Goal: Transaction & Acquisition: Purchase product/service

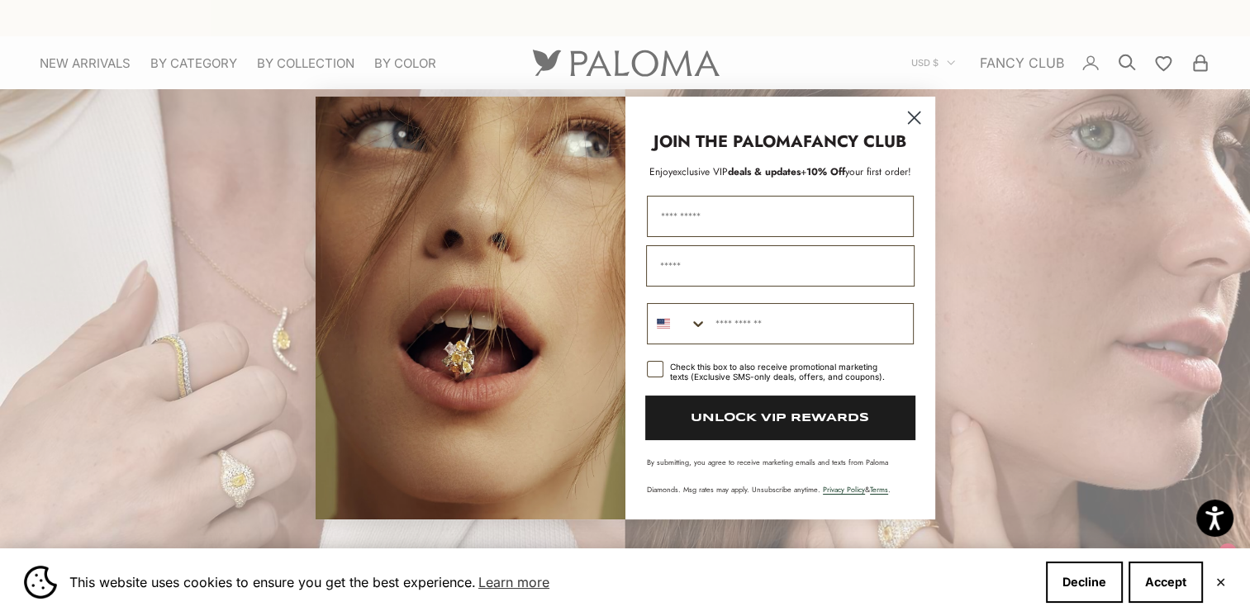
click at [921, 114] on circle "Close dialog" at bounding box center [913, 117] width 27 height 27
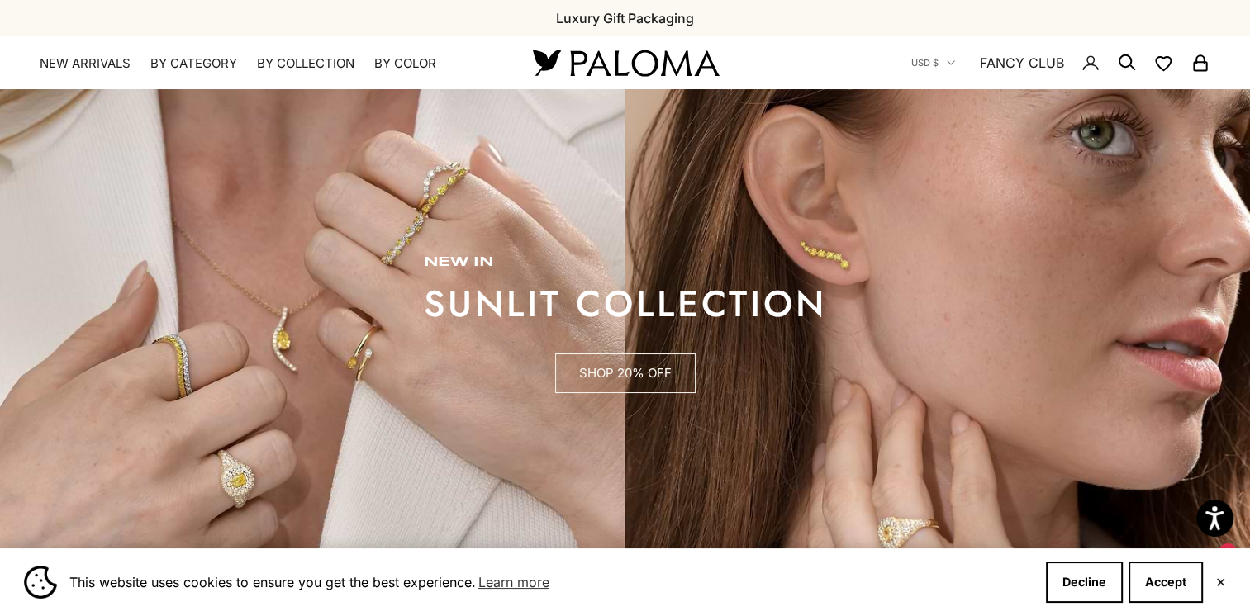
click at [658, 368] on link "SHOP 20% OFF" at bounding box center [625, 374] width 140 height 40
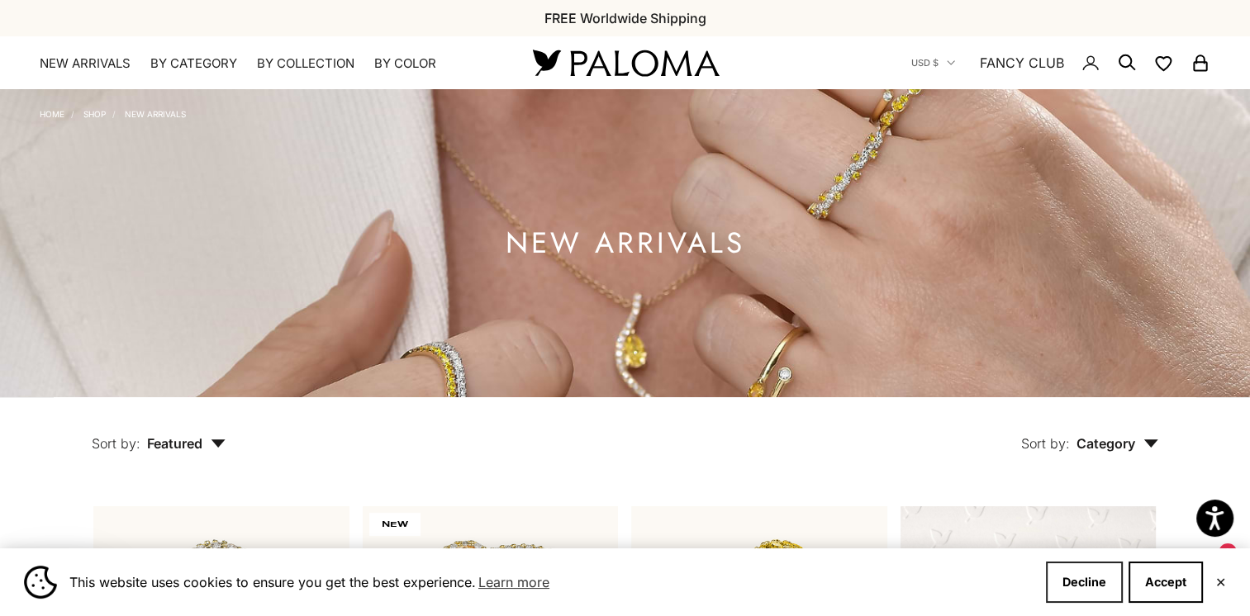
click at [1101, 587] on button "Decline" at bounding box center [1084, 582] width 77 height 41
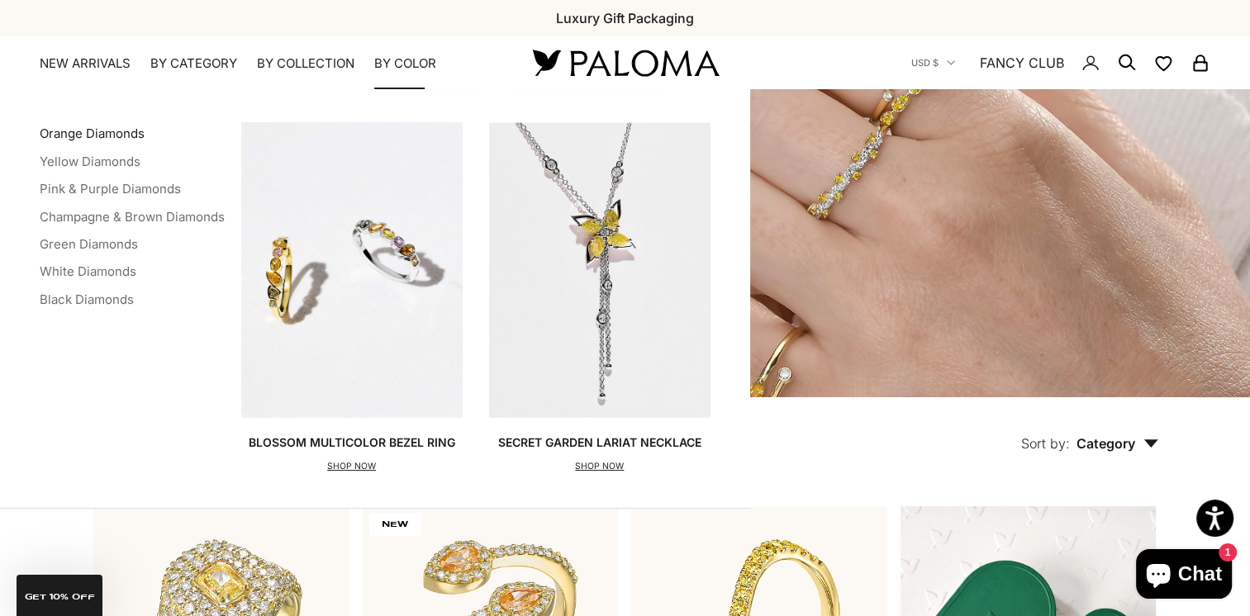
click at [63, 127] on link "Orange Diamonds" at bounding box center [92, 134] width 105 height 16
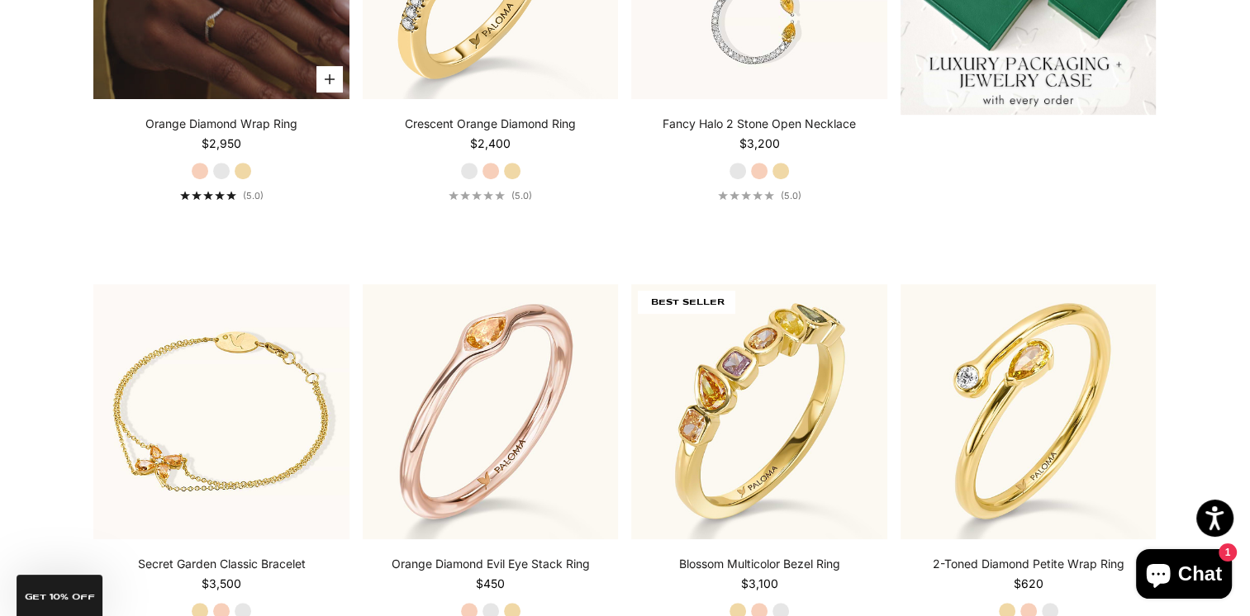
scroll to position [826, 0]
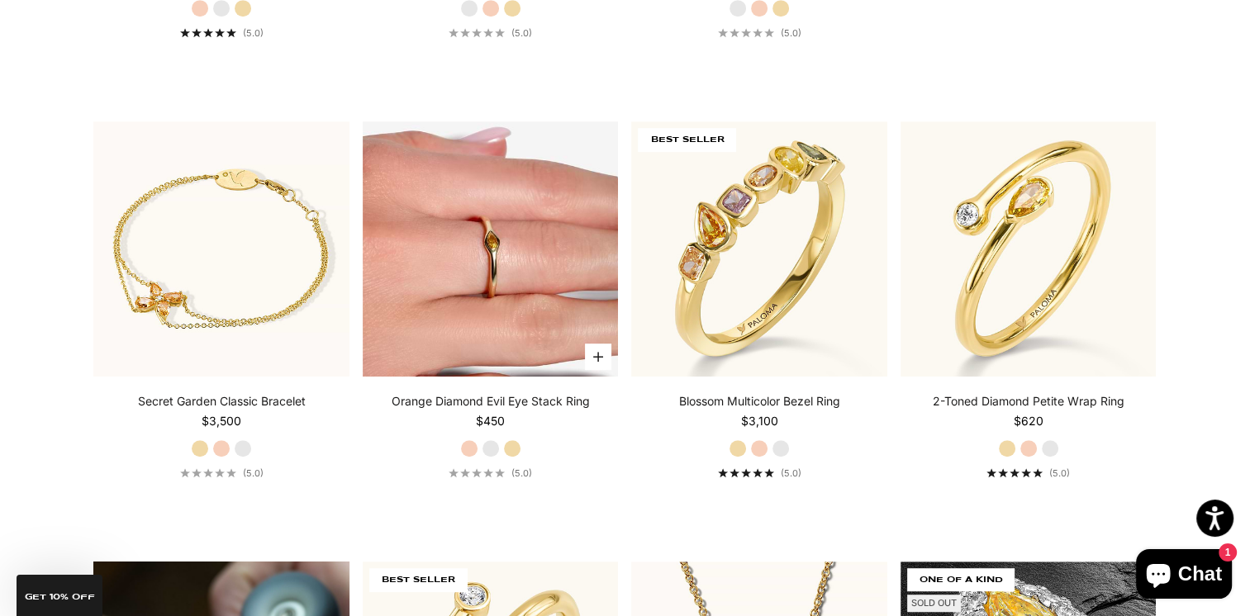
click at [436, 318] on img at bounding box center [491, 249] width 256 height 256
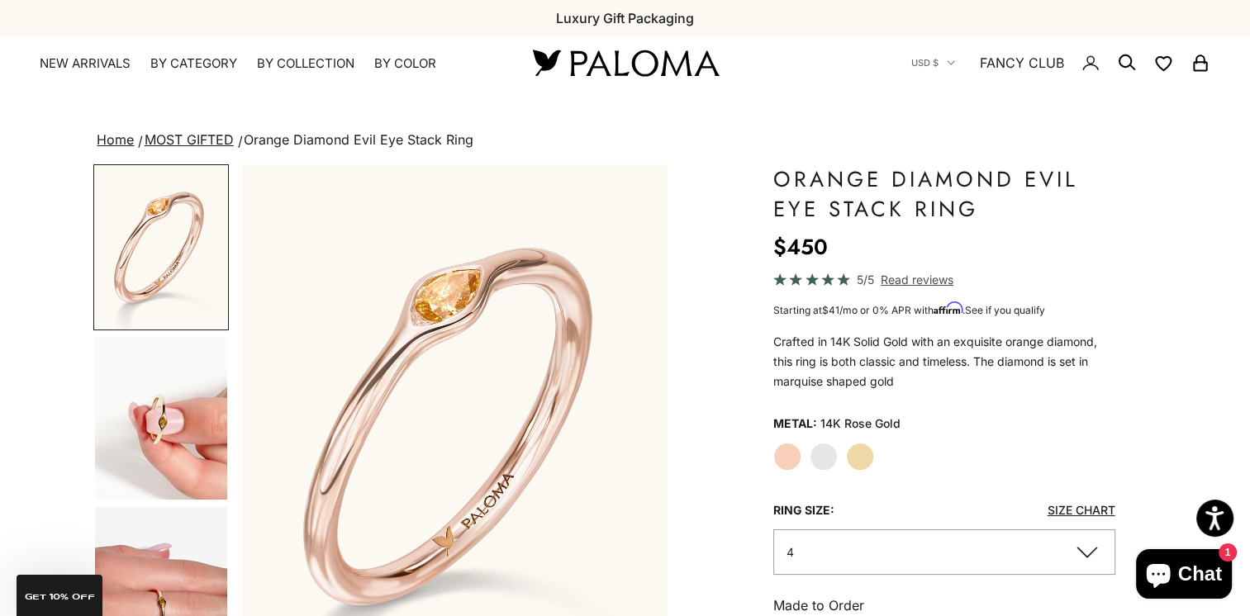
click at [796, 458] on label "Rose Gold" at bounding box center [787, 457] width 28 height 28
click at [844, 464] on div "Rose Gold White Gold Yellow Gold" at bounding box center [943, 457] width 341 height 28
click at [849, 463] on label "Yellow Gold" at bounding box center [860, 457] width 28 height 28
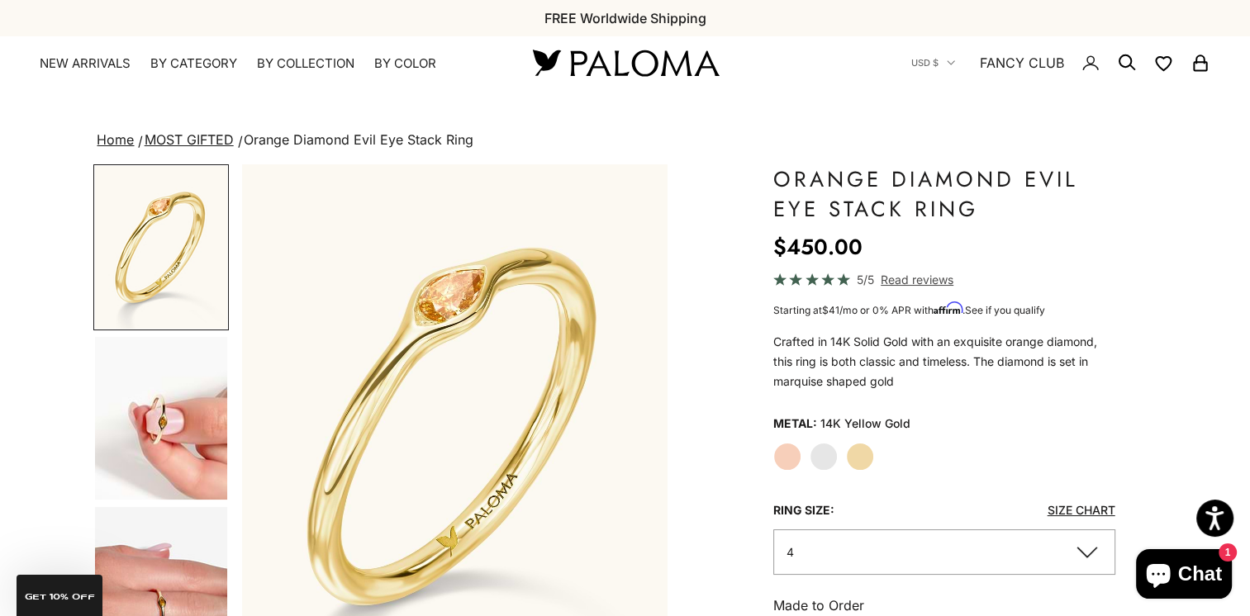
click at [788, 457] on label "Rose Gold" at bounding box center [787, 457] width 28 height 28
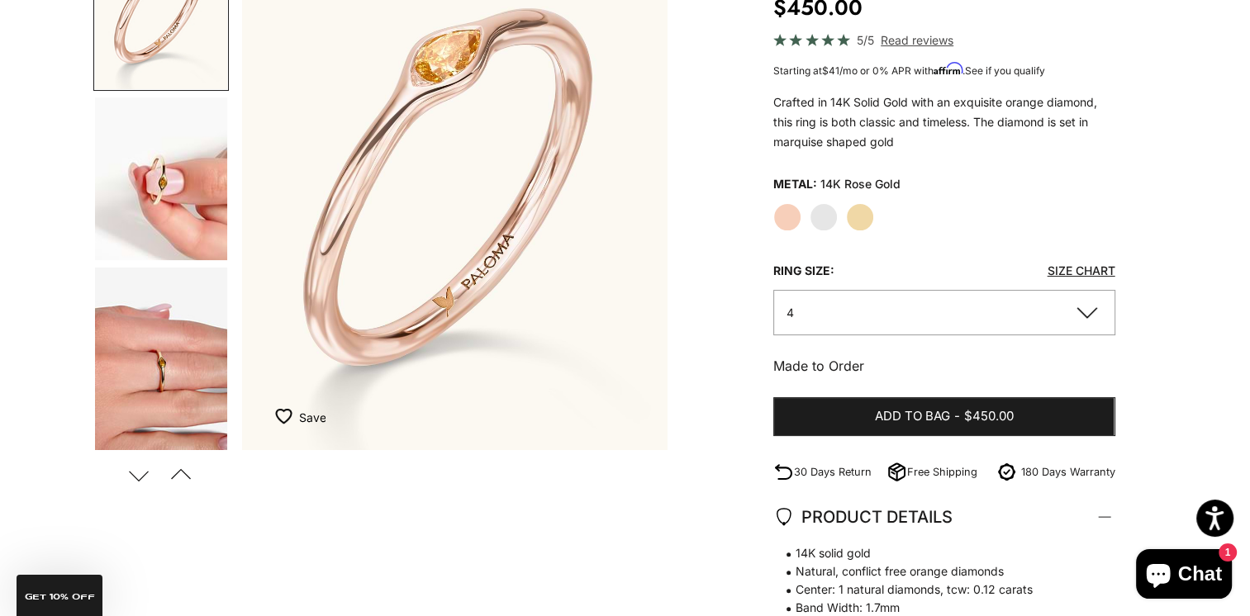
scroll to position [248, 0]
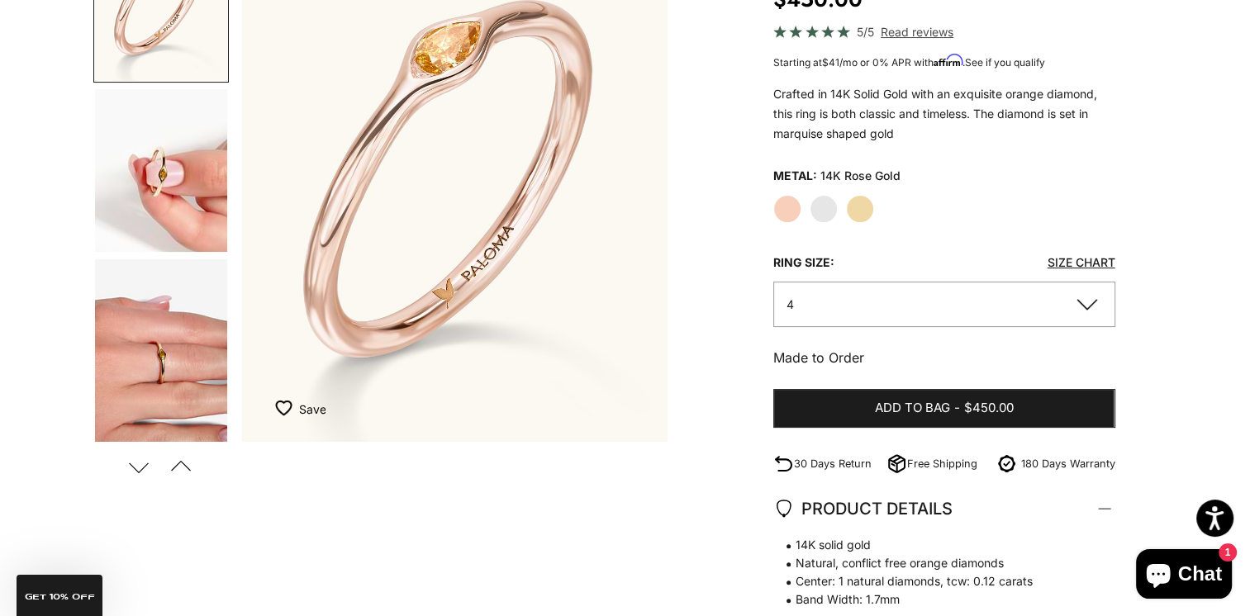
click at [833, 309] on button "4" at bounding box center [943, 304] width 341 height 45
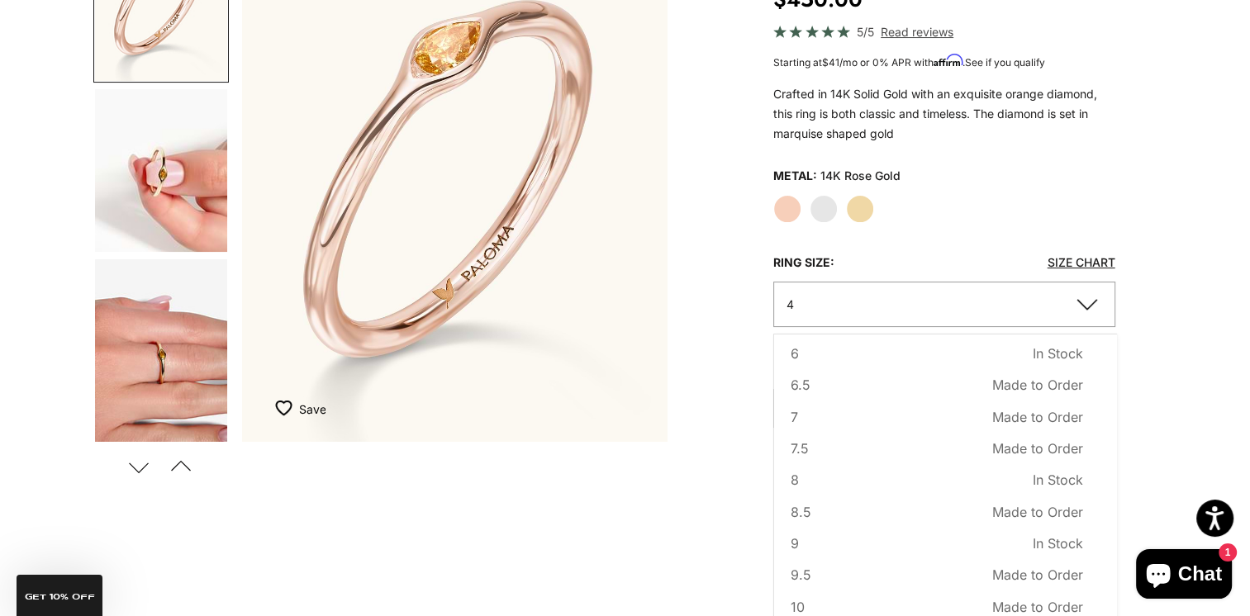
scroll to position [165, 0]
click at [1033, 451] on span "In Stock" at bounding box center [1058, 450] width 50 height 21
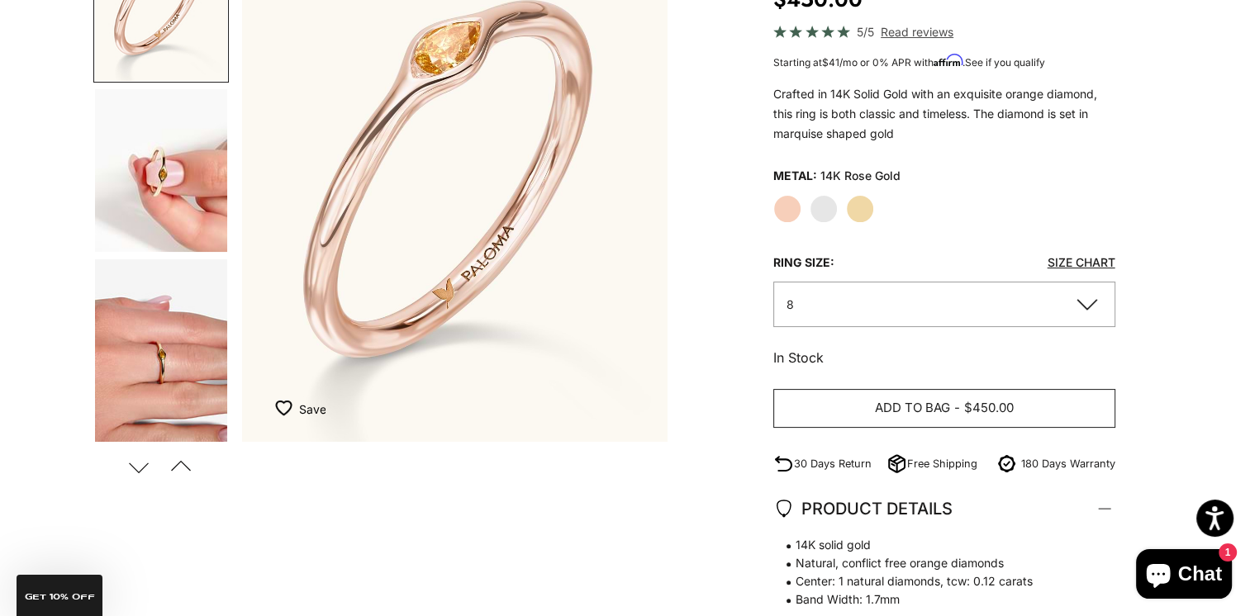
click at [897, 411] on span "Add to bag" at bounding box center [912, 408] width 75 height 21
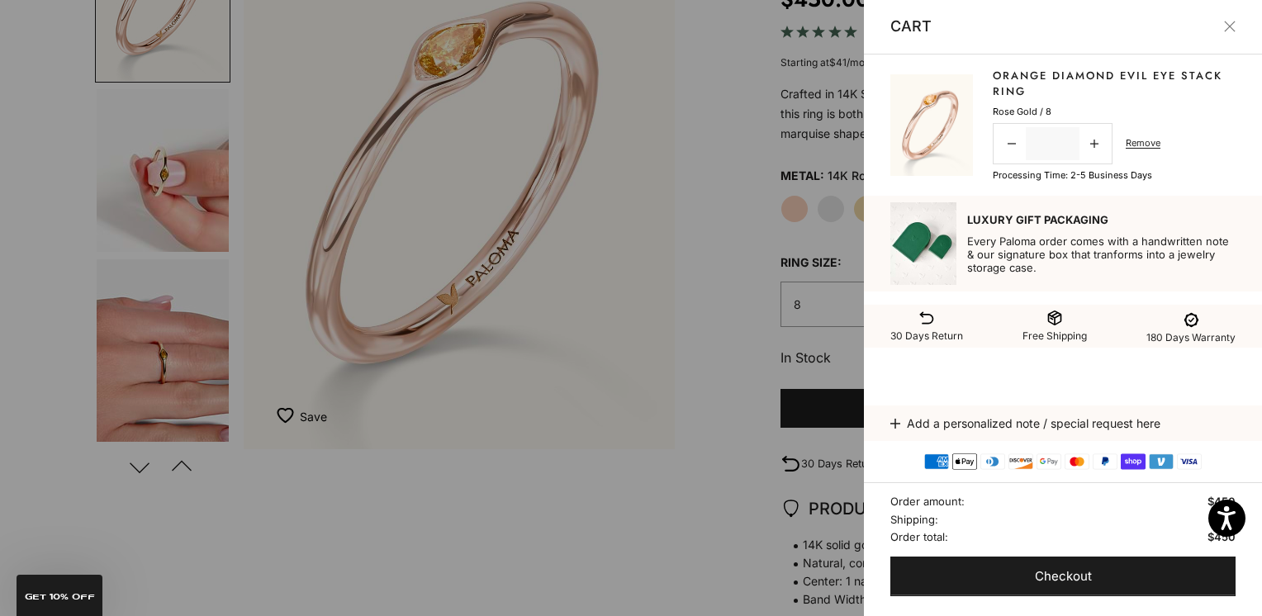
click at [1225, 21] on button "Close" at bounding box center [1230, 27] width 12 height 12
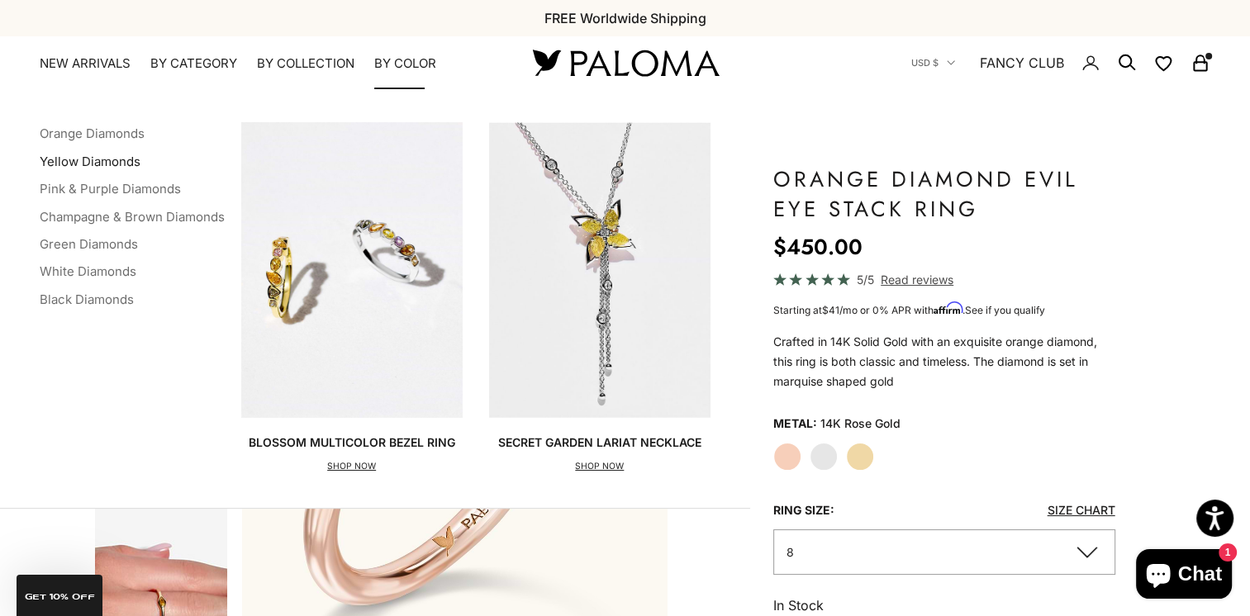
click at [71, 155] on link "Yellow Diamonds" at bounding box center [90, 162] width 101 height 16
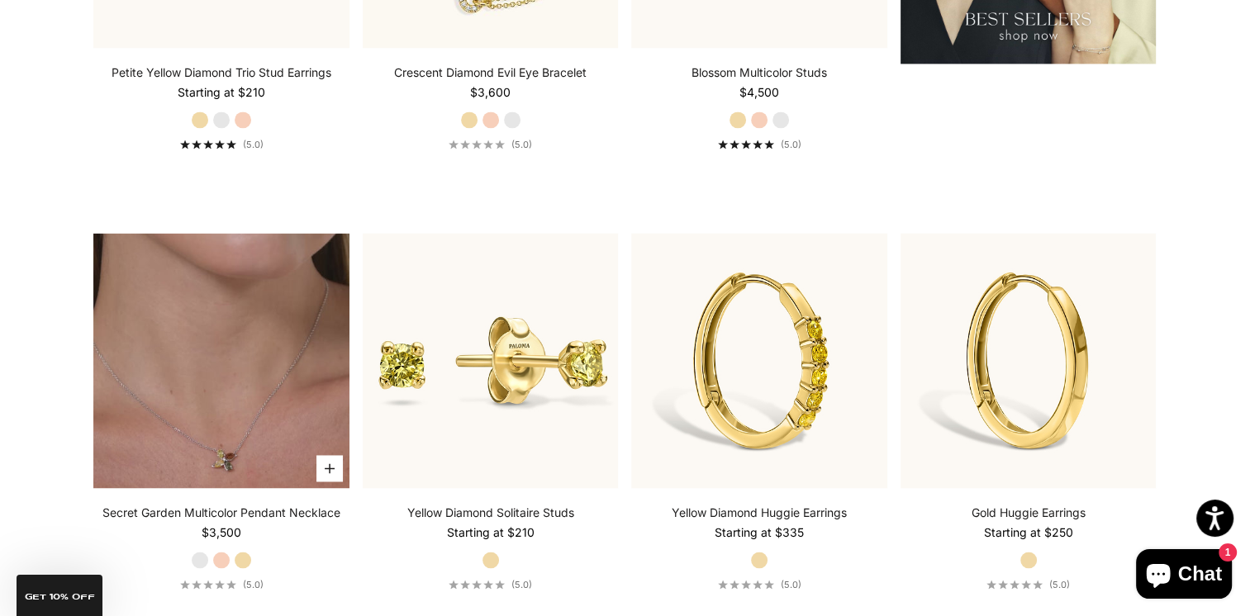
scroll to position [2479, 0]
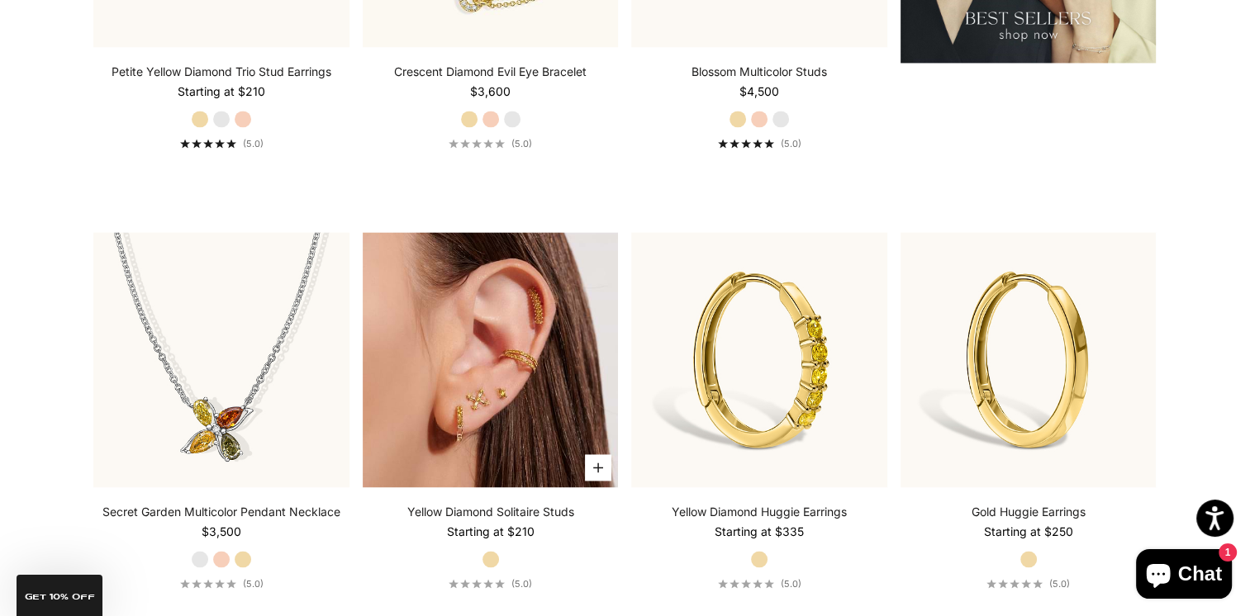
click at [573, 375] on img at bounding box center [491, 360] width 256 height 256
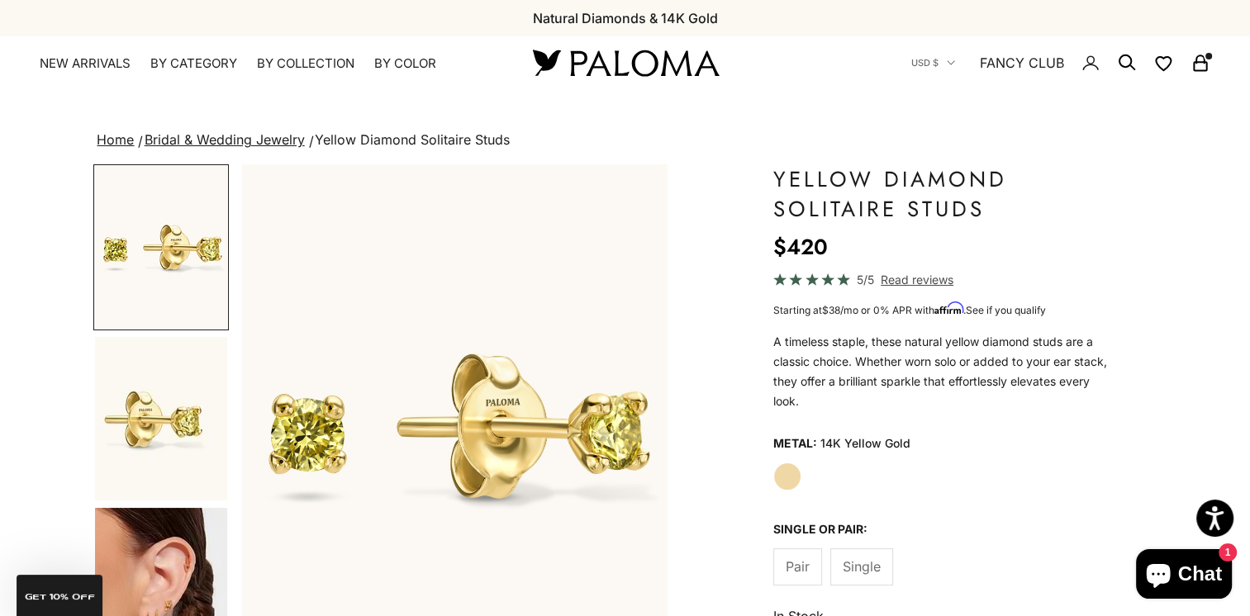
click at [859, 558] on span "Single" at bounding box center [862, 566] width 38 height 21
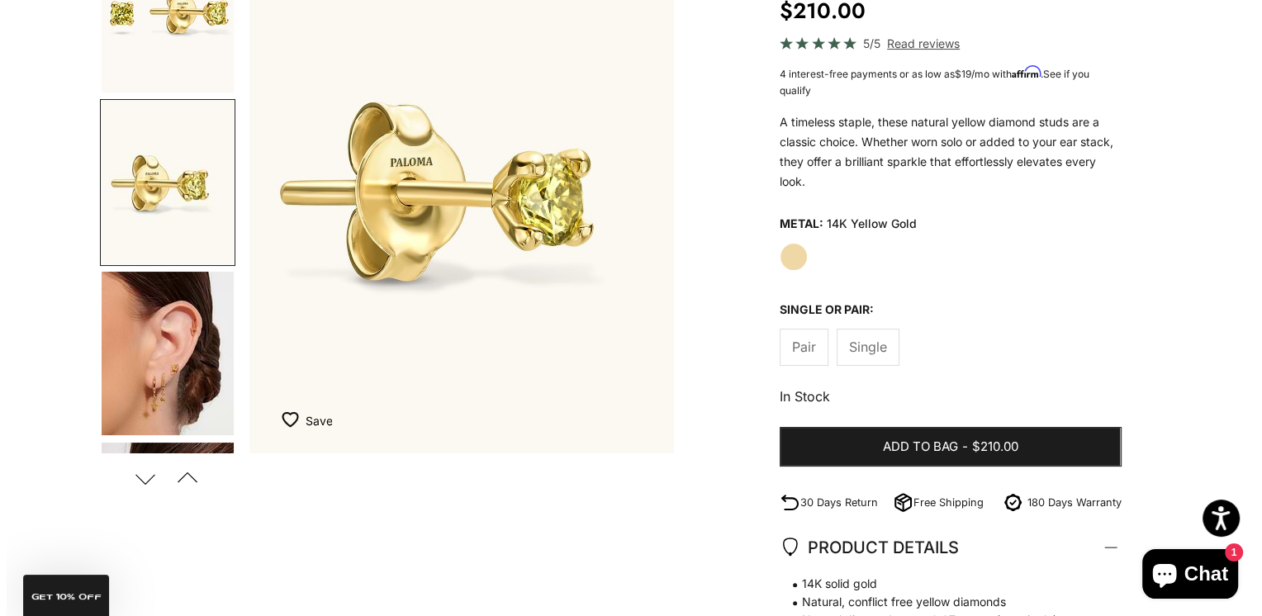
scroll to position [248, 0]
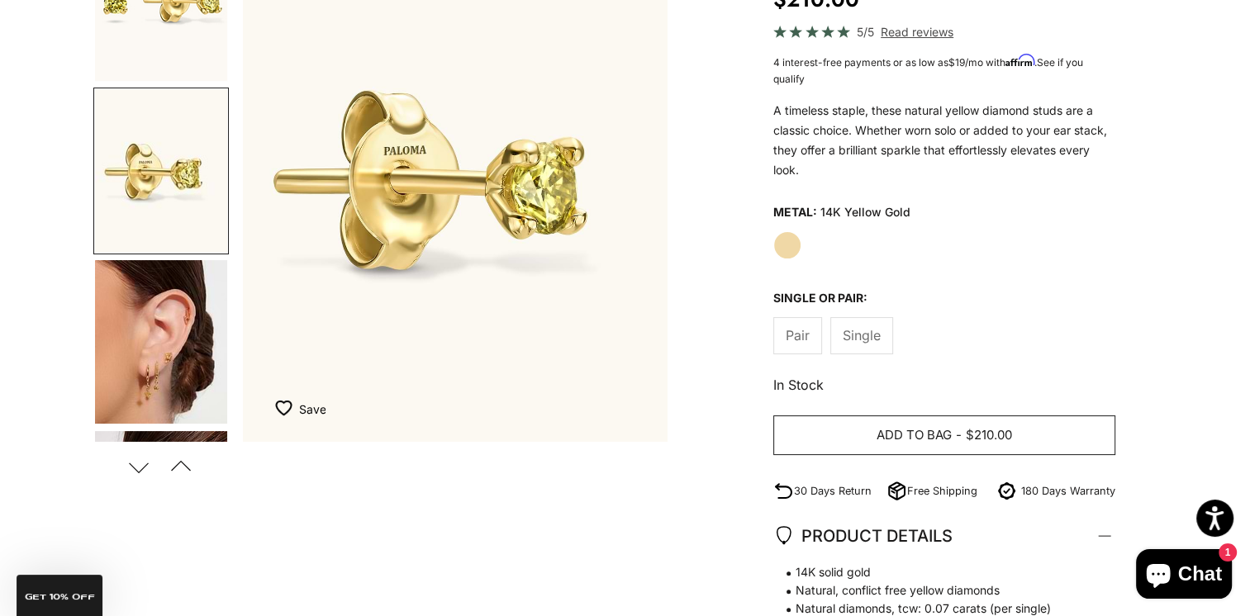
click at [973, 443] on span "$210.00" at bounding box center [989, 435] width 46 height 21
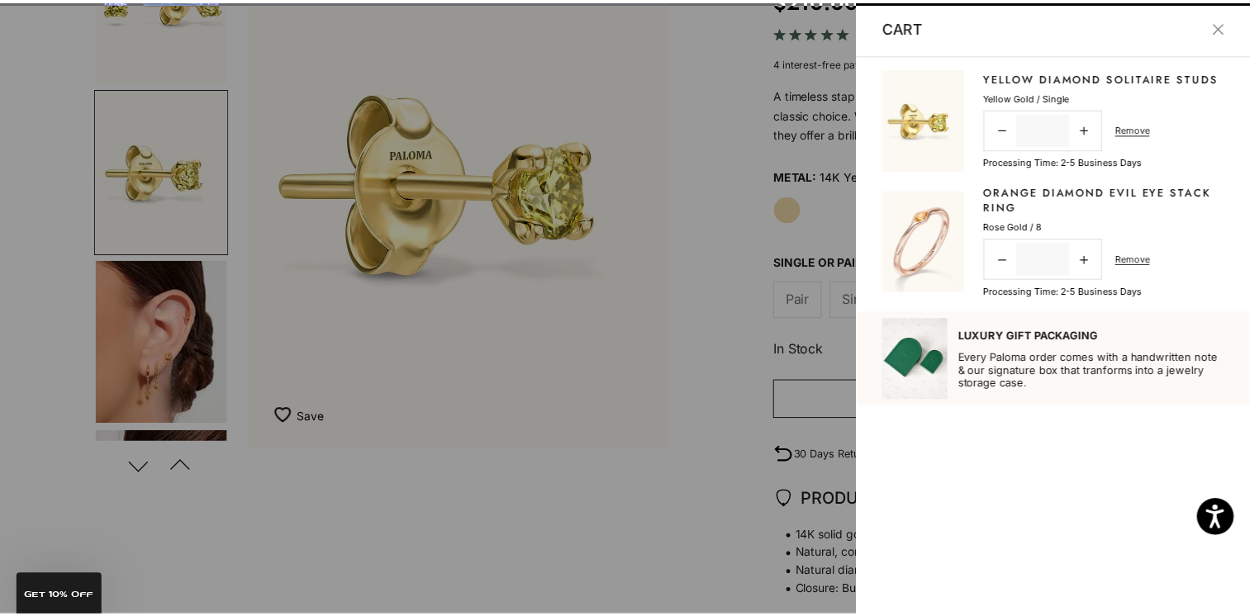
scroll to position [0, 451]
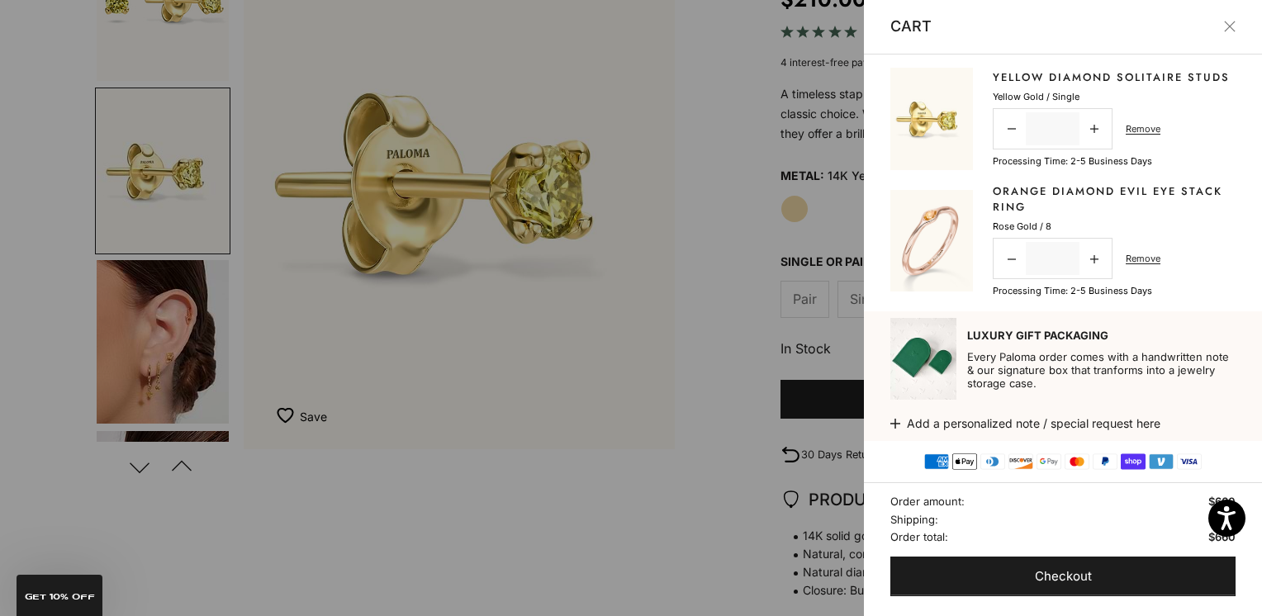
click at [1233, 26] on button "Close" at bounding box center [1230, 27] width 12 height 12
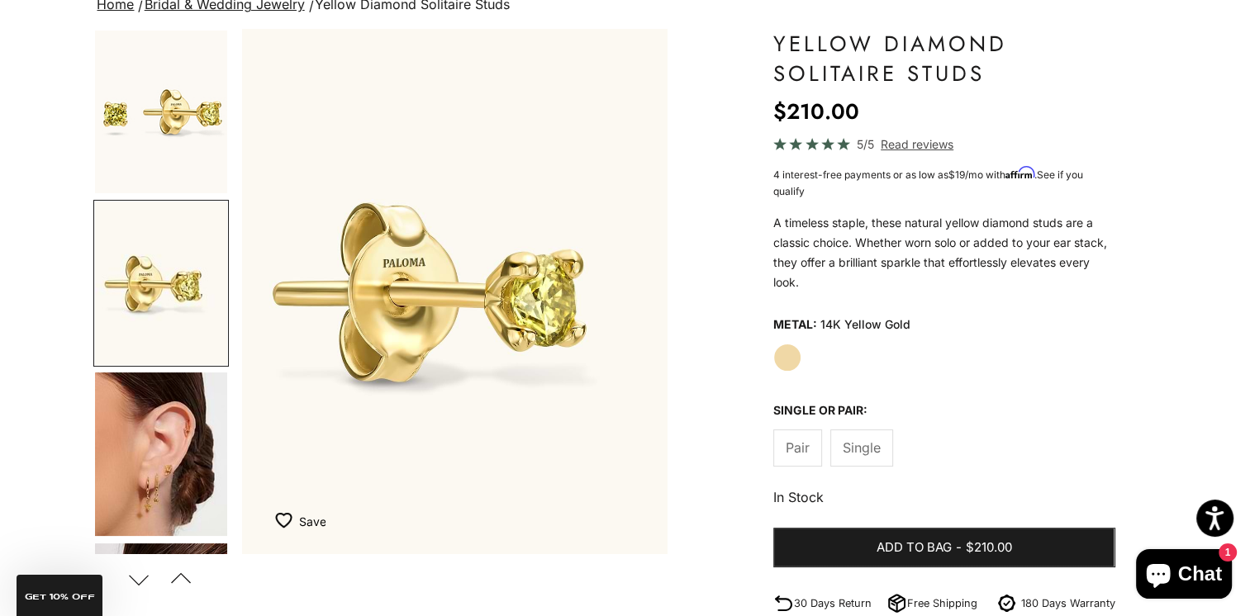
scroll to position [0, 0]
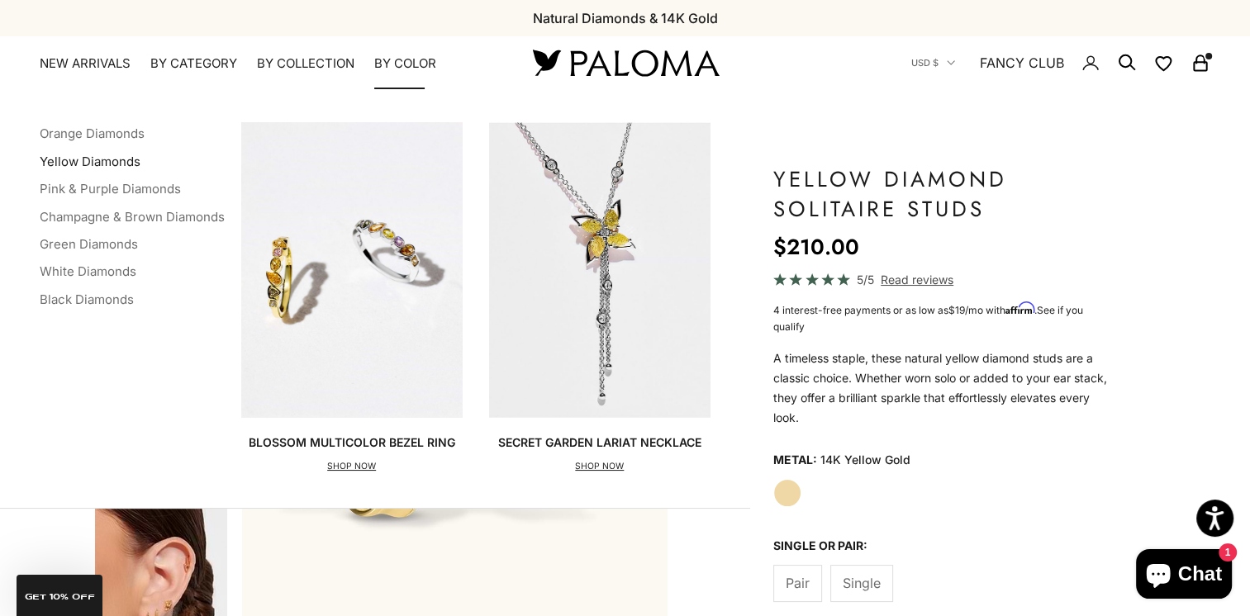
click at [83, 159] on link "Yellow Diamonds" at bounding box center [90, 162] width 101 height 16
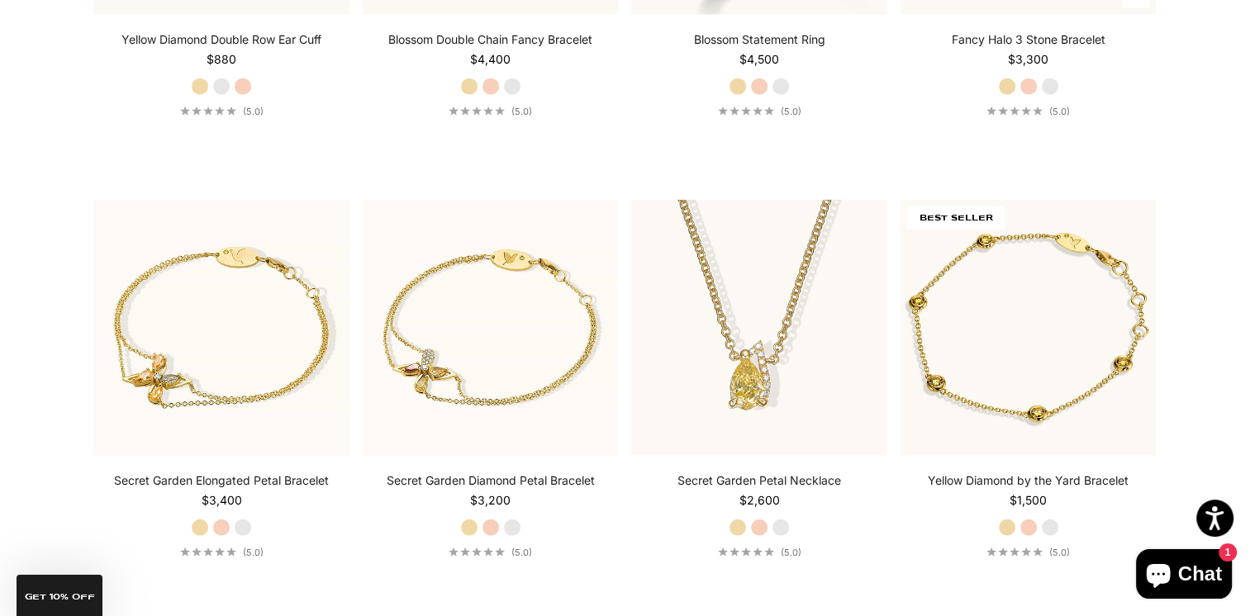
scroll to position [3966, 0]
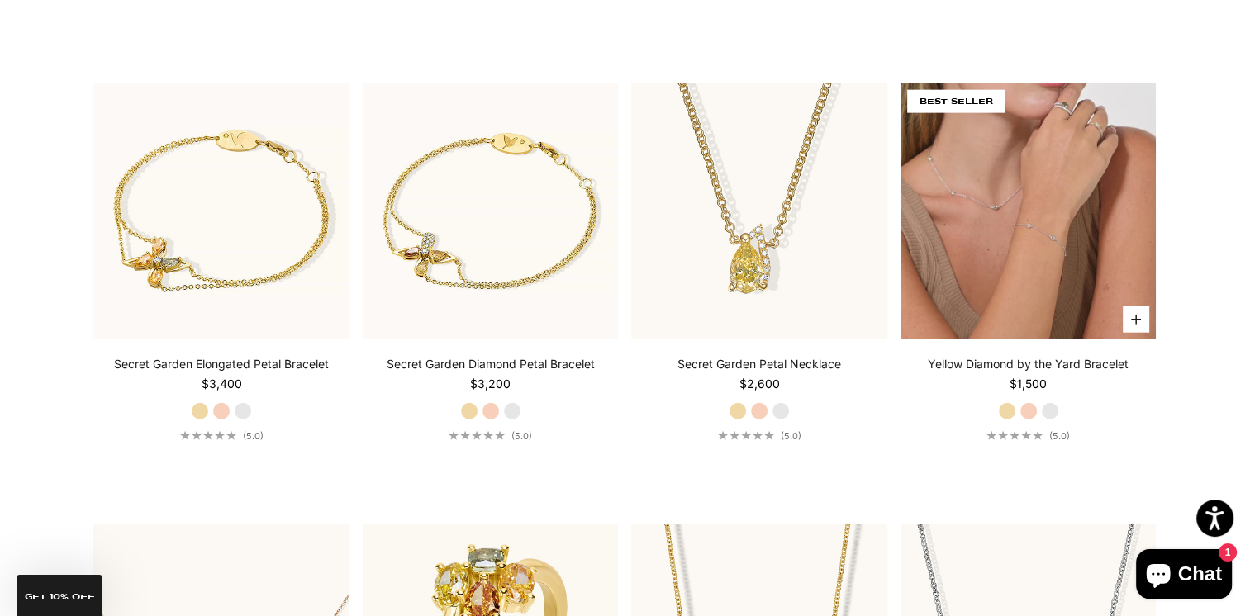
click at [1079, 178] on video "#YellowGold\a#RoseGold\a#WhiteGold" at bounding box center [1029, 211] width 256 height 256
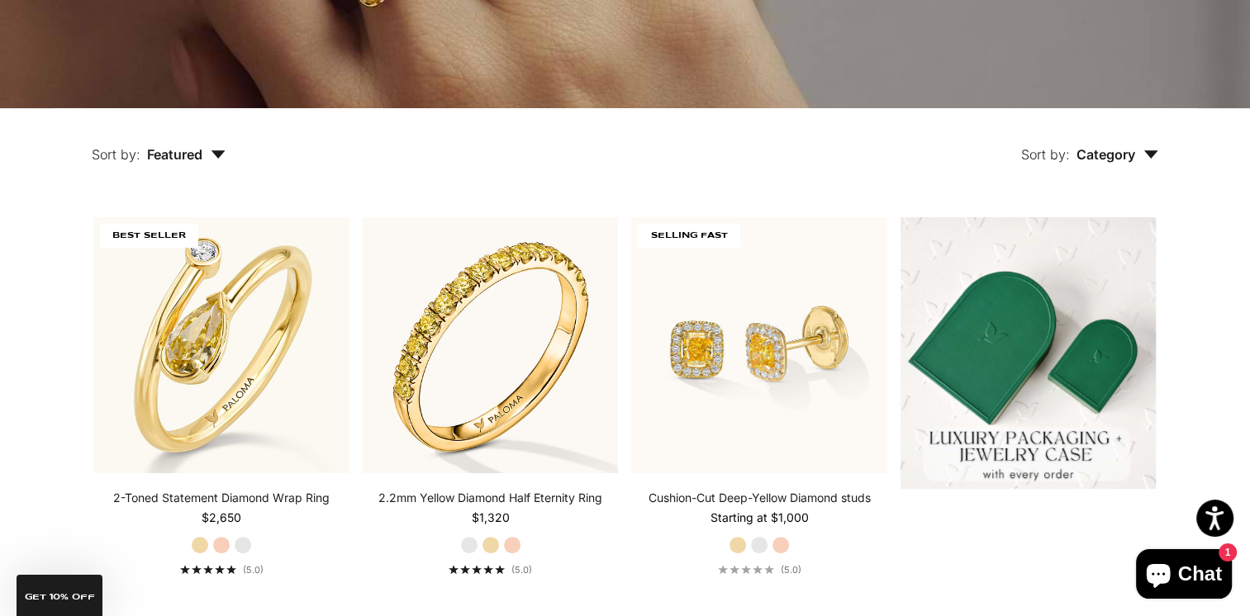
scroll to position [0, 0]
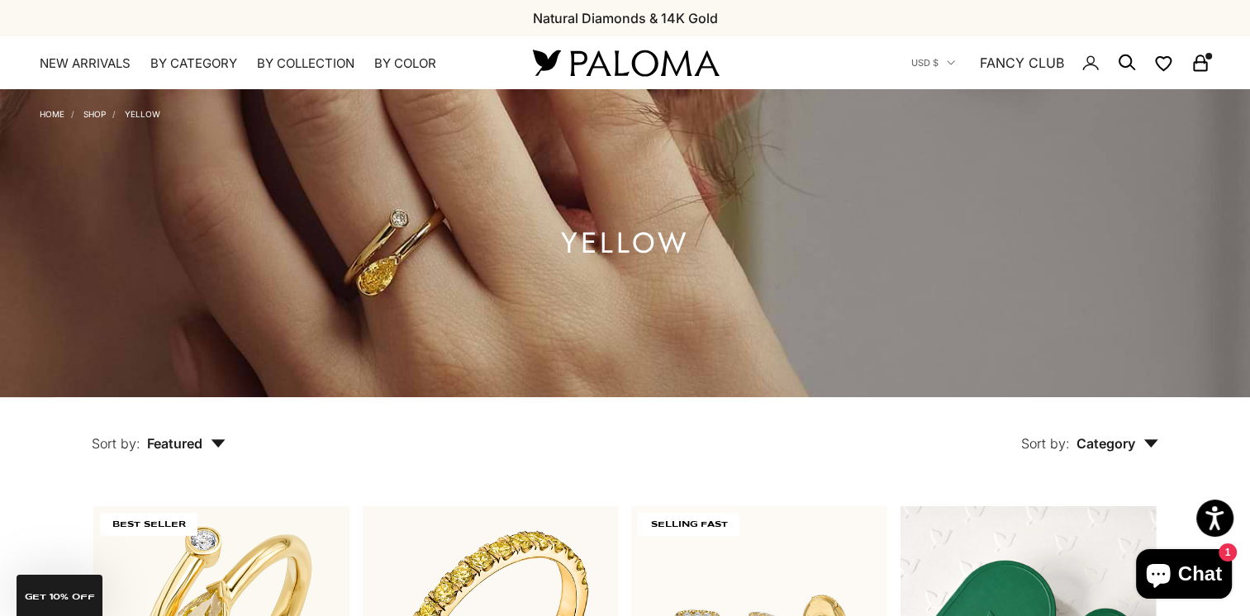
click at [1120, 61] on icon "Secondary navigation" at bounding box center [1127, 63] width 20 height 20
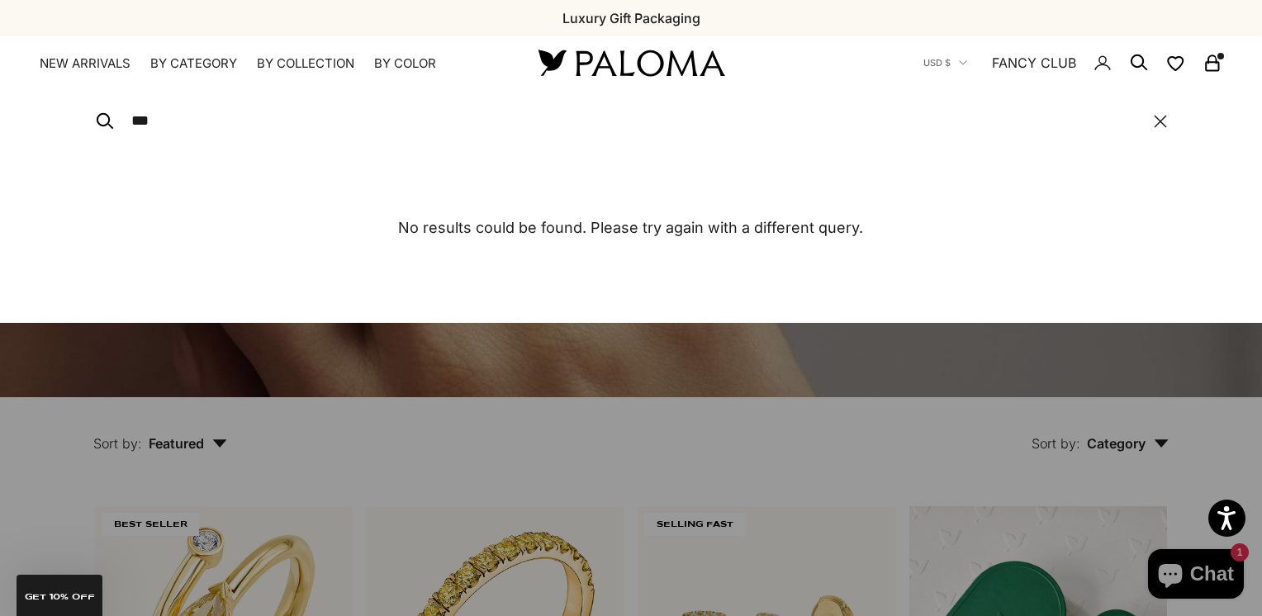
type input "*********"
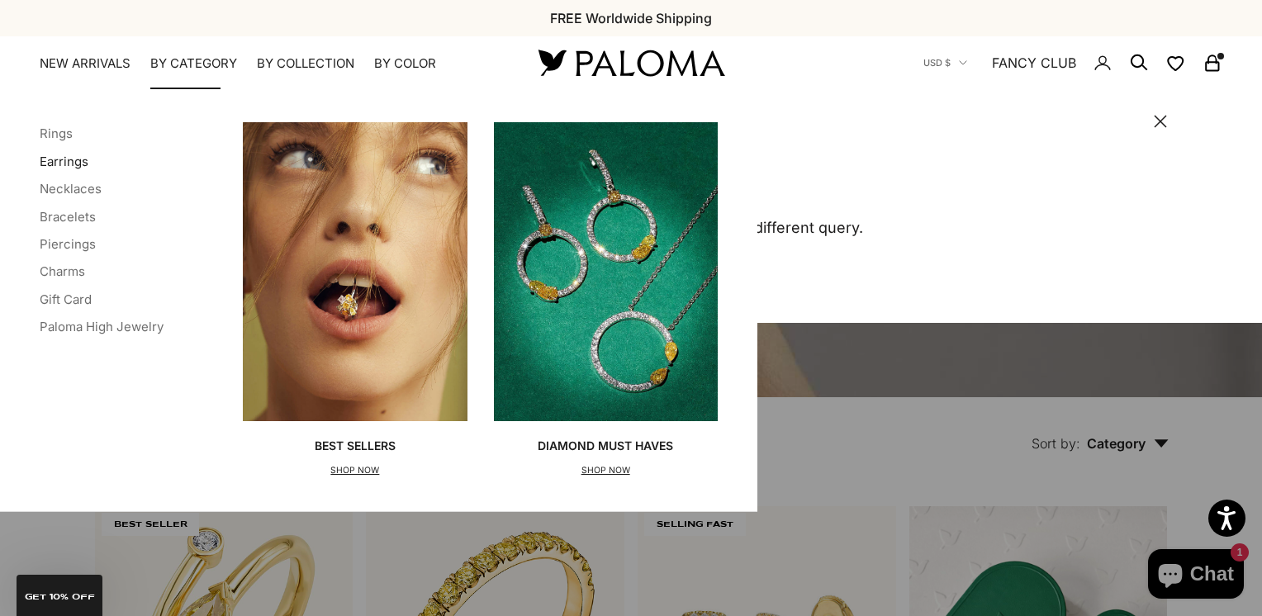
click at [79, 167] on link "Earrings" at bounding box center [64, 162] width 49 height 16
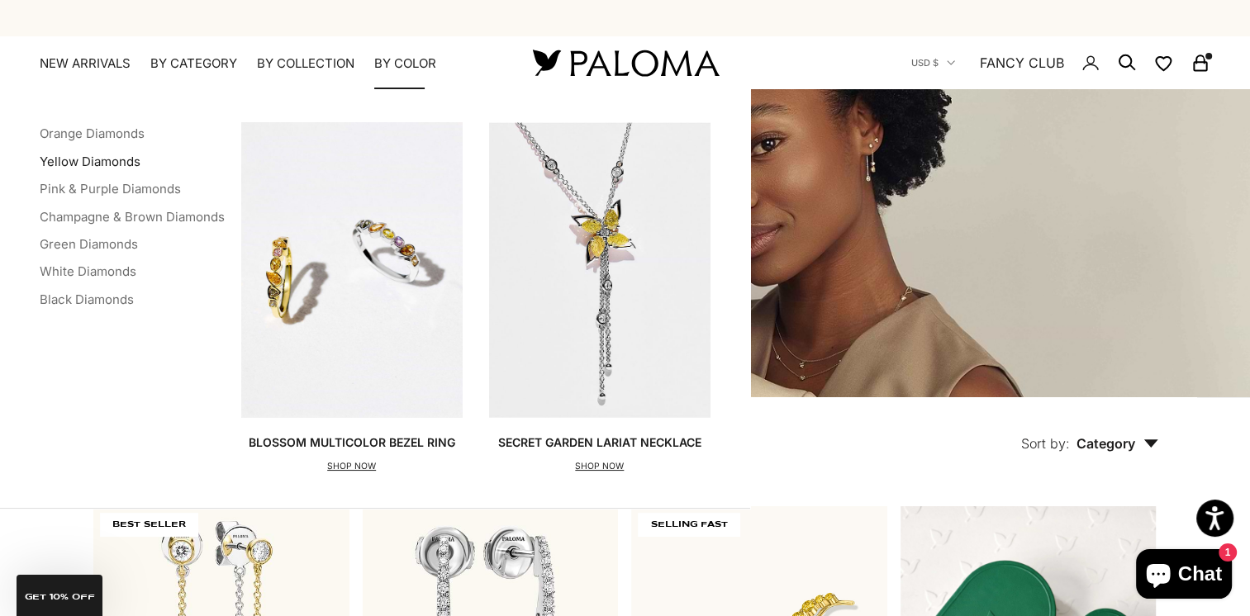
click at [69, 163] on link "Yellow Diamonds" at bounding box center [90, 162] width 101 height 16
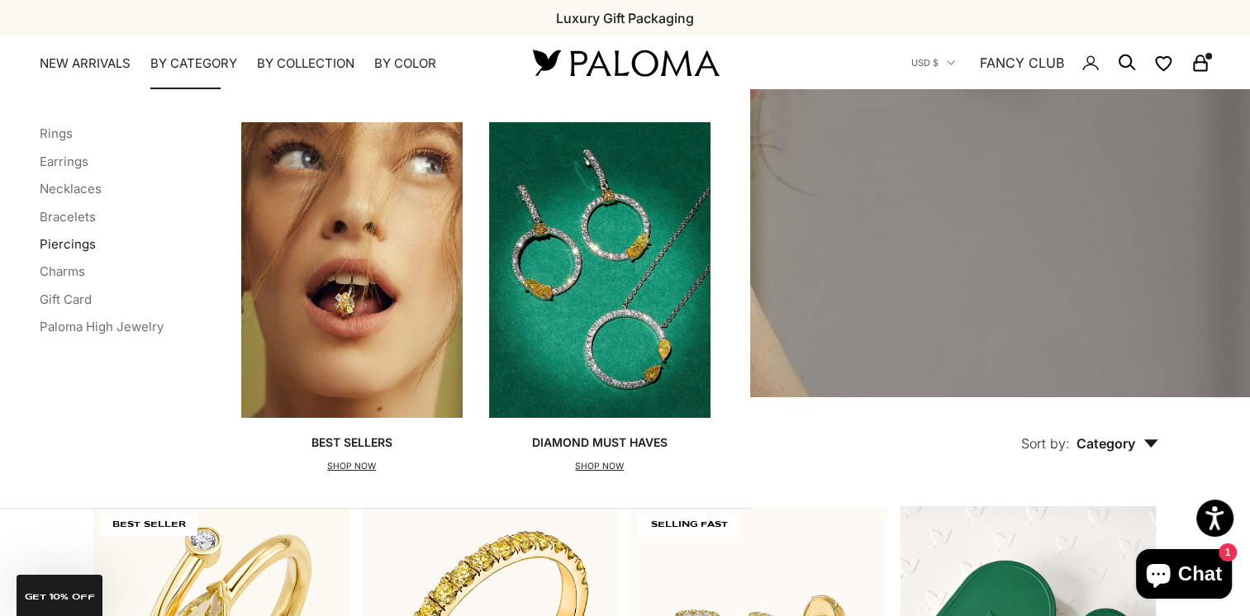
click at [73, 238] on link "Piercings" at bounding box center [68, 244] width 56 height 16
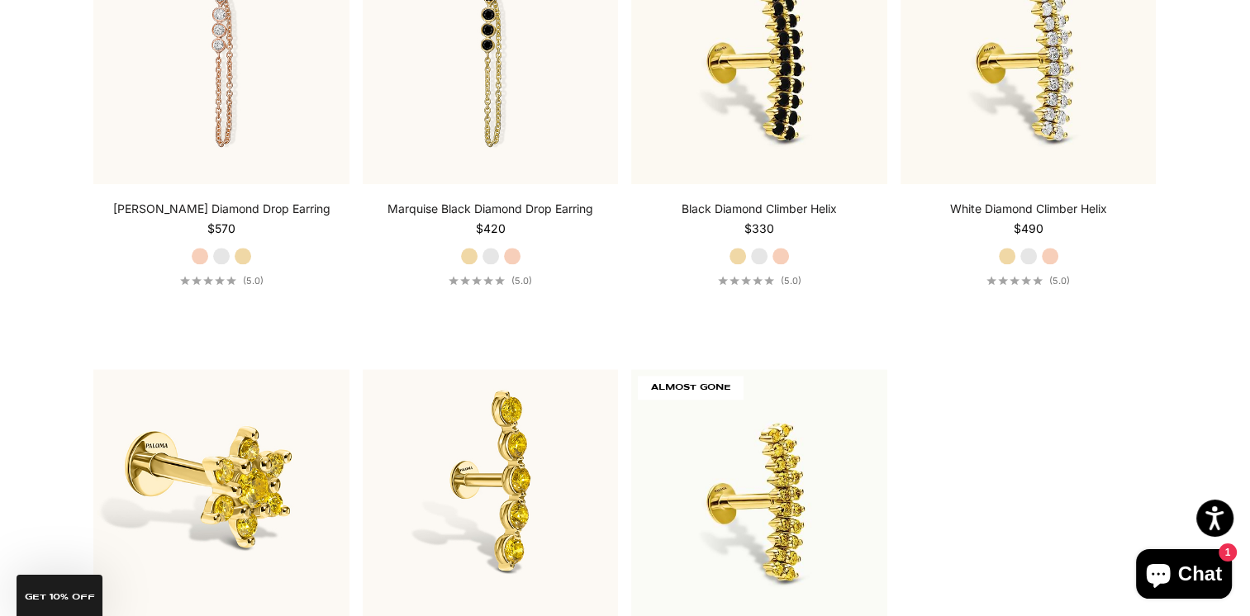
scroll to position [2065, 0]
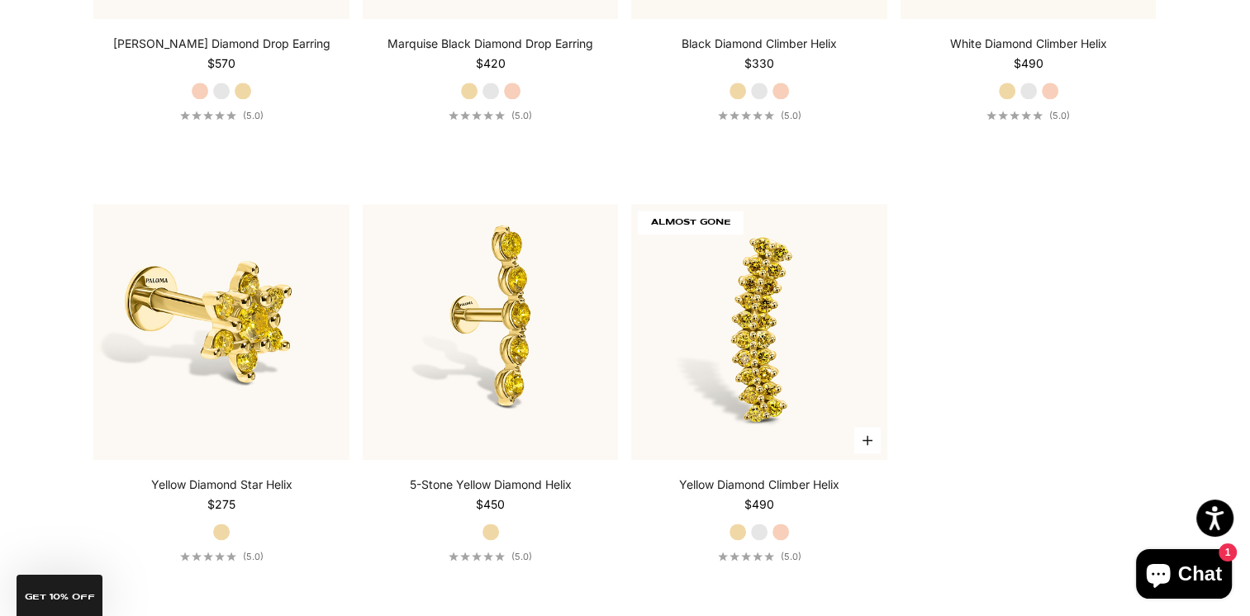
click at [700, 342] on img at bounding box center [759, 332] width 256 height 256
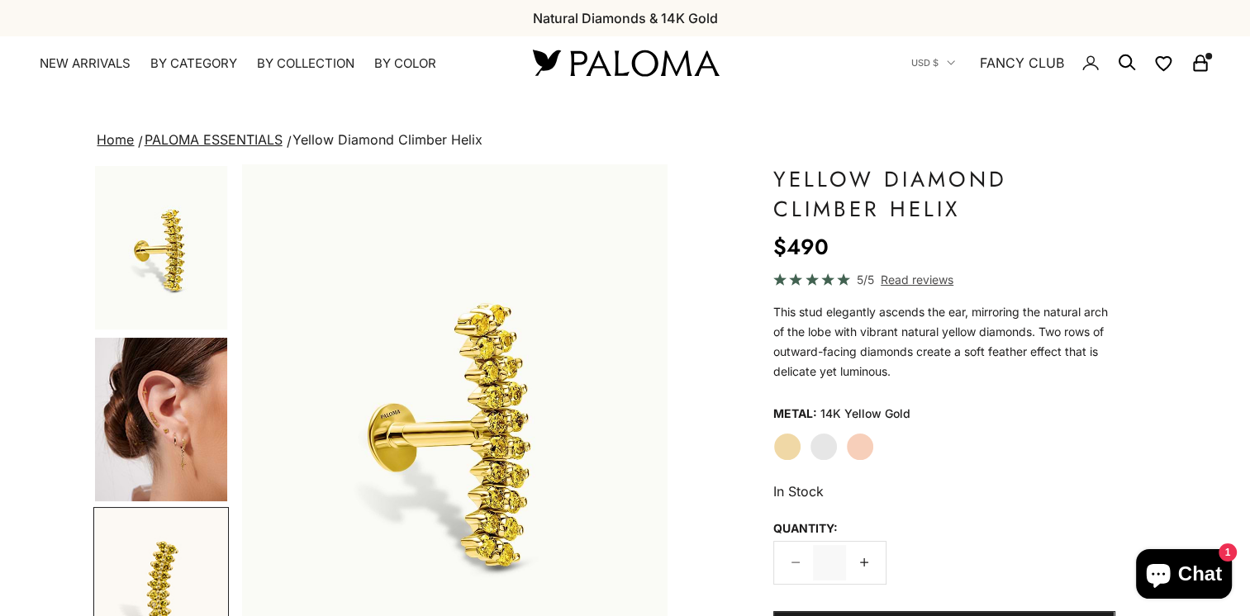
scroll to position [0, 890]
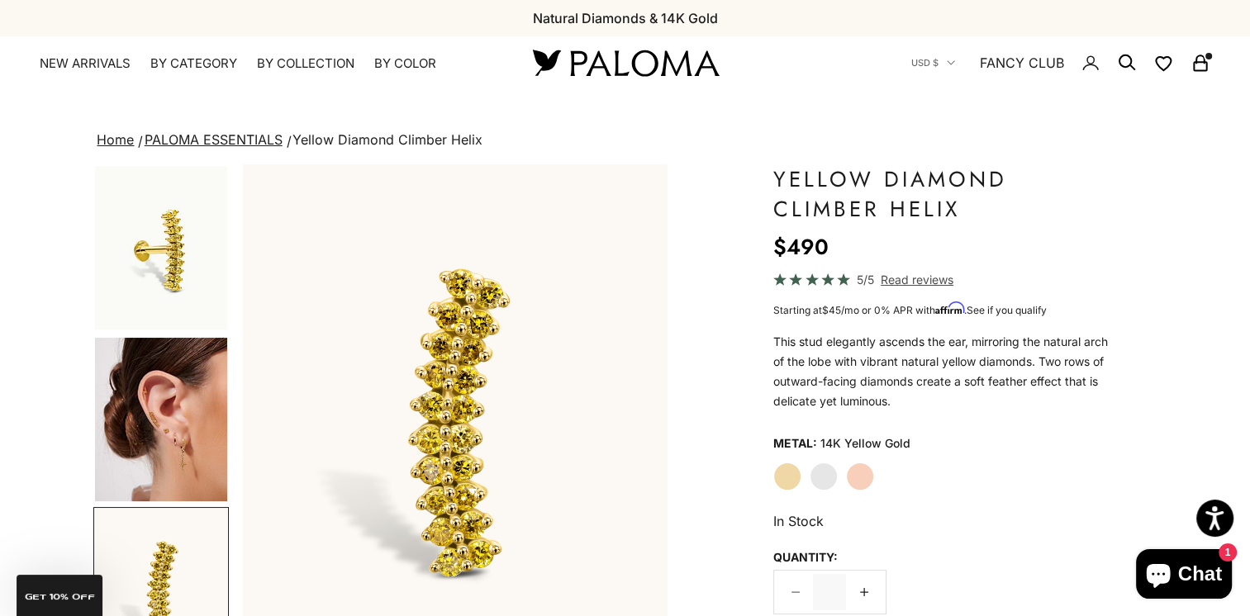
click at [786, 476] on label "Yellow Gold" at bounding box center [787, 477] width 28 height 28
click at [171, 385] on img "Go to item 4" at bounding box center [161, 420] width 132 height 164
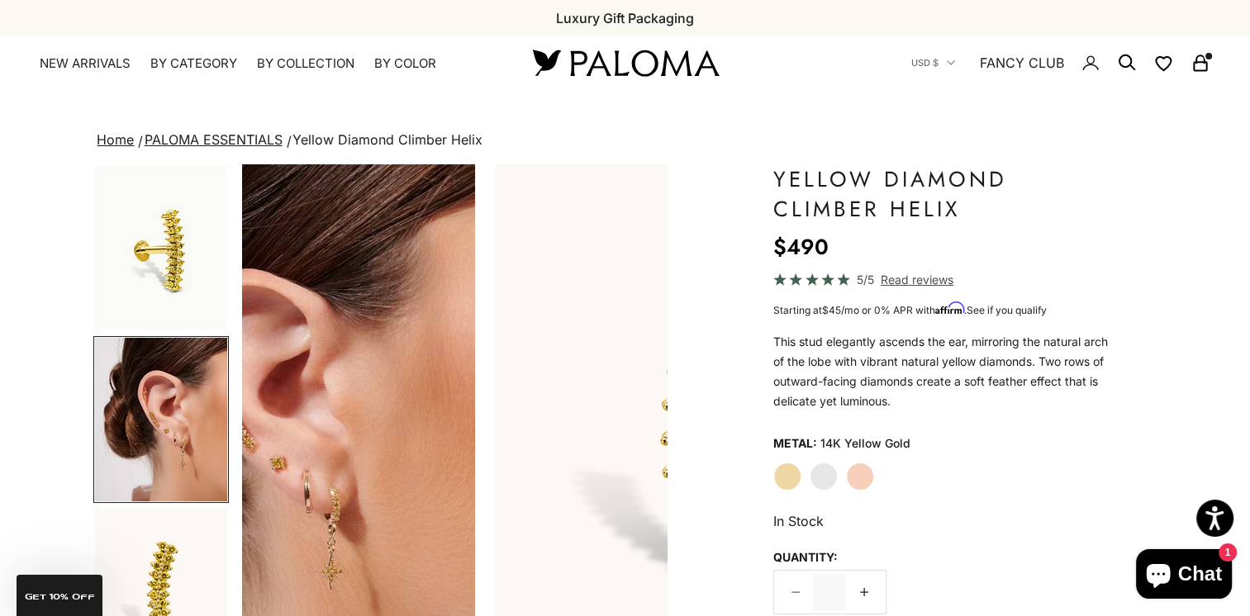
scroll to position [0, 445]
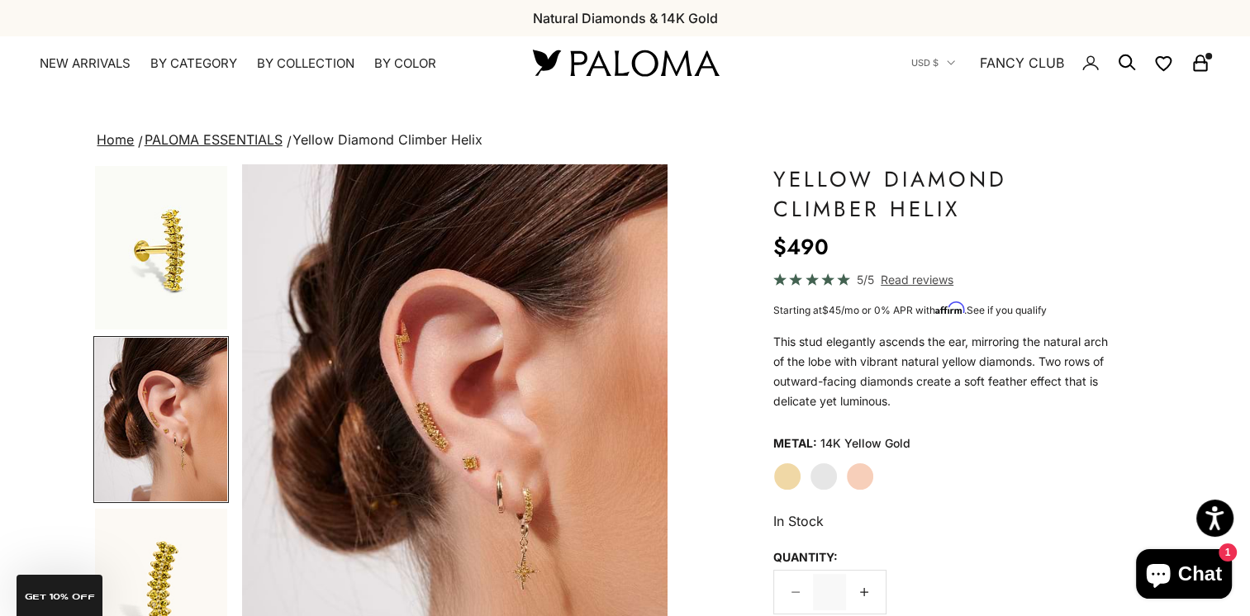
click at [429, 439] on img "Item 4 of 16" at bounding box center [454, 426] width 425 height 525
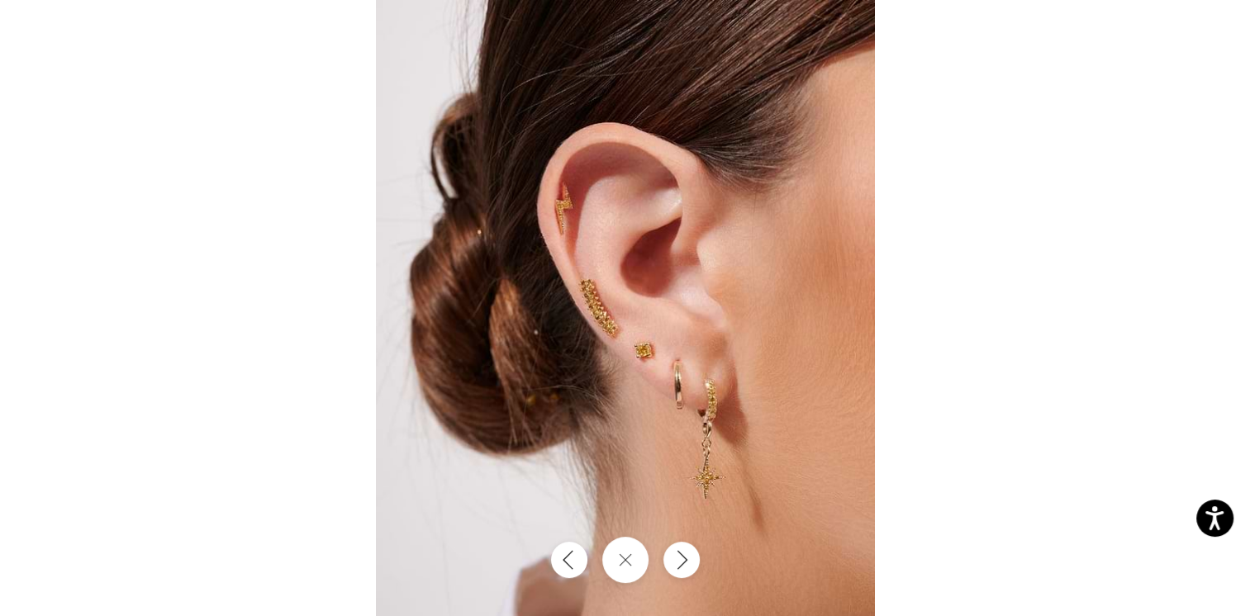
click at [595, 330] on img at bounding box center [625, 308] width 499 height 616
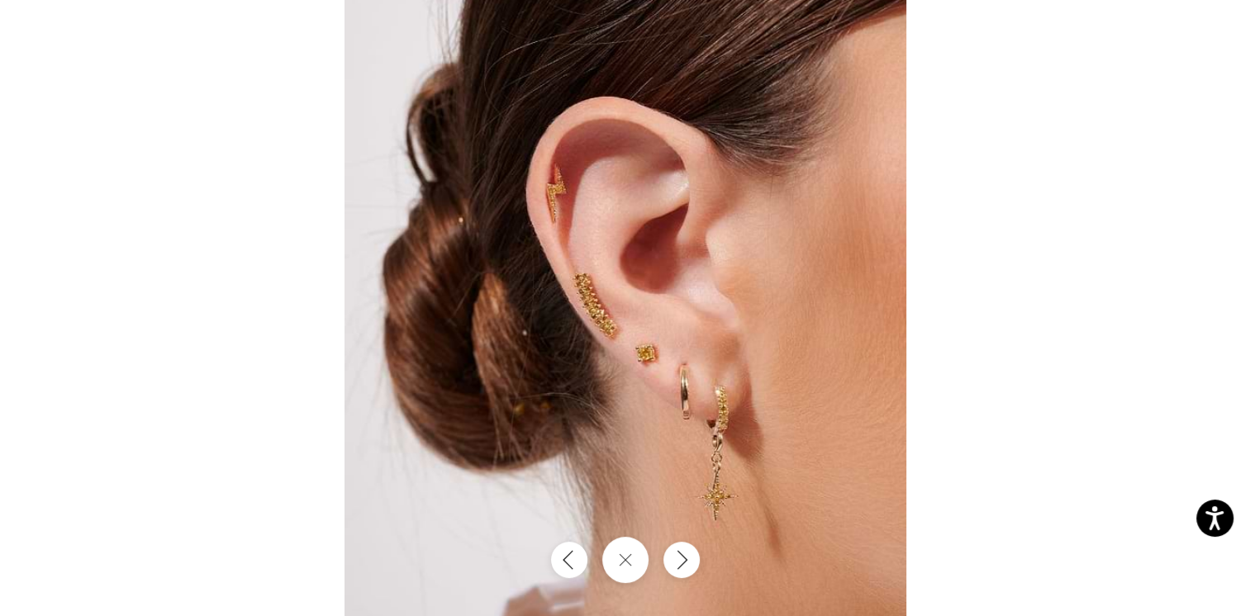
click at [600, 319] on img at bounding box center [626, 306] width 562 height 694
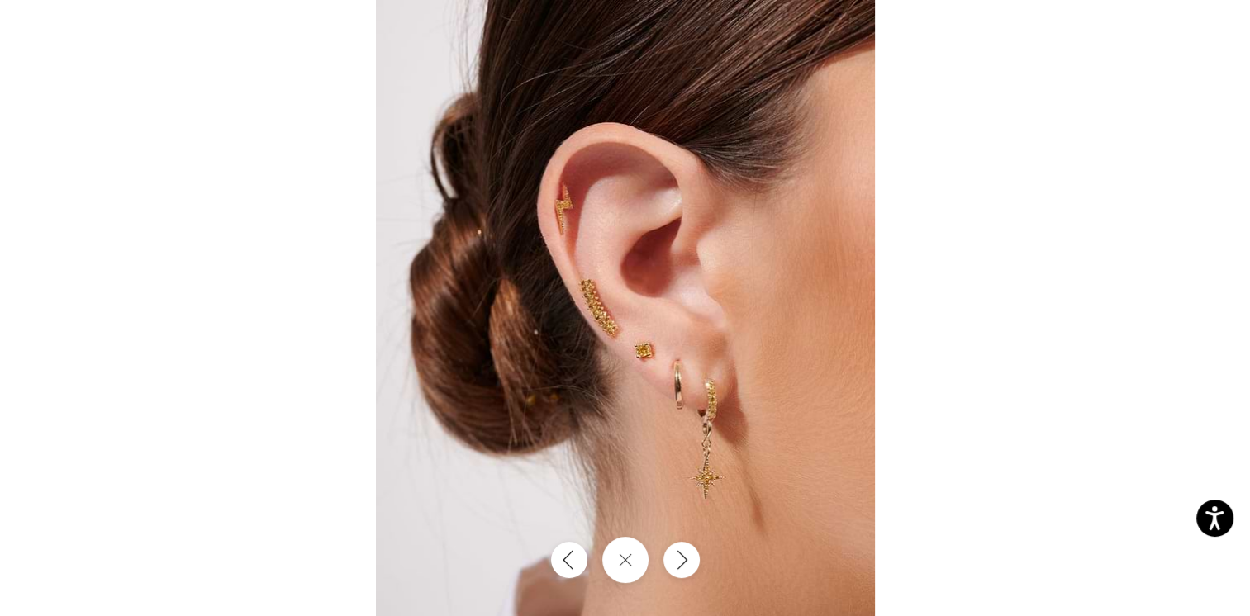
click at [601, 334] on img at bounding box center [625, 308] width 499 height 616
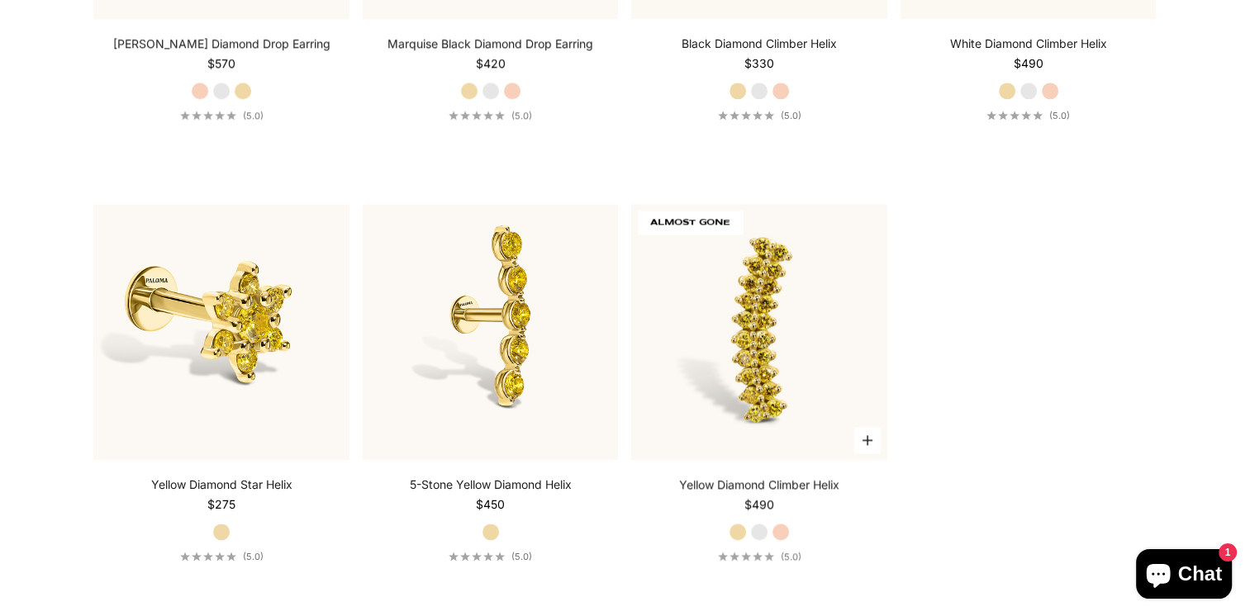
scroll to position [2065, 0]
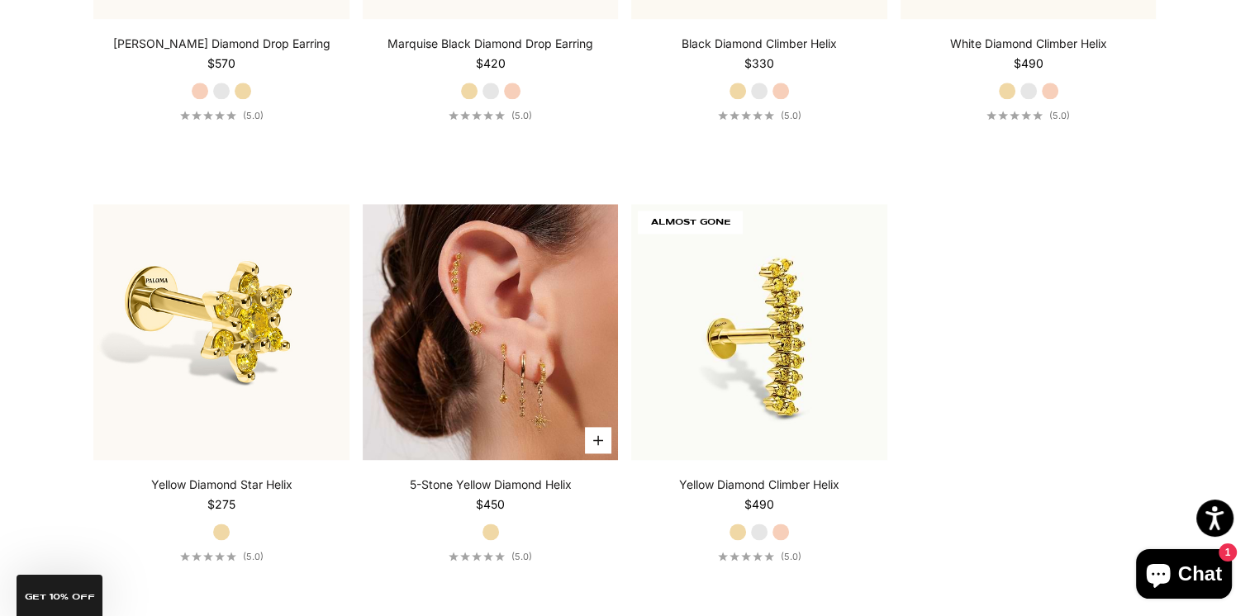
click at [492, 378] on img at bounding box center [491, 332] width 256 height 256
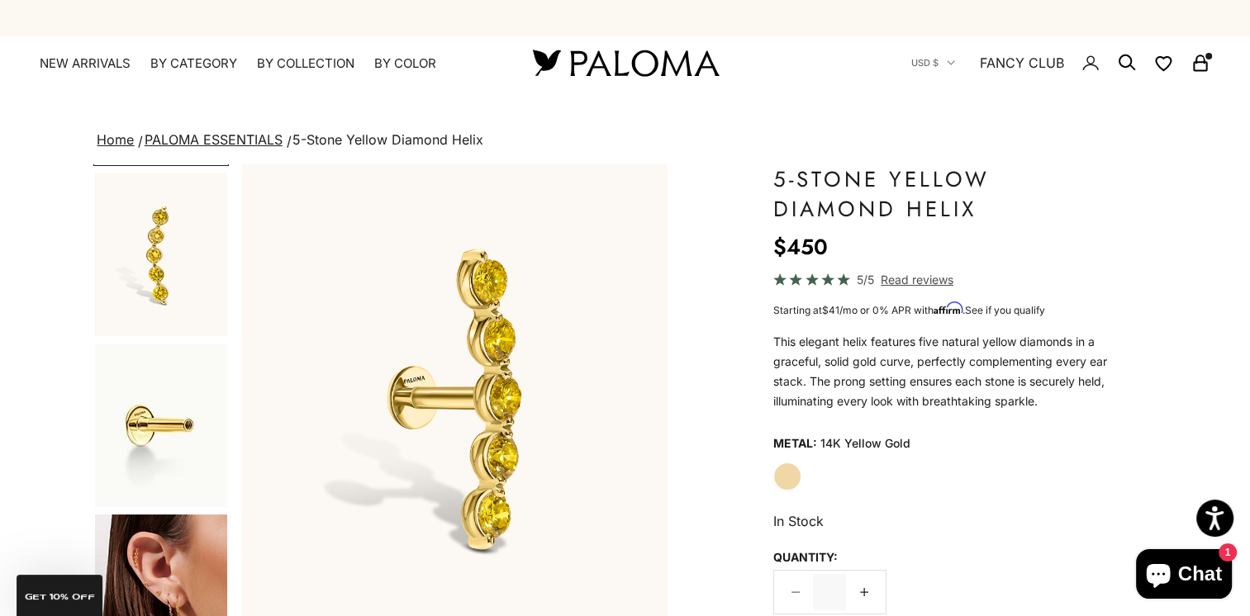
scroll to position [413, 0]
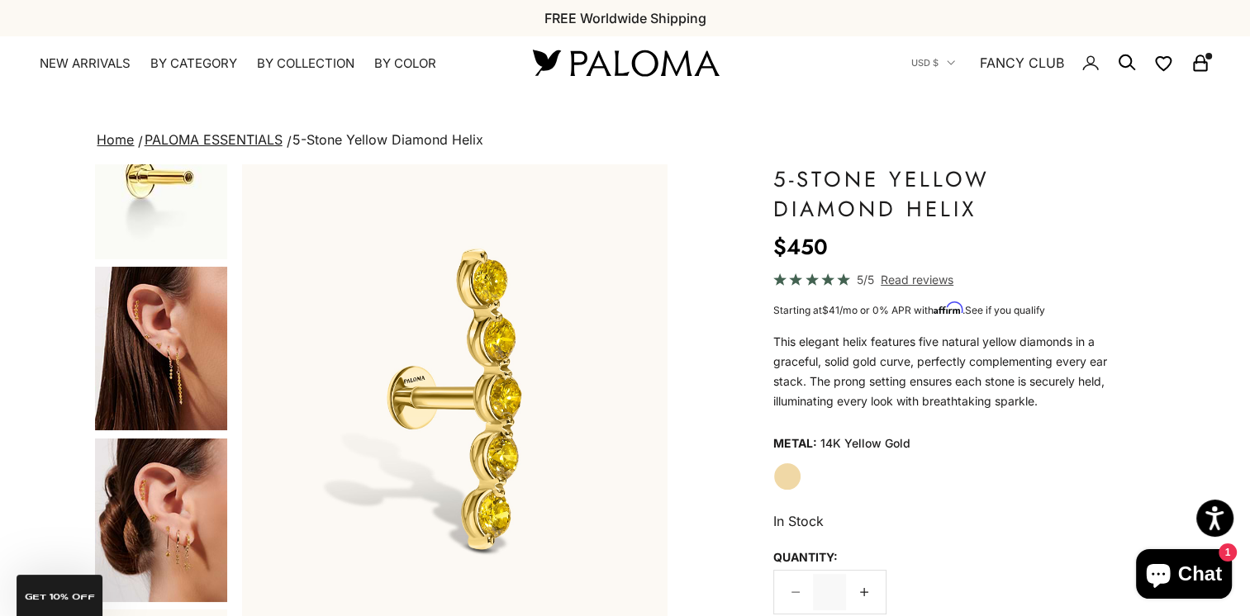
click at [142, 352] on img "Go to item 4" at bounding box center [161, 349] width 132 height 164
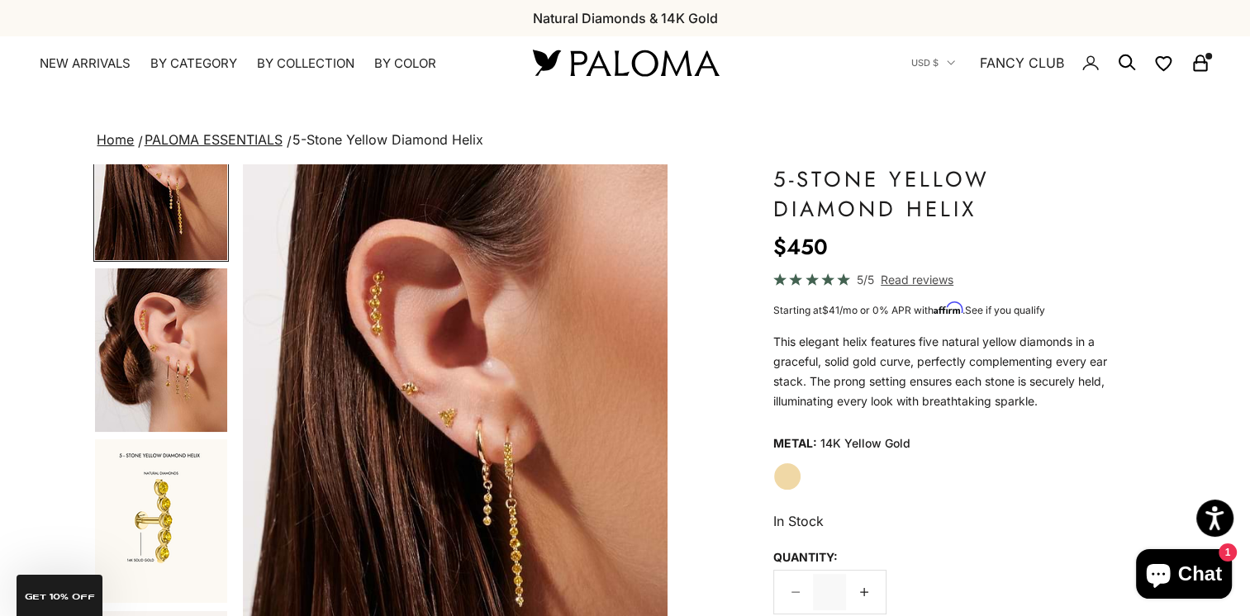
scroll to position [584, 0]
click at [173, 378] on img "Go to item 5" at bounding box center [161, 350] width 132 height 164
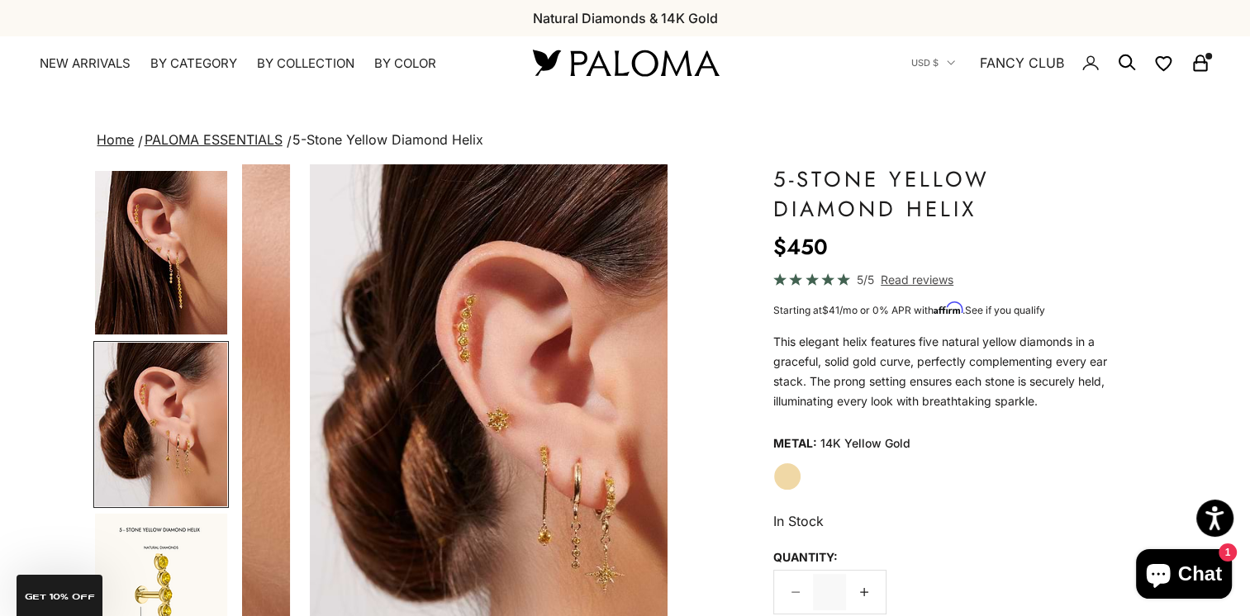
scroll to position [0, 1780]
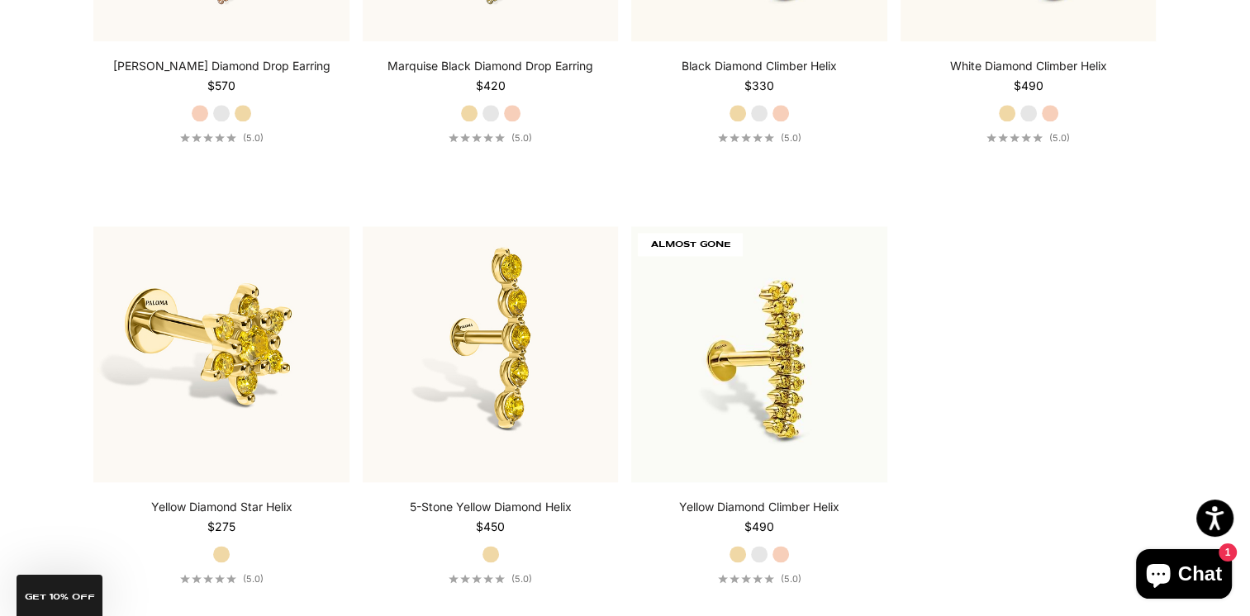
scroll to position [2231, 0]
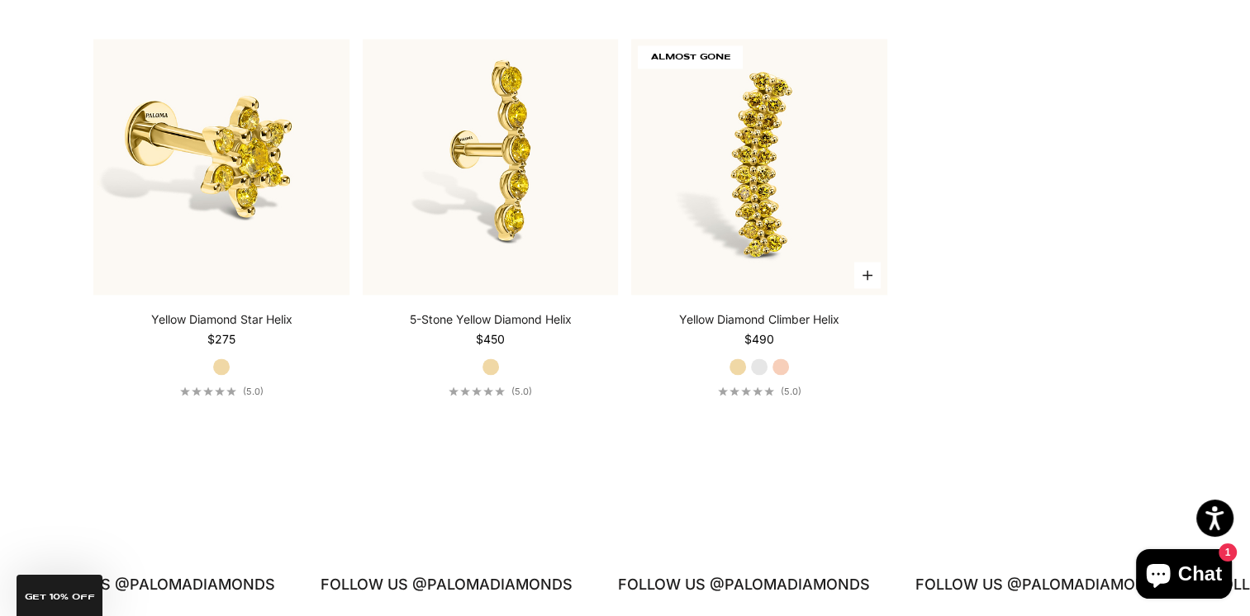
click at [758, 170] on img at bounding box center [759, 167] width 256 height 256
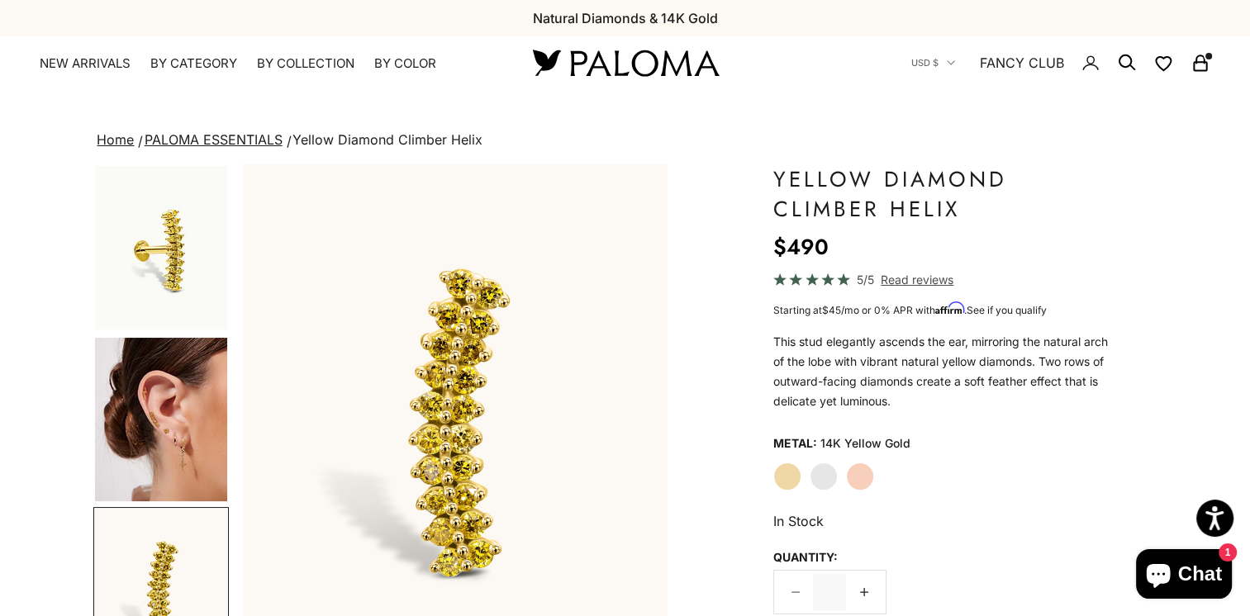
click at [130, 435] on img "Go to item 4" at bounding box center [161, 420] width 132 height 164
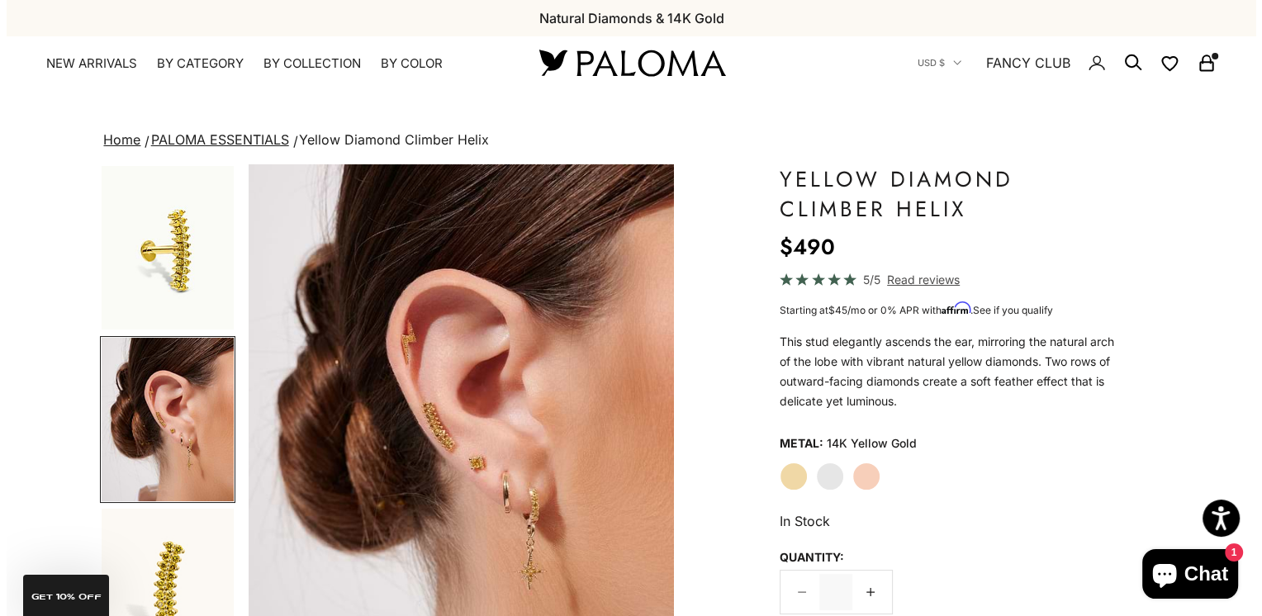
scroll to position [165, 0]
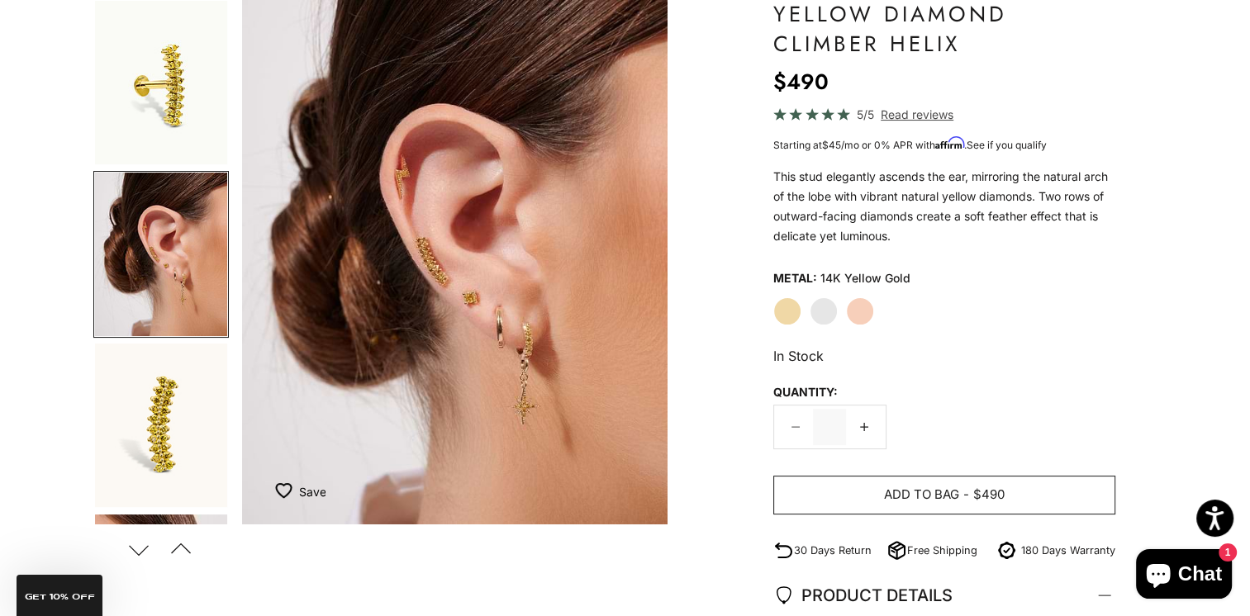
click at [958, 490] on span "Add to bag" at bounding box center [921, 495] width 75 height 21
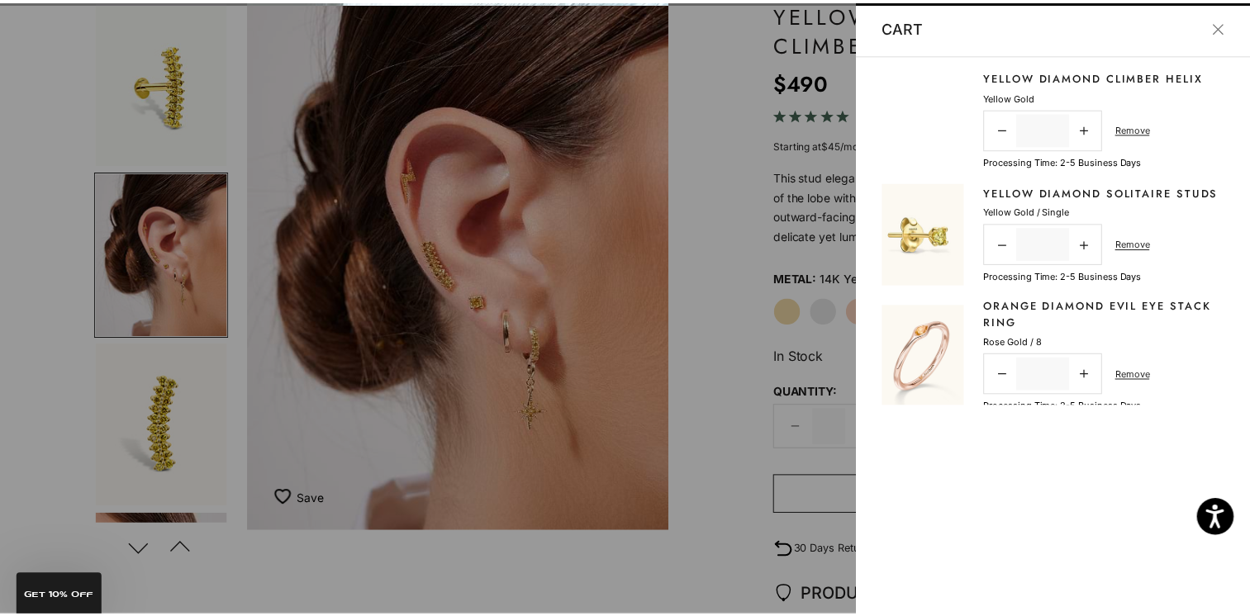
scroll to position [0, 451]
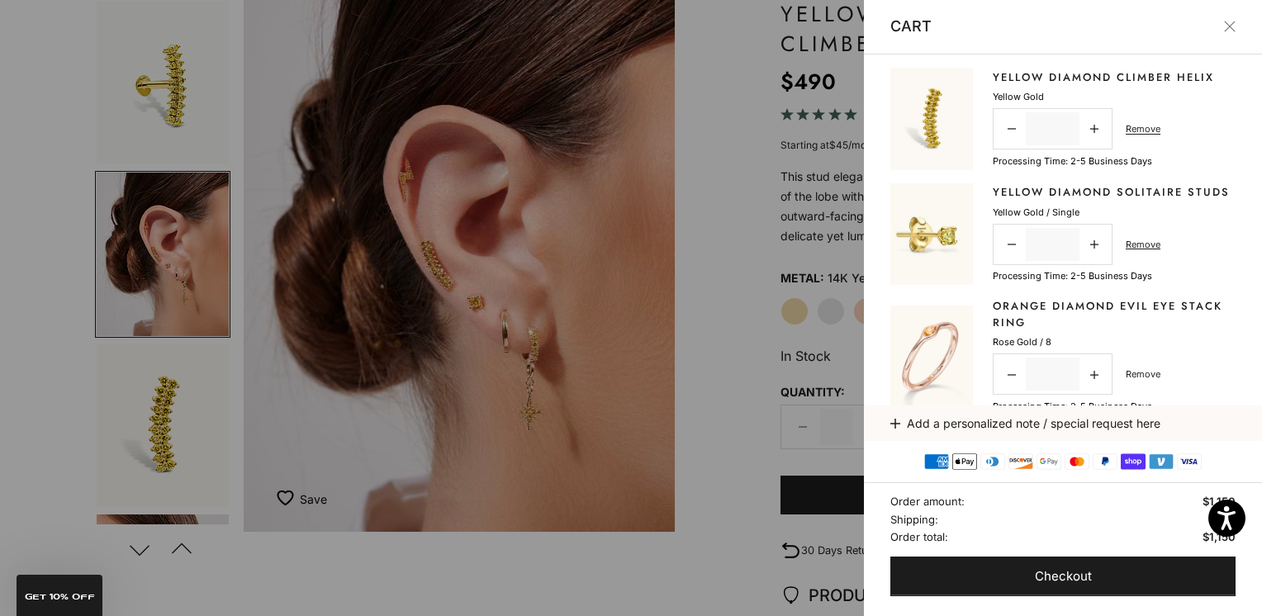
click at [1143, 382] on link "Remove" at bounding box center [1143, 374] width 35 height 15
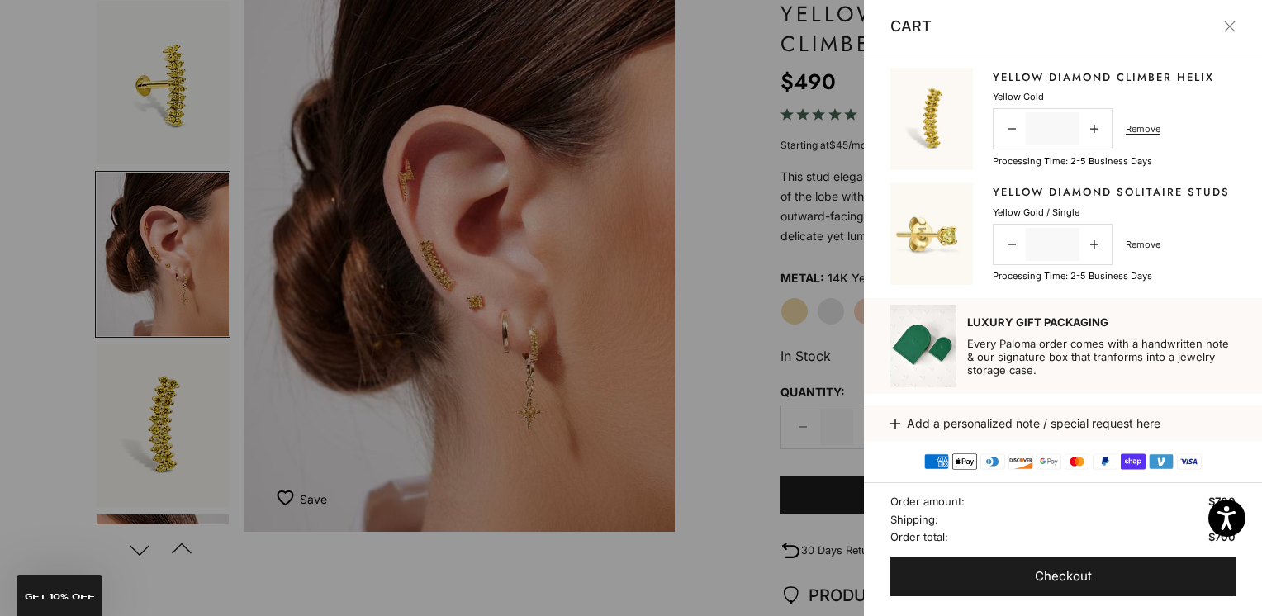
click at [1234, 21] on button "Close" at bounding box center [1230, 27] width 12 height 12
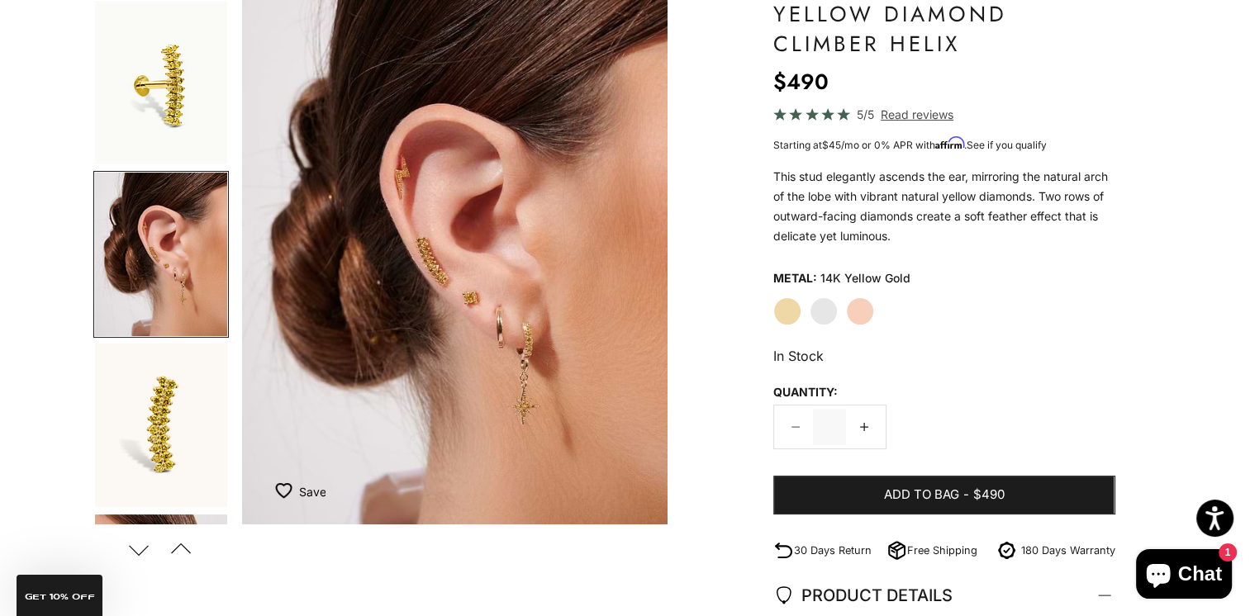
scroll to position [0, 0]
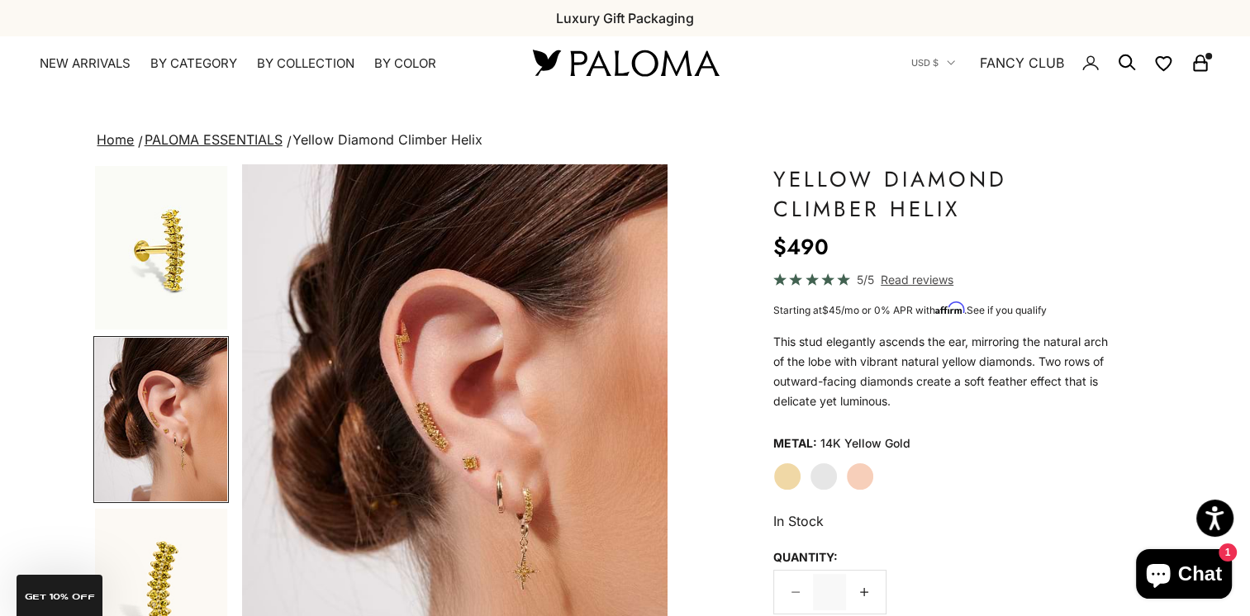
click at [145, 263] on img "Go to item 1" at bounding box center [161, 248] width 132 height 164
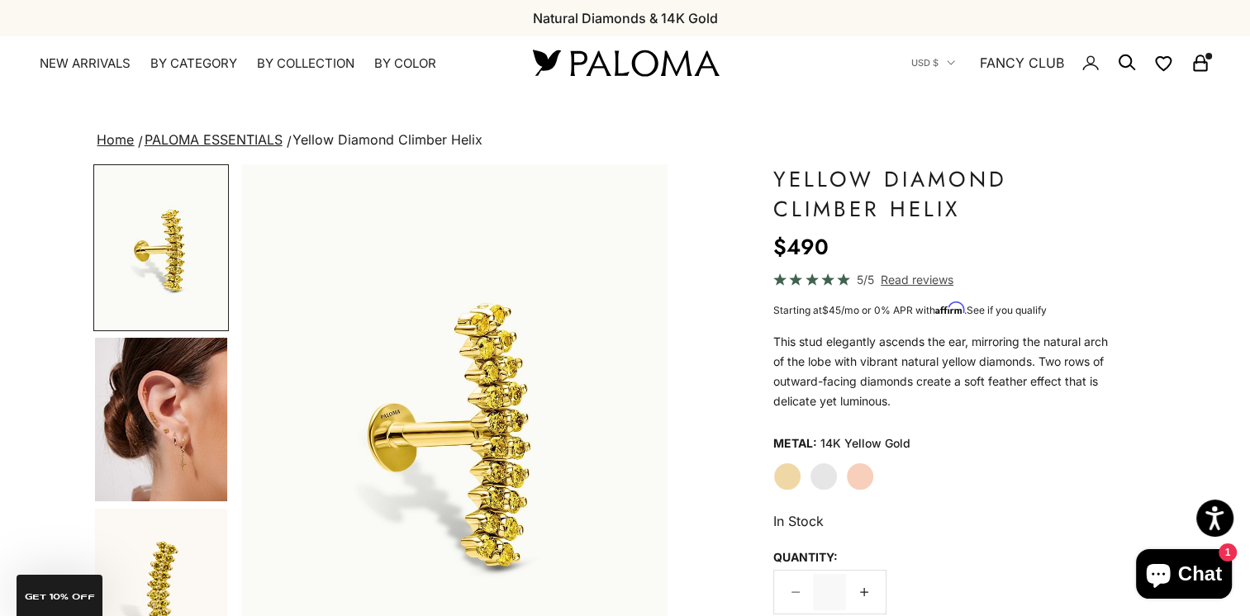
click at [182, 411] on img "Go to item 4" at bounding box center [161, 420] width 132 height 164
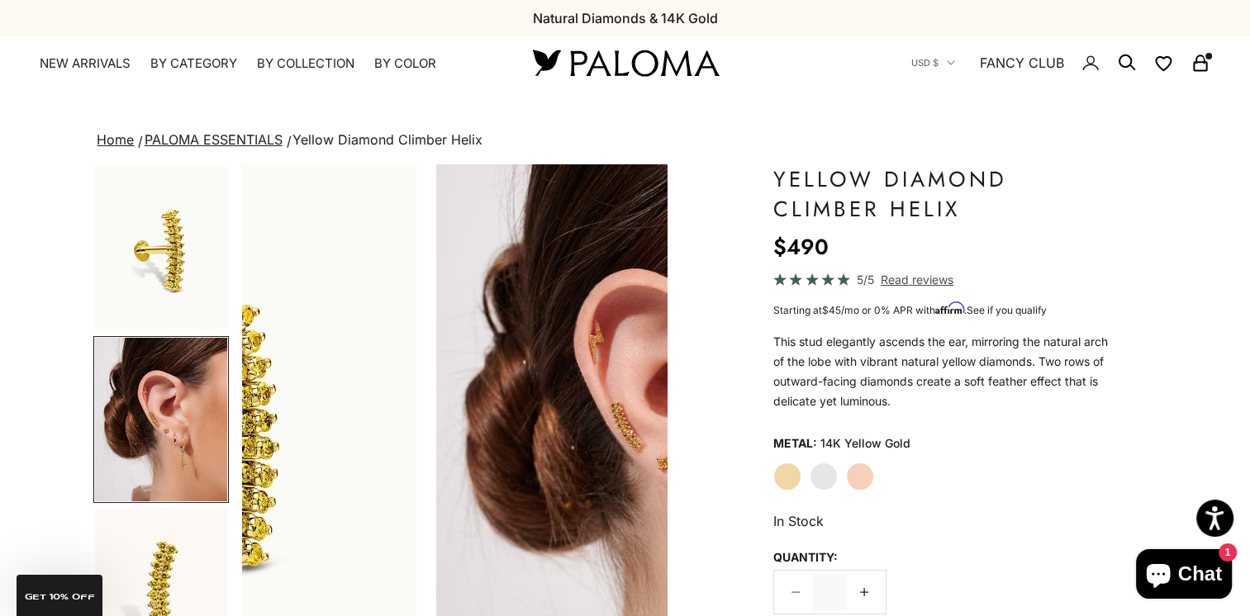
scroll to position [0, 445]
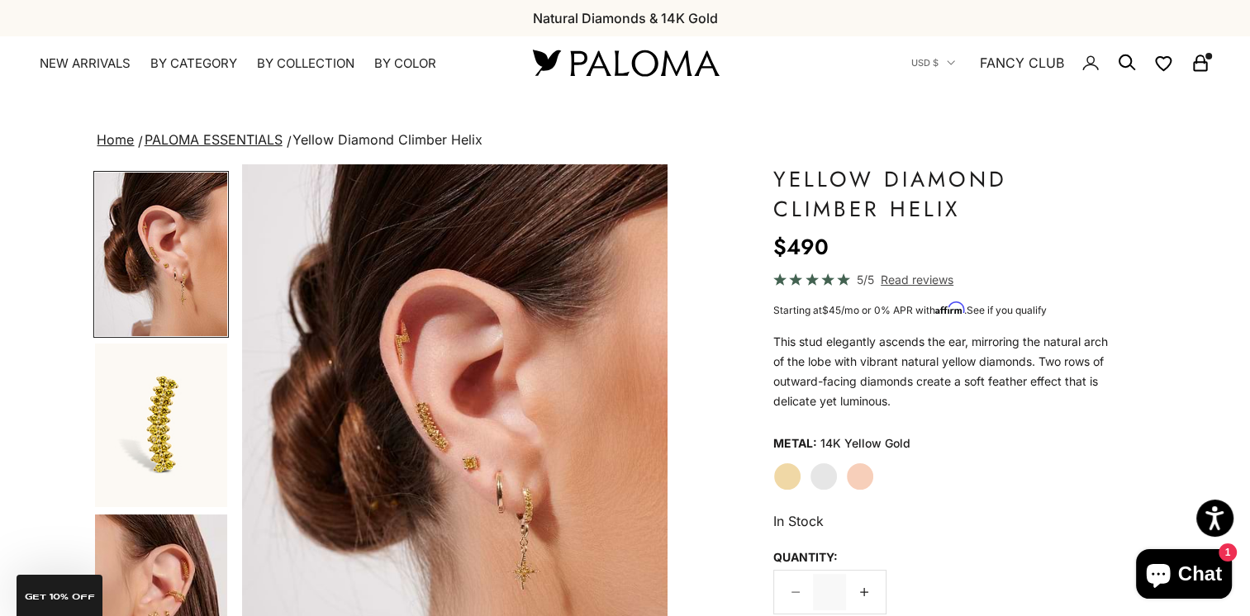
click at [182, 410] on img "Go to item 5" at bounding box center [161, 426] width 132 height 164
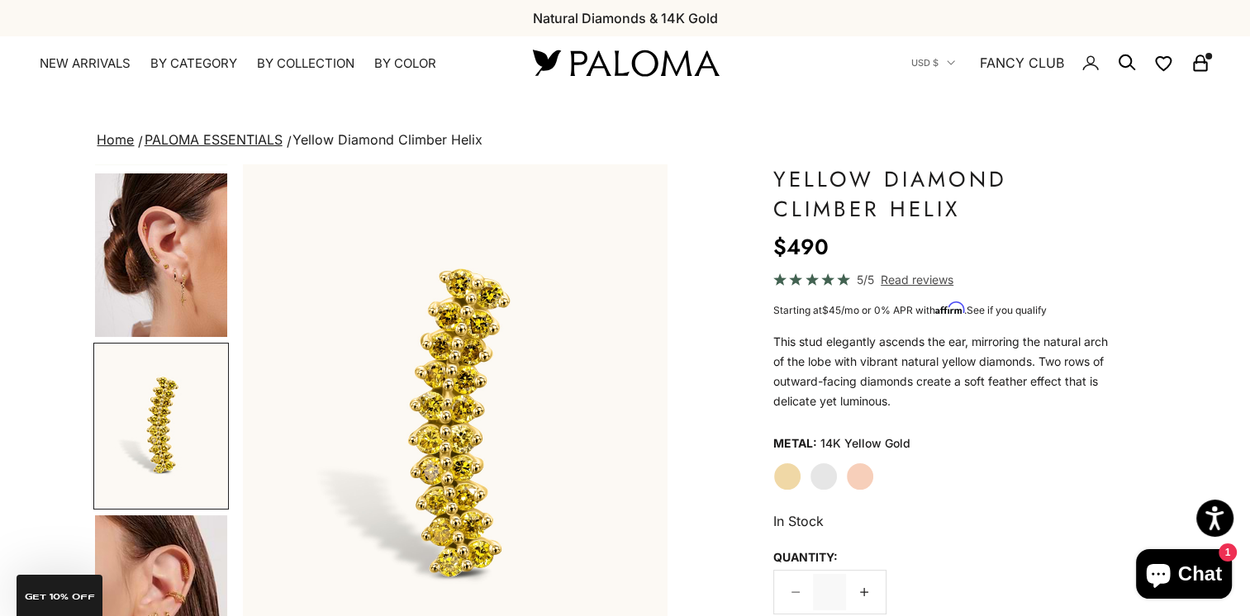
scroll to position [330, 0]
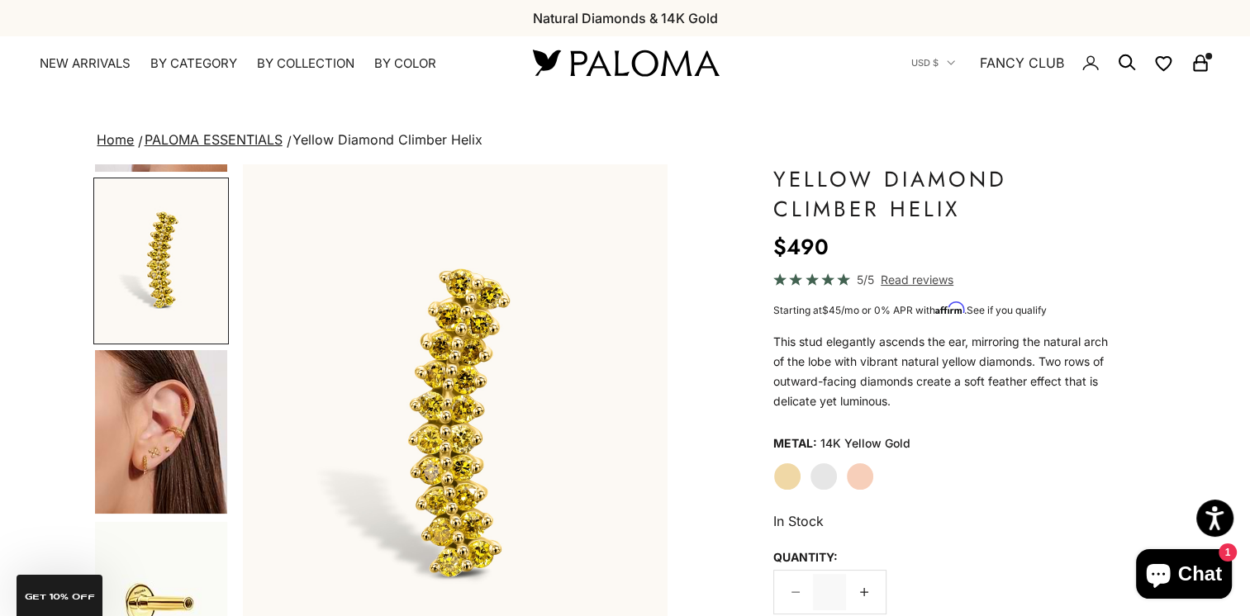
click at [175, 449] on img "Go to item 8" at bounding box center [161, 432] width 132 height 164
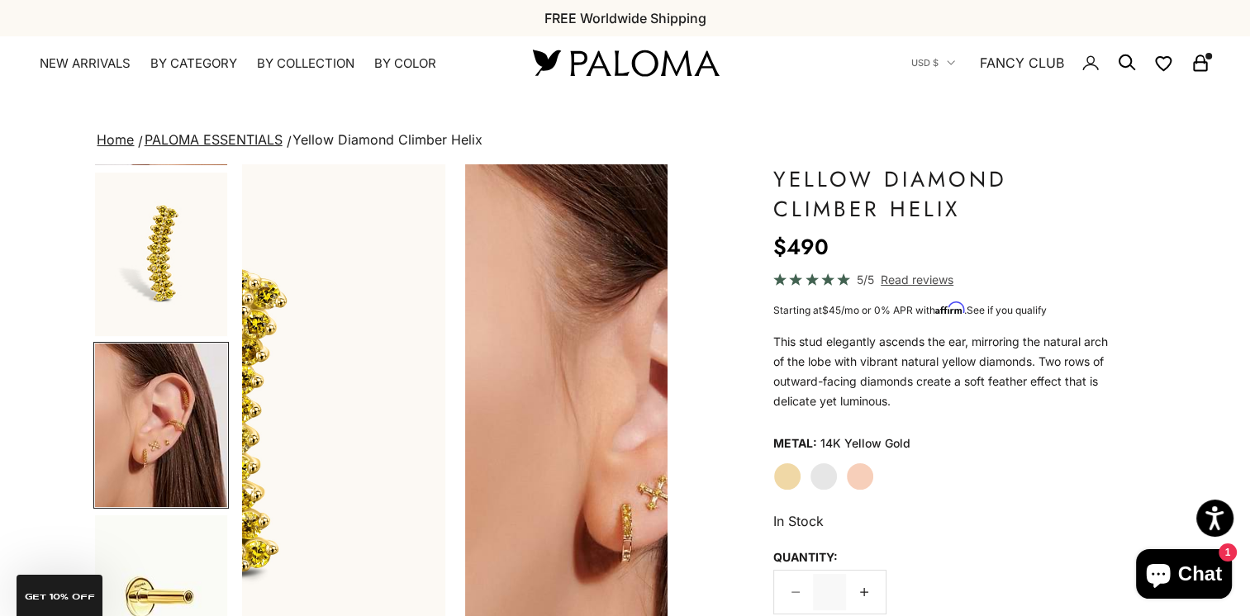
scroll to position [0, 1335]
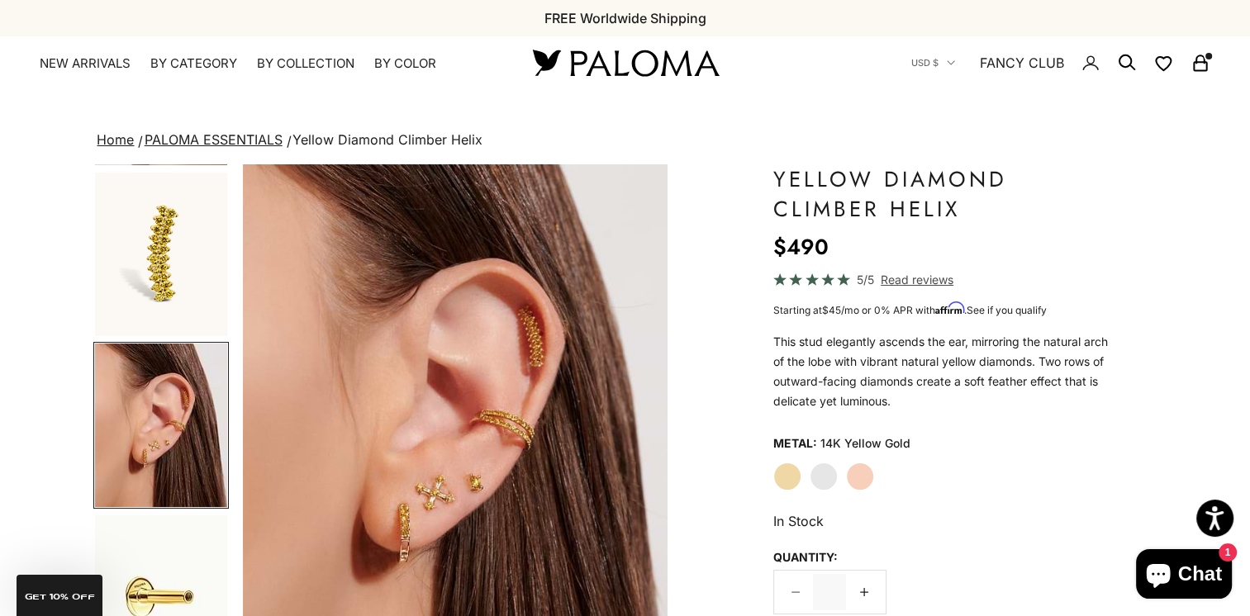
click at [494, 480] on img "Item 8 of 16" at bounding box center [455, 426] width 425 height 525
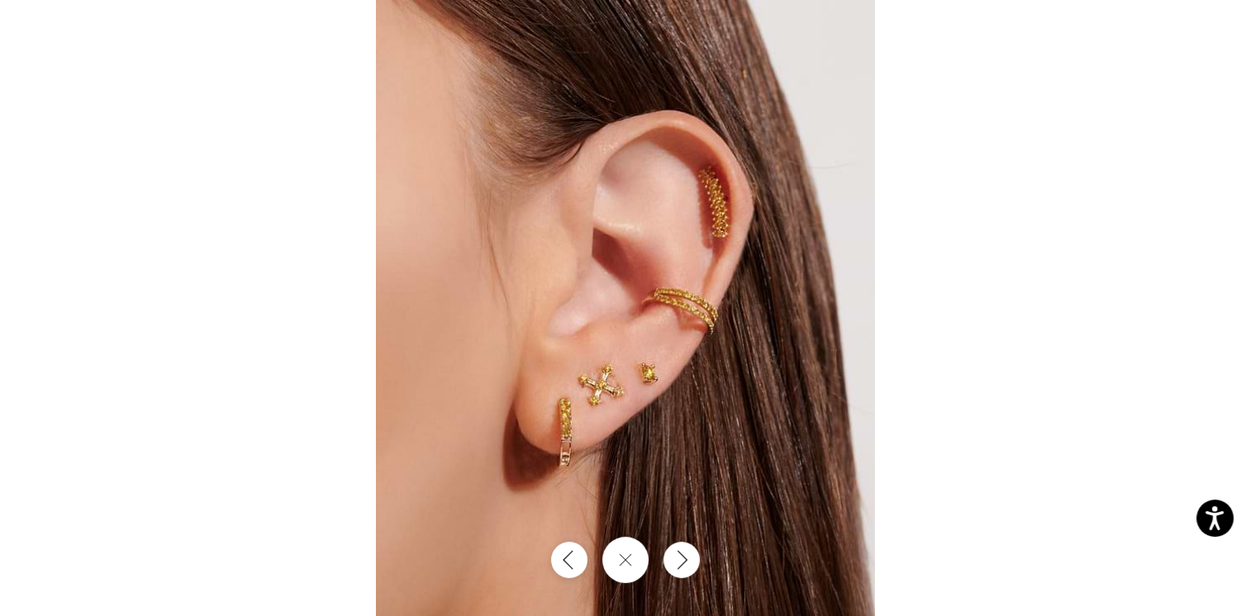
click at [549, 421] on img at bounding box center [625, 308] width 499 height 616
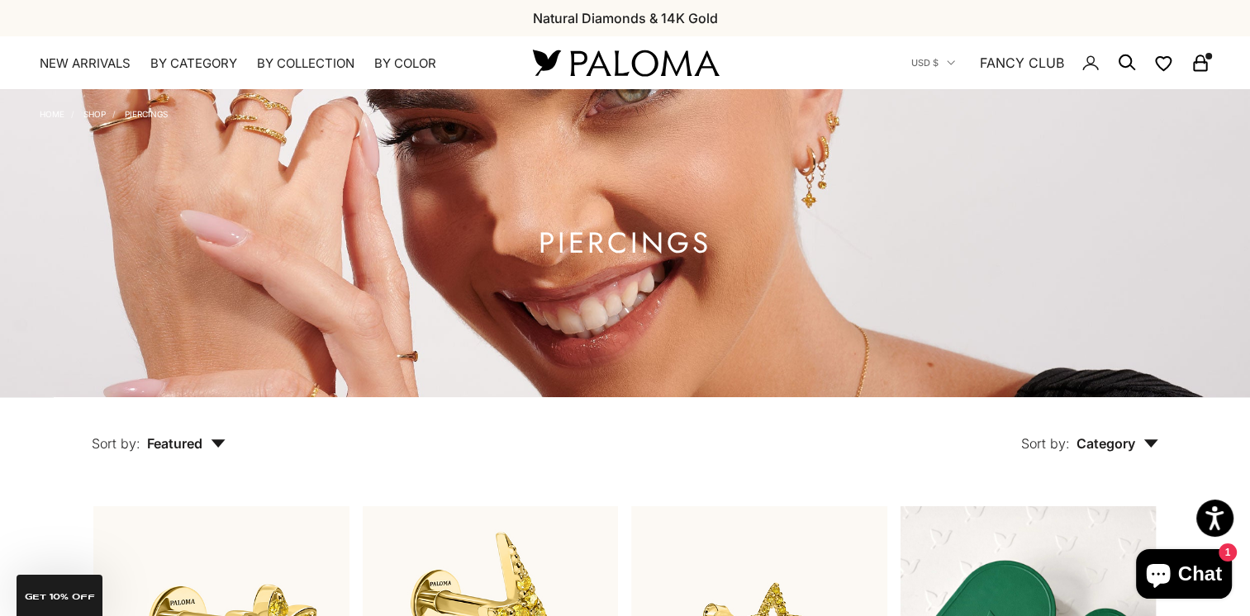
click at [1203, 70] on rect "Secondary navigation" at bounding box center [1200, 67] width 12 height 8
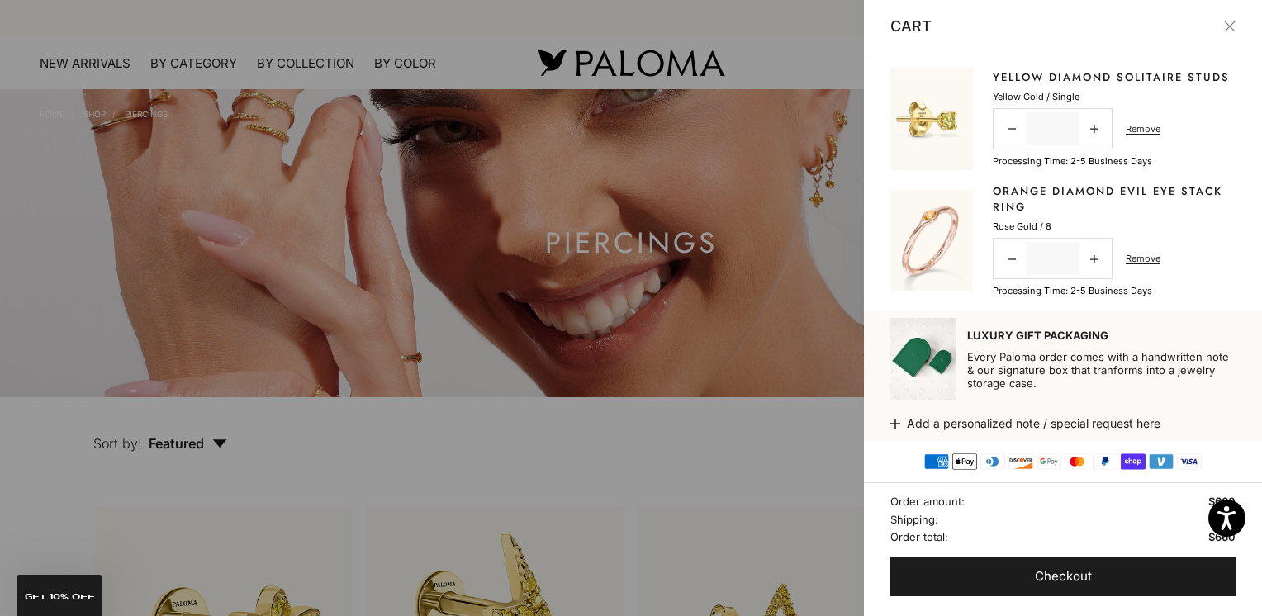
click at [1234, 27] on button "Close" at bounding box center [1230, 27] width 12 height 12
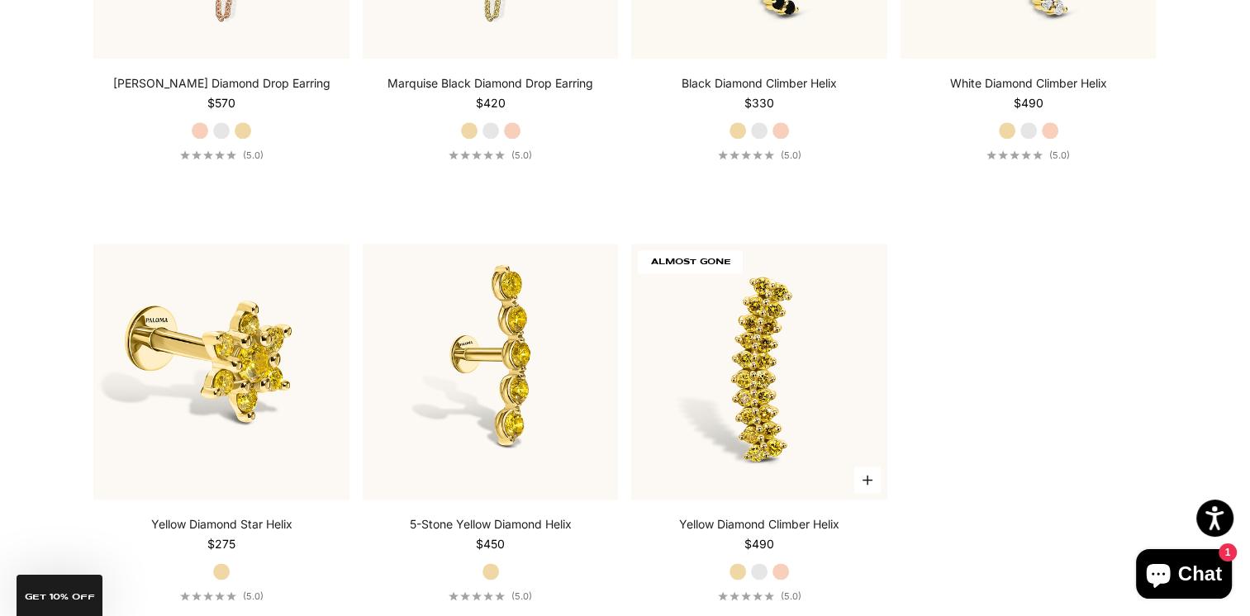
scroll to position [2148, 0]
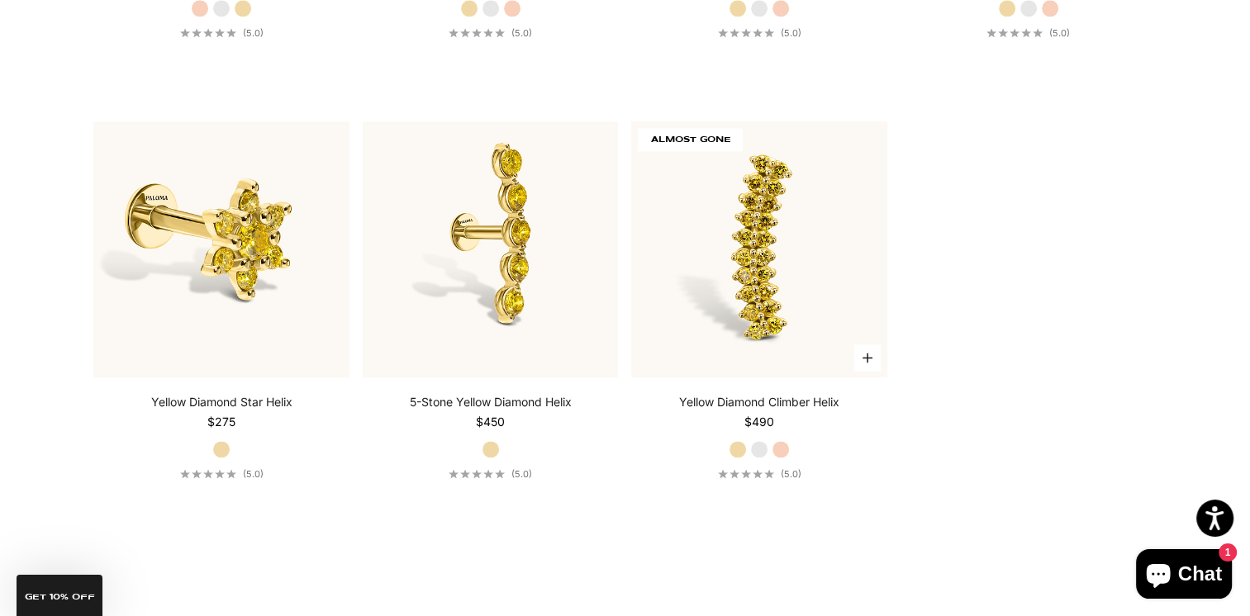
click at [761, 301] on img at bounding box center [759, 249] width 256 height 256
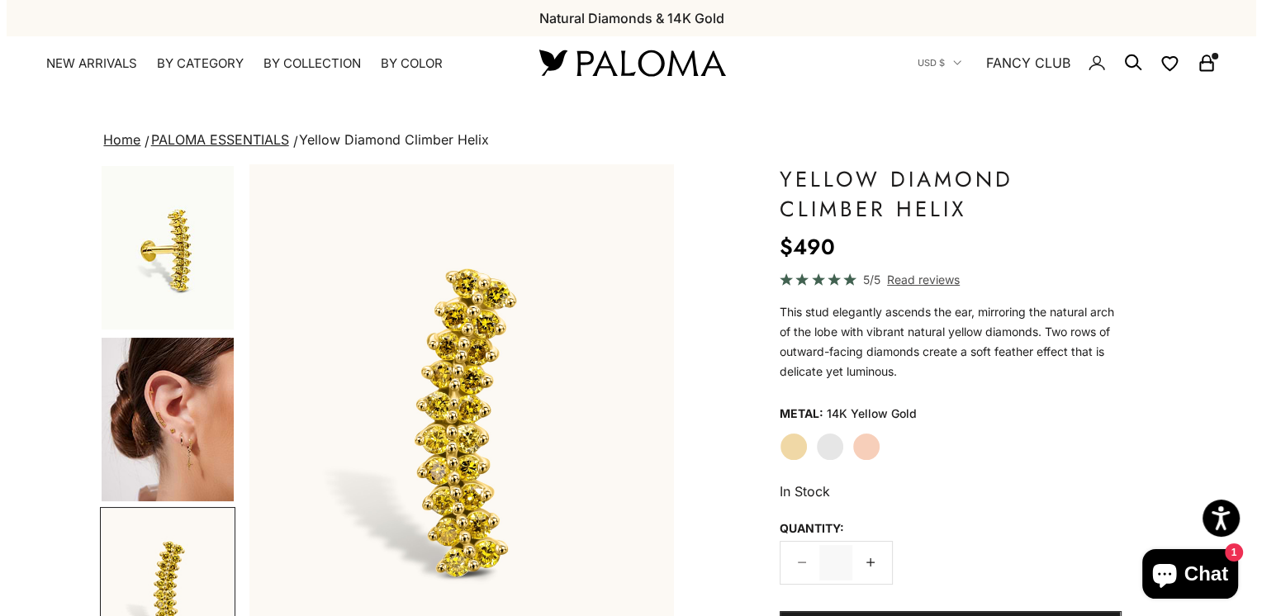
scroll to position [330, 0]
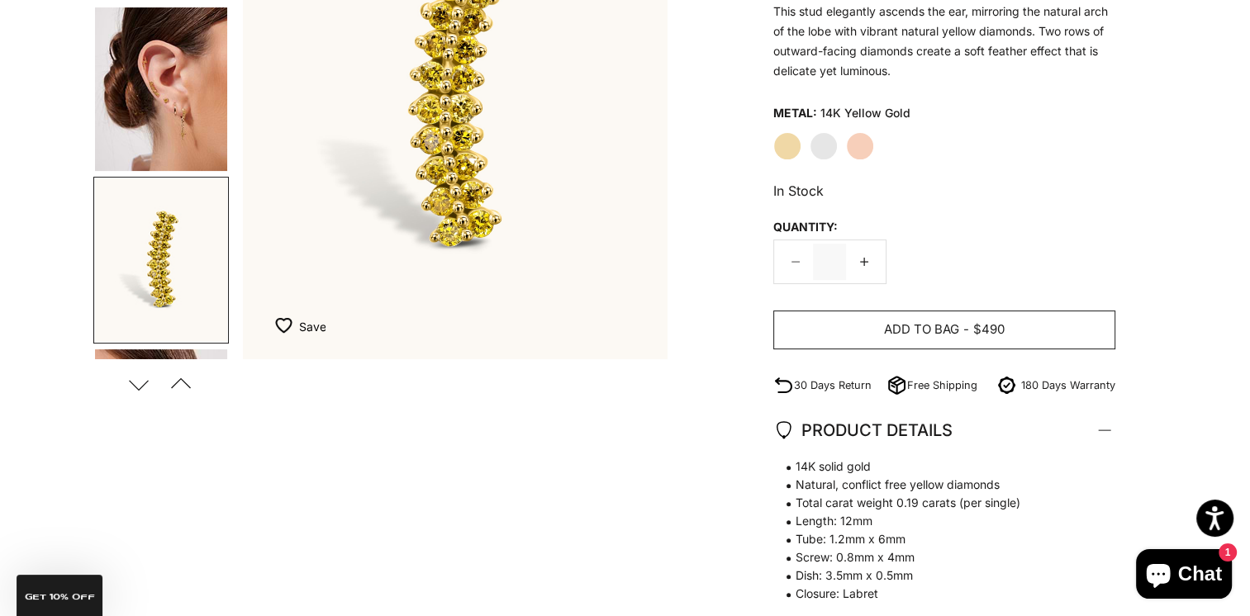
click at [934, 326] on span "Add to bag" at bounding box center [921, 330] width 75 height 21
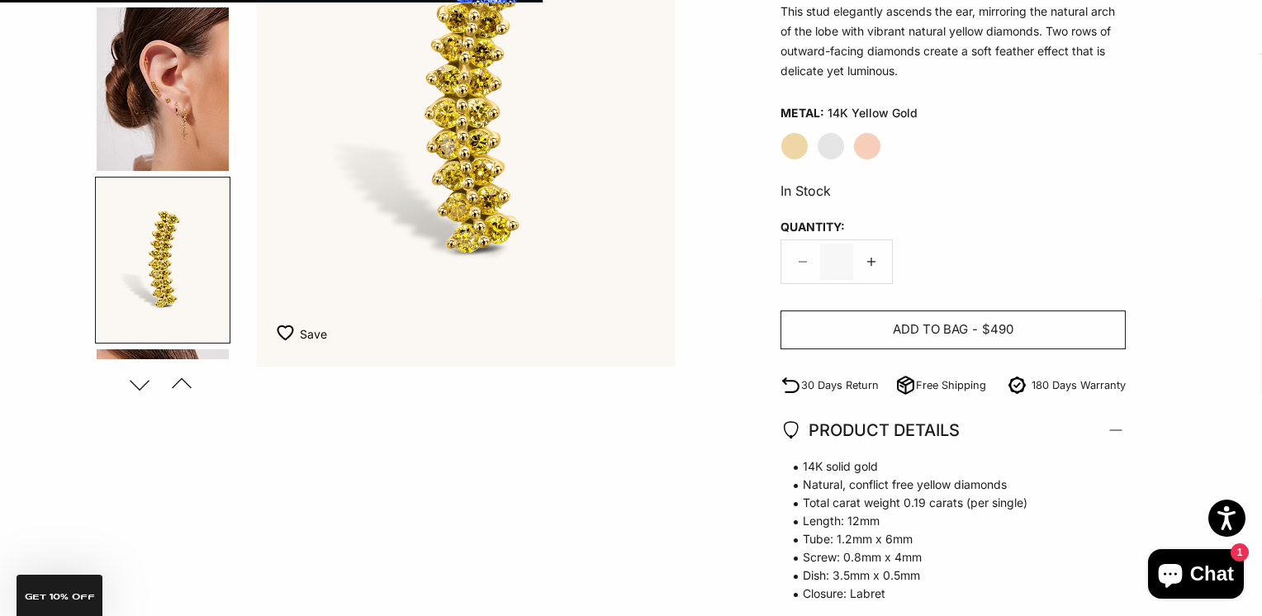
scroll to position [0, 902]
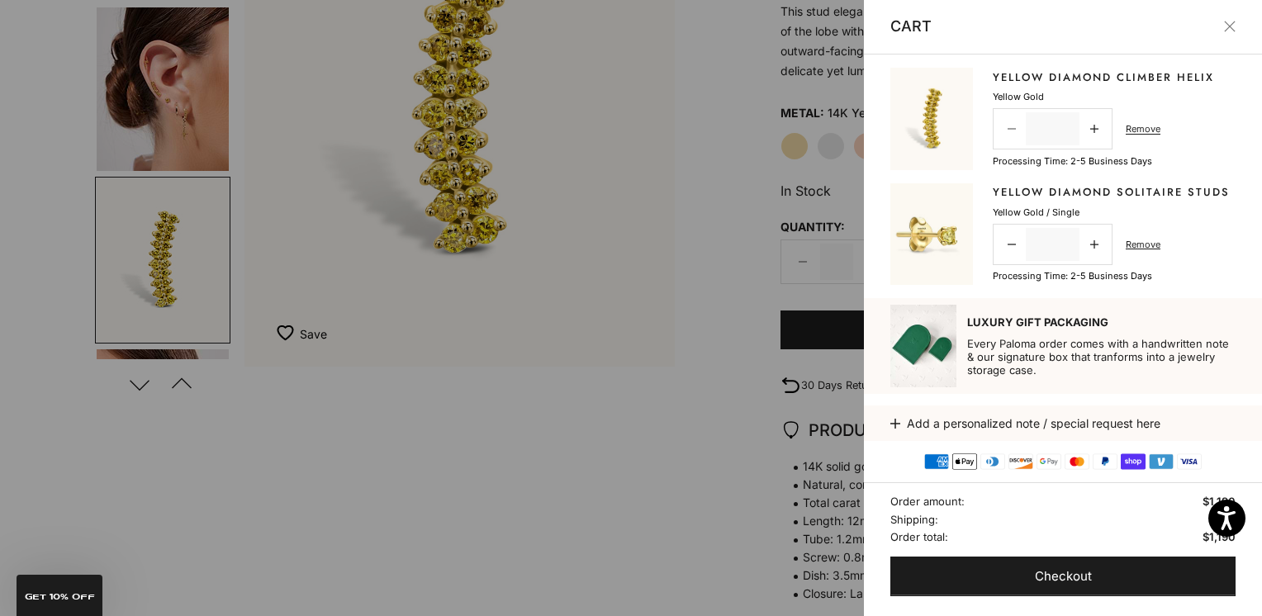
click at [1012, 130] on icon at bounding box center [1012, 129] width 8 height 8
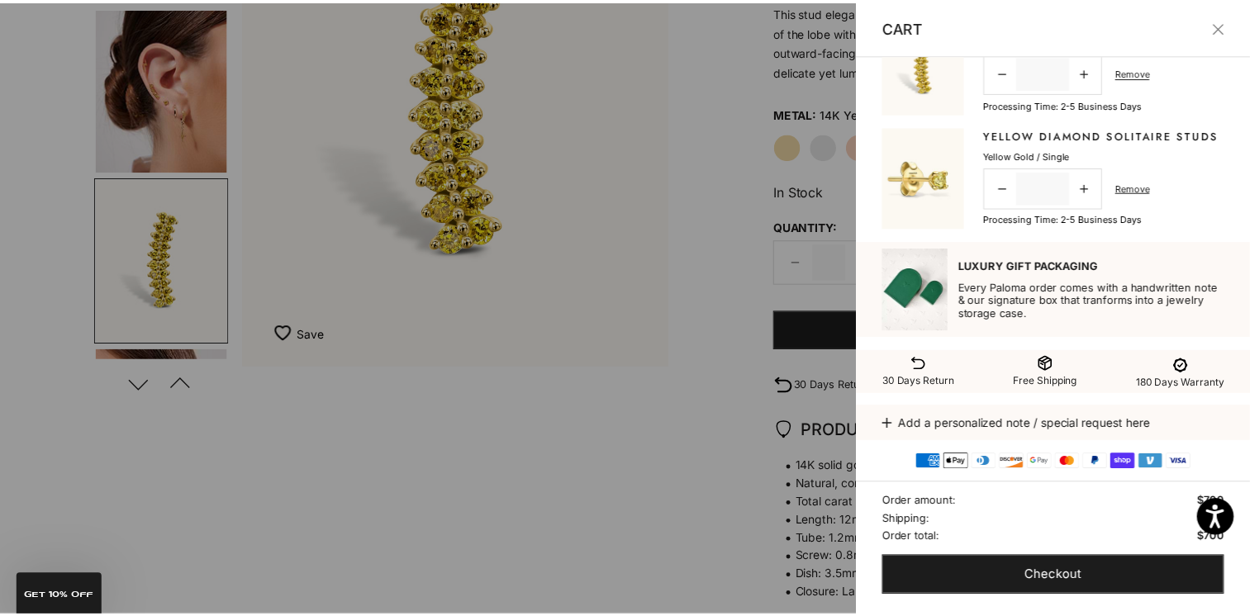
scroll to position [0, 0]
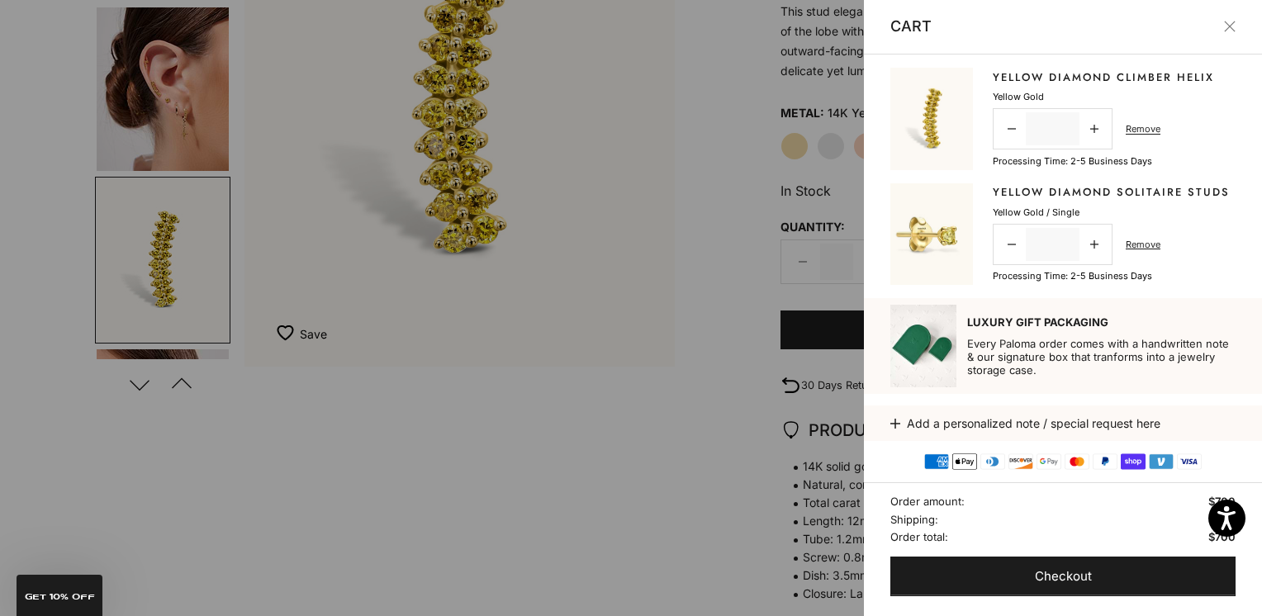
click at [1230, 27] on button "Close" at bounding box center [1230, 27] width 12 height 12
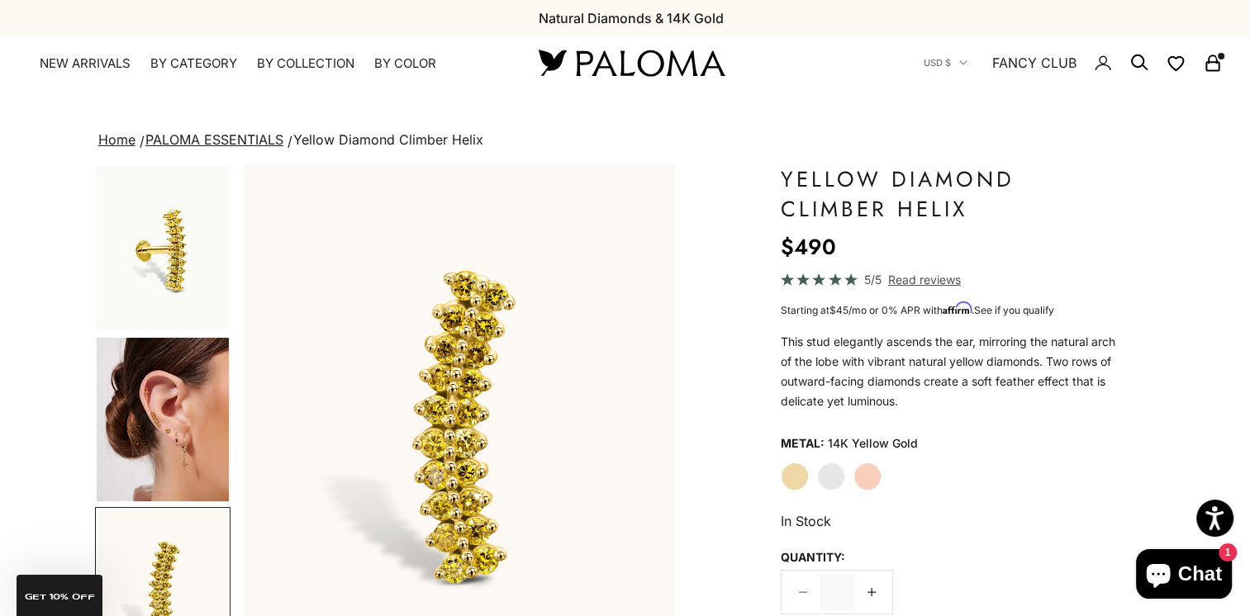
click at [1215, 63] on rect "Secondary navigation" at bounding box center [1212, 67] width 12 height 8
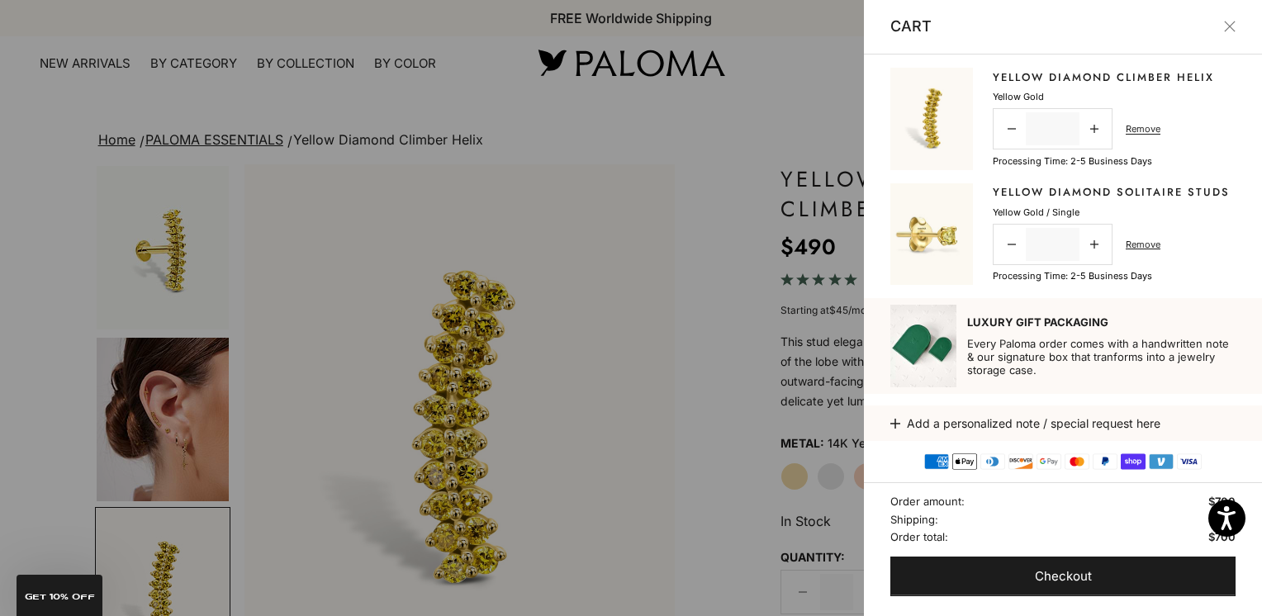
click at [1229, 28] on button "Close" at bounding box center [1230, 27] width 12 height 12
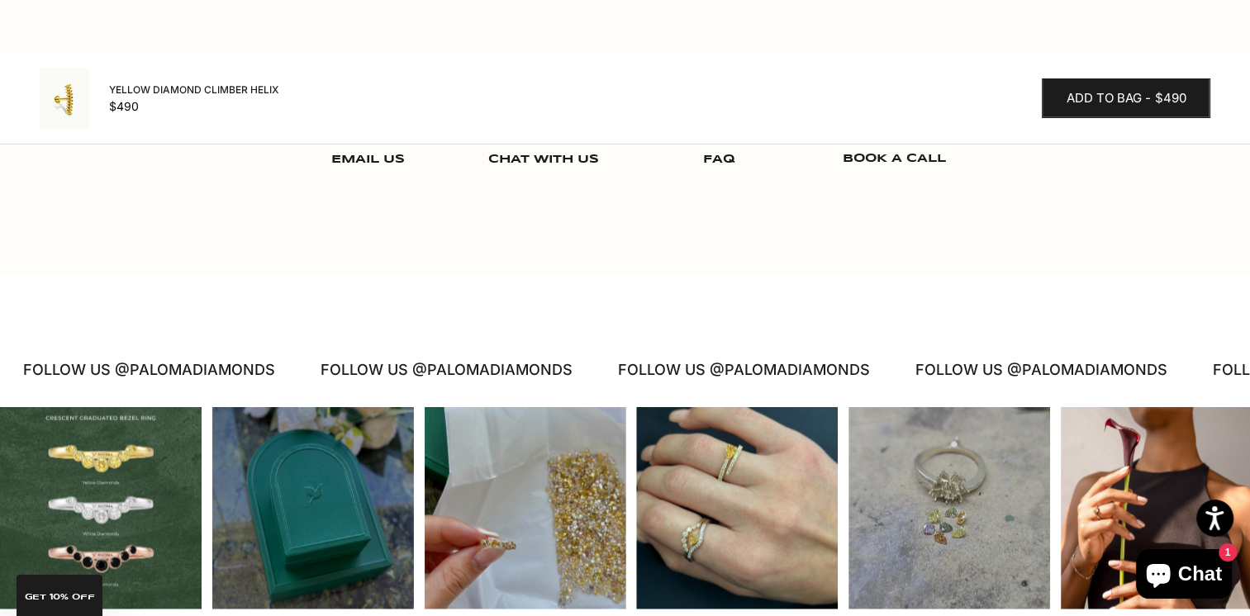
scroll to position [2313, 0]
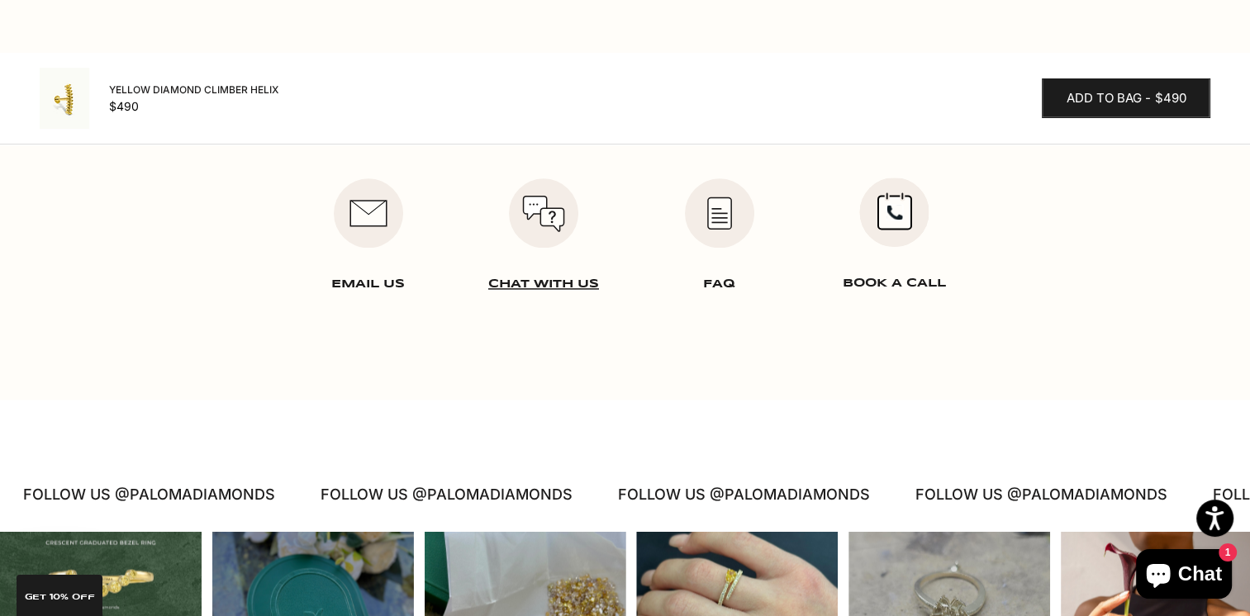
click at [555, 225] on link at bounding box center [543, 239] width 175 height 123
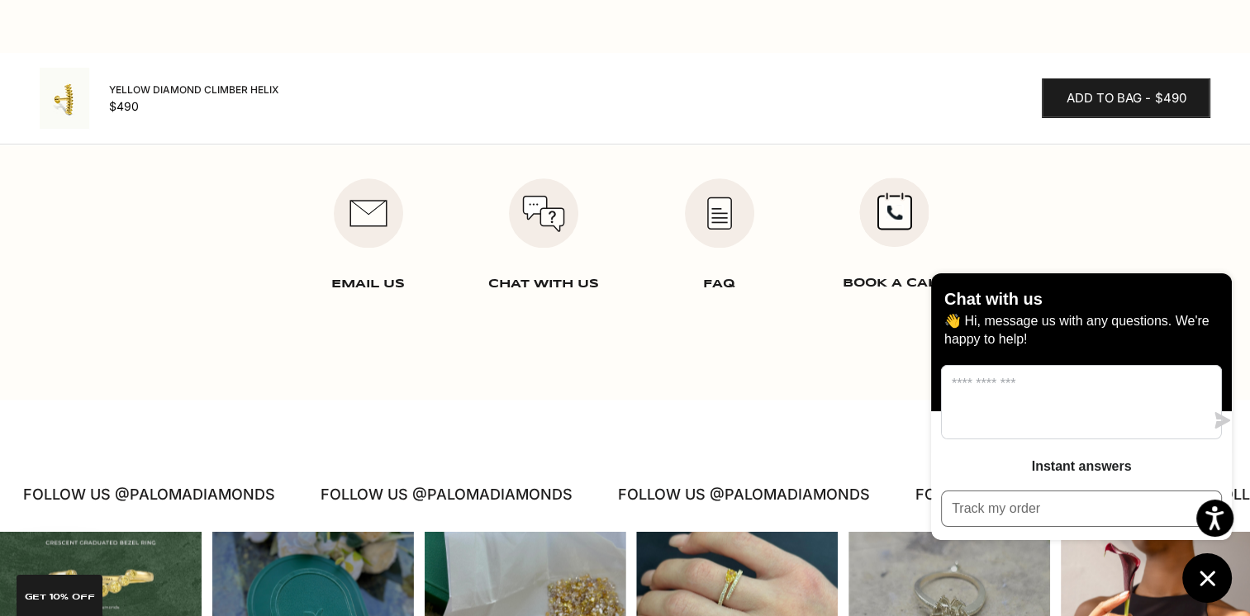
click at [1213, 578] on icon "Chat window" at bounding box center [1208, 579] width 26 height 26
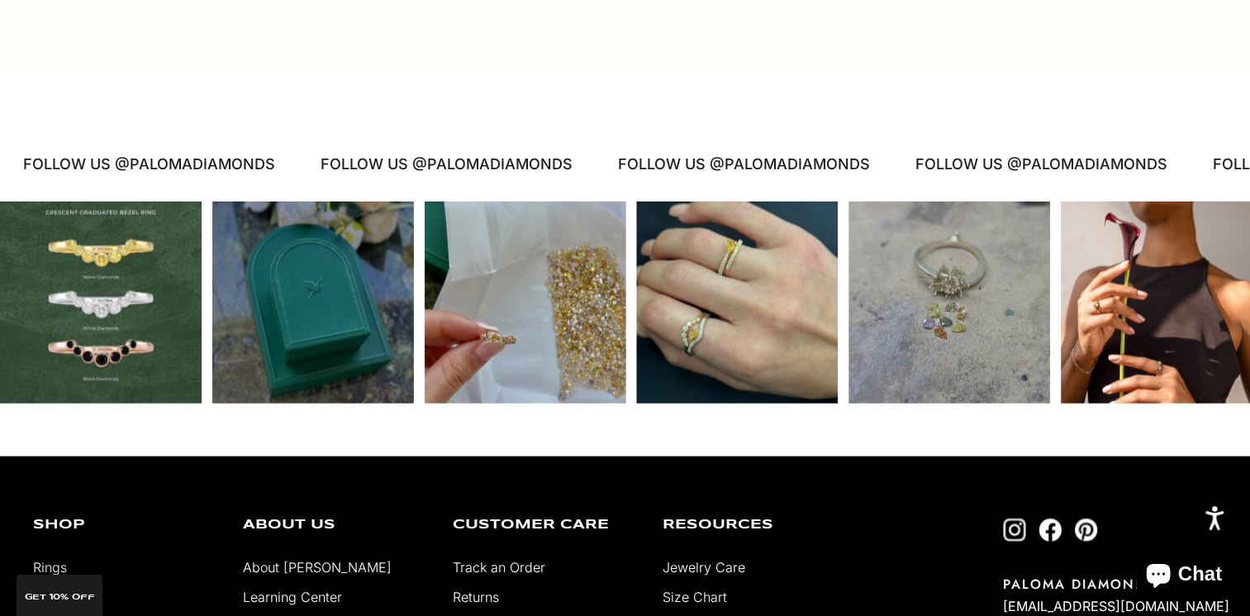
scroll to position [2974, 0]
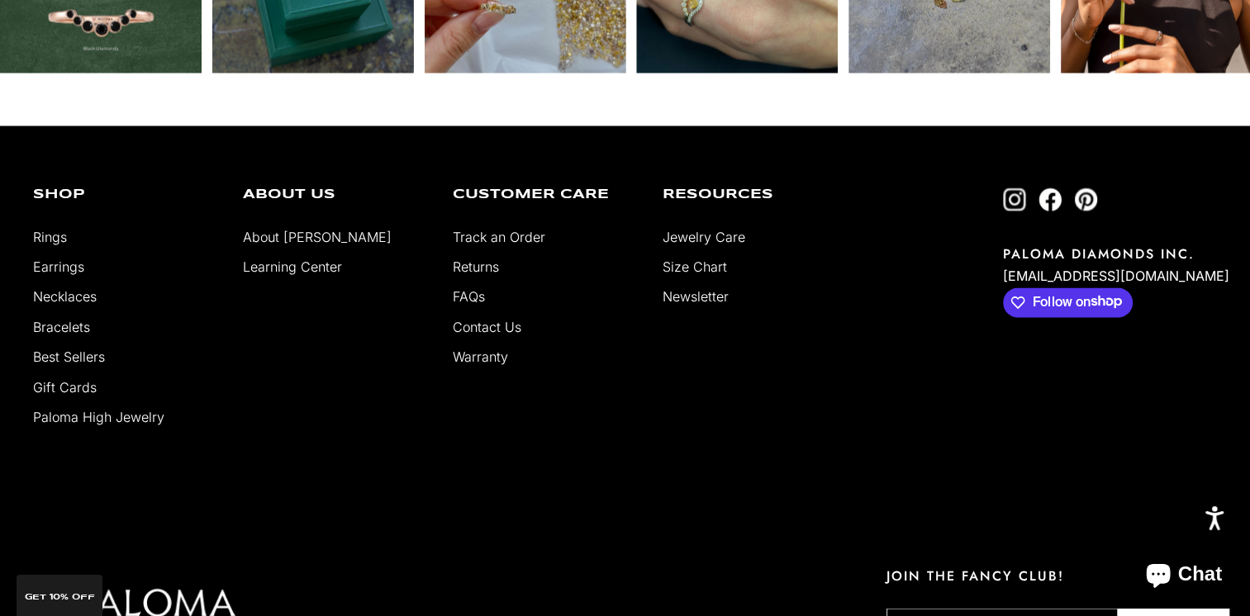
click at [517, 321] on link "Contact Us" at bounding box center [487, 326] width 69 height 17
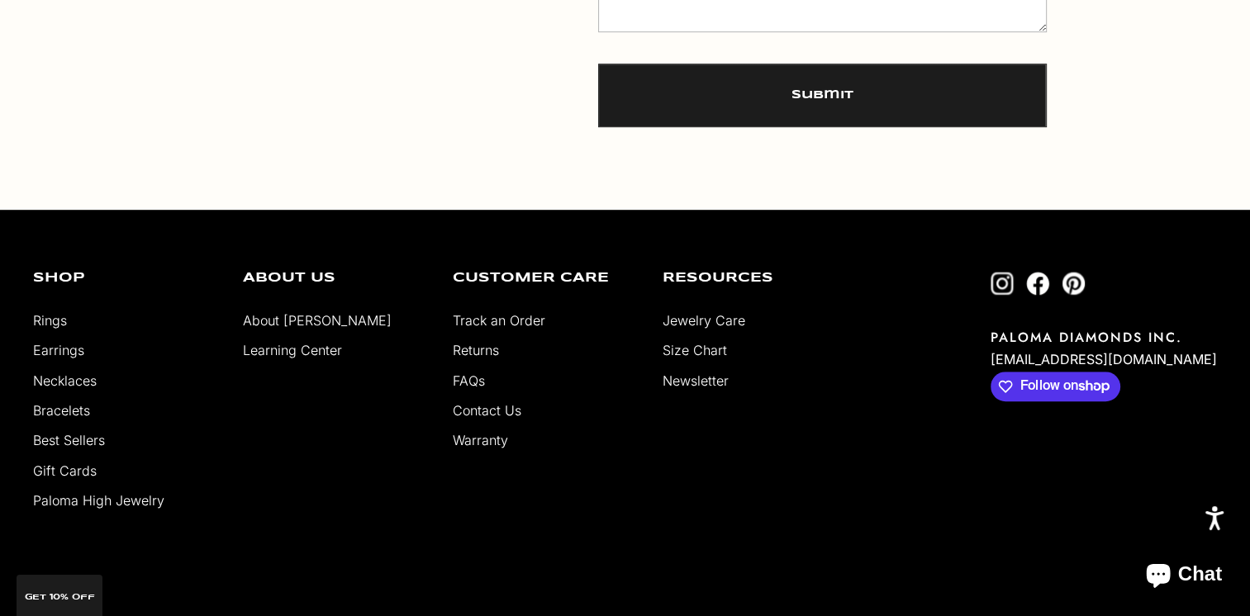
scroll to position [1157, 0]
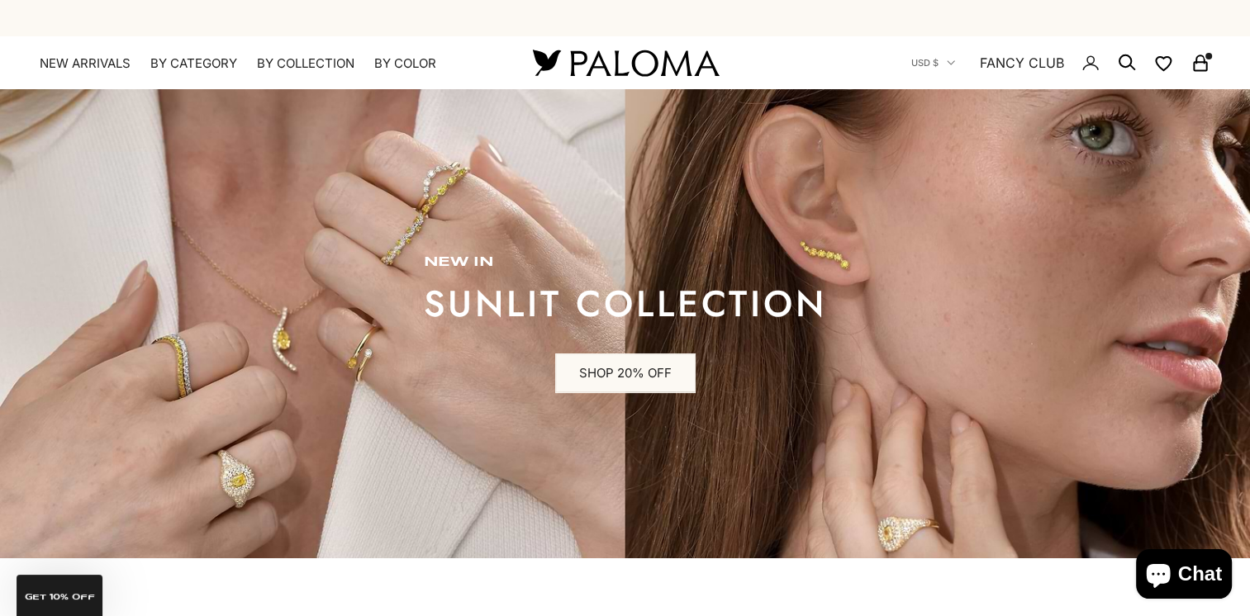
click at [1194, 64] on rect "Secondary navigation" at bounding box center [1200, 67] width 12 height 8
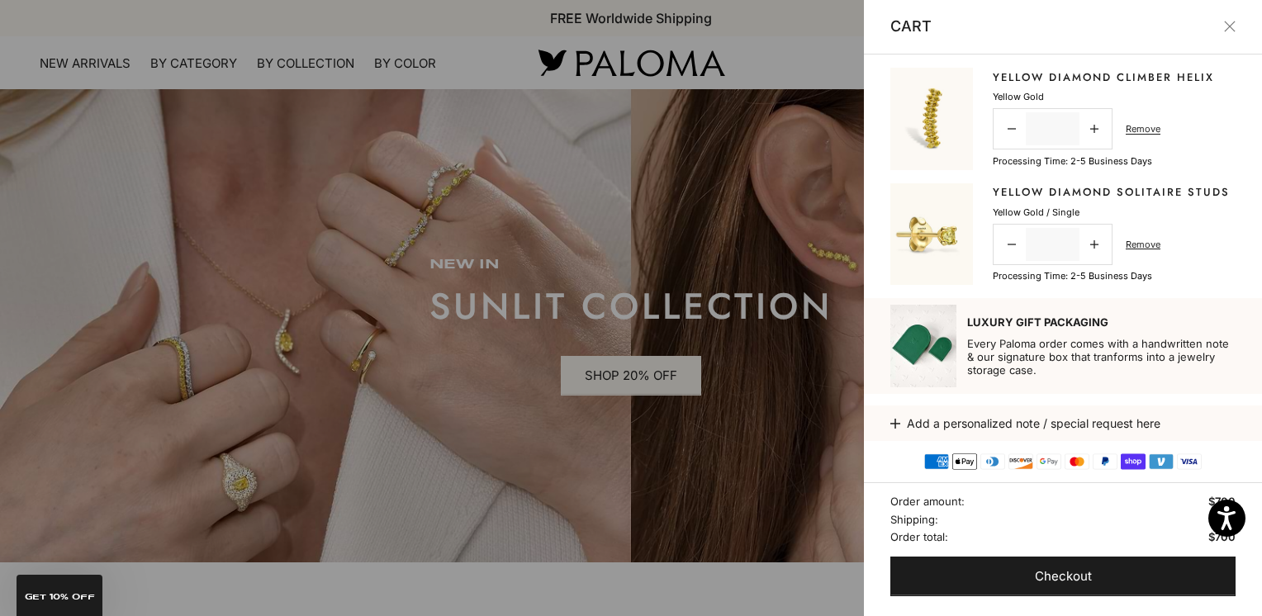
click at [644, 374] on div at bounding box center [631, 308] width 1262 height 616
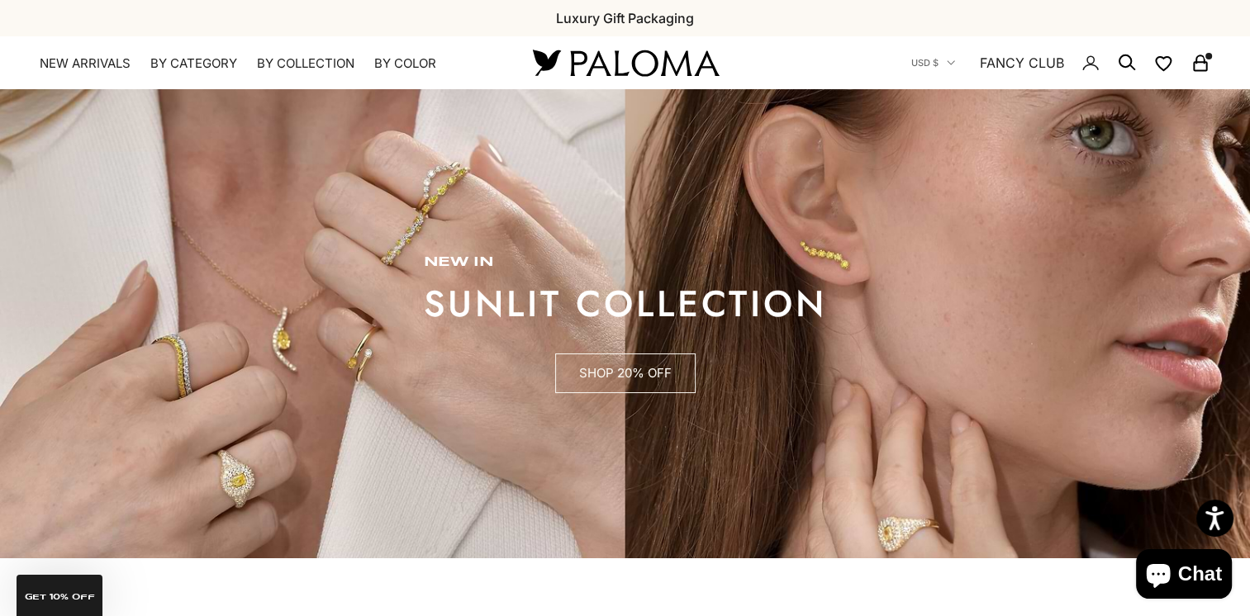
click at [641, 373] on link "SHOP 20% OFF" at bounding box center [625, 374] width 140 height 40
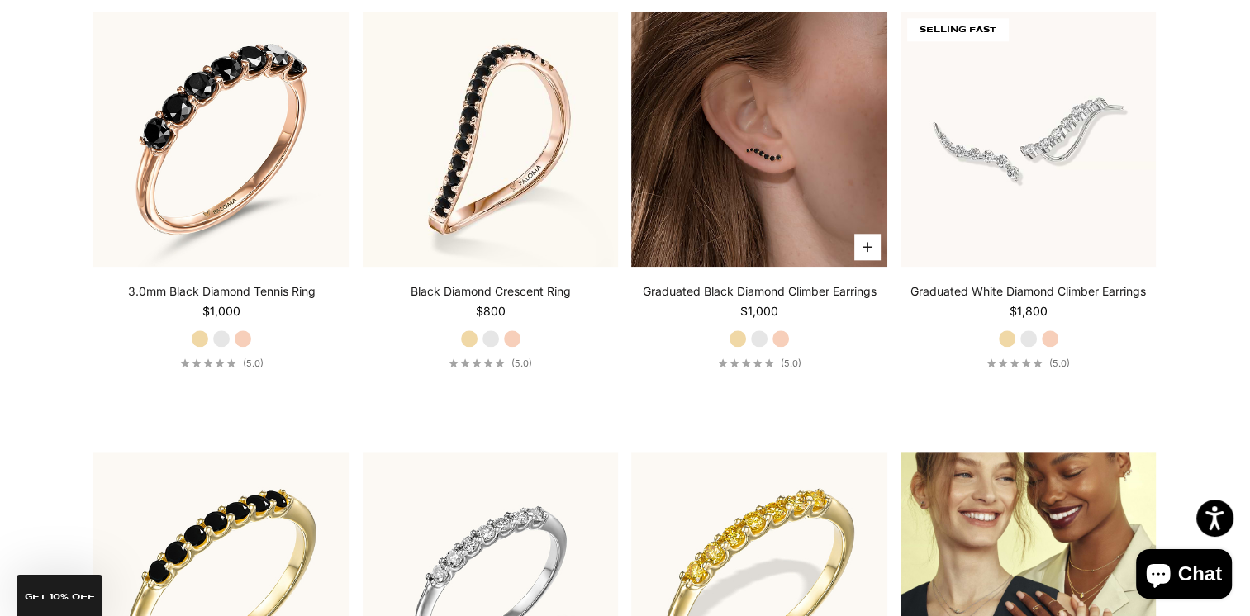
scroll to position [2065, 0]
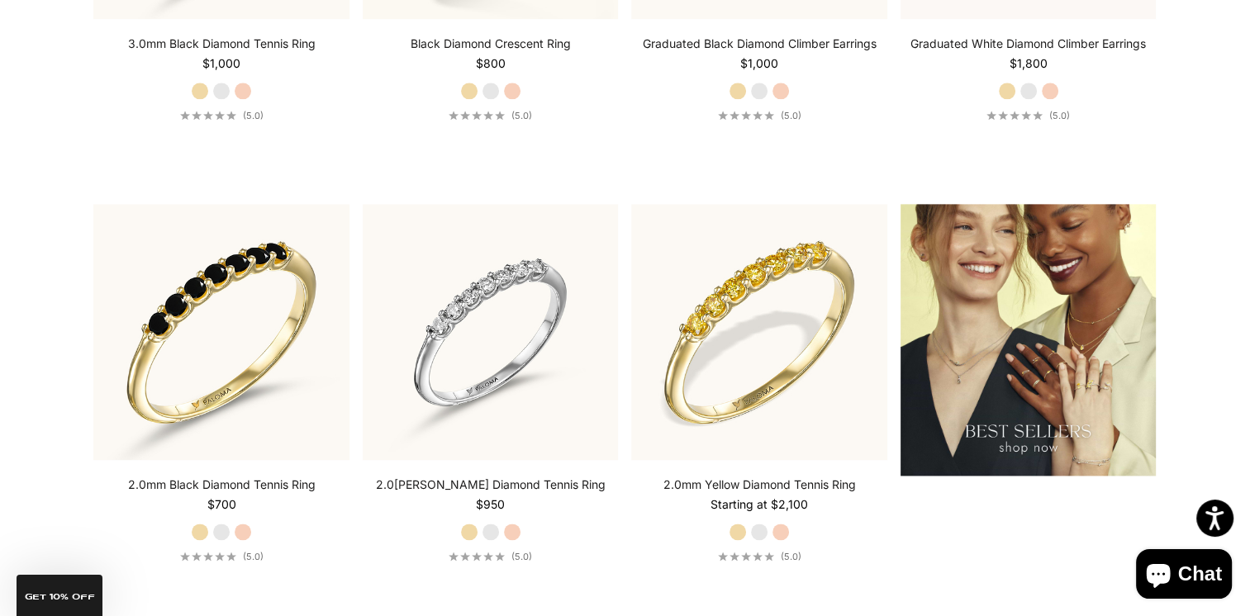
click at [1028, 429] on img at bounding box center [1029, 340] width 256 height 272
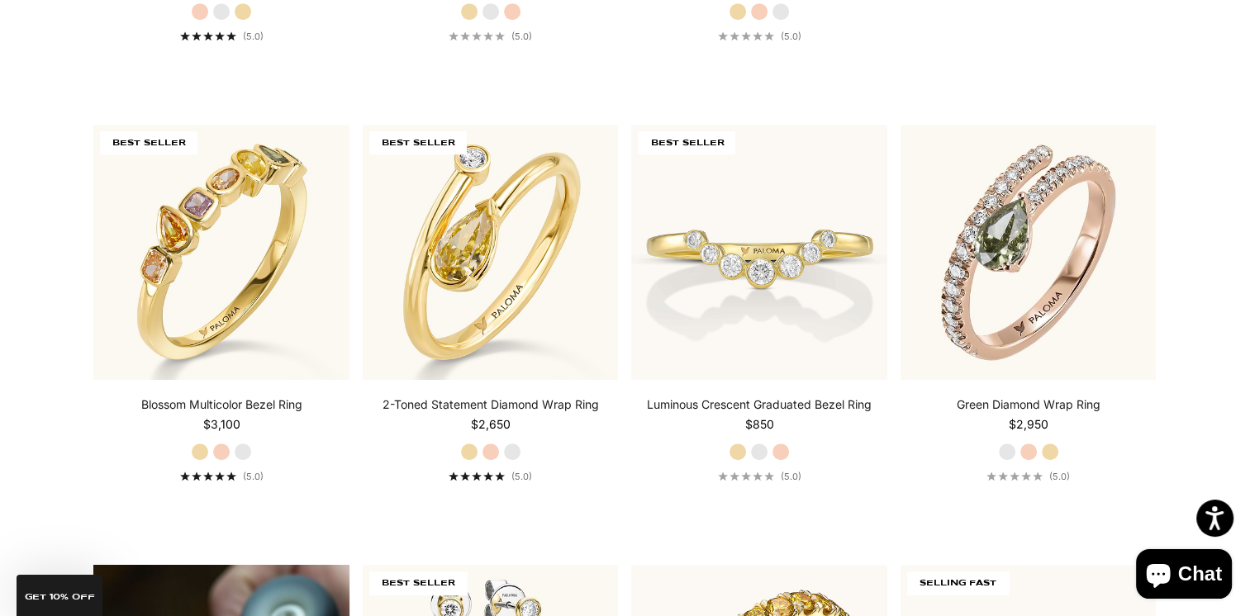
scroll to position [826, 0]
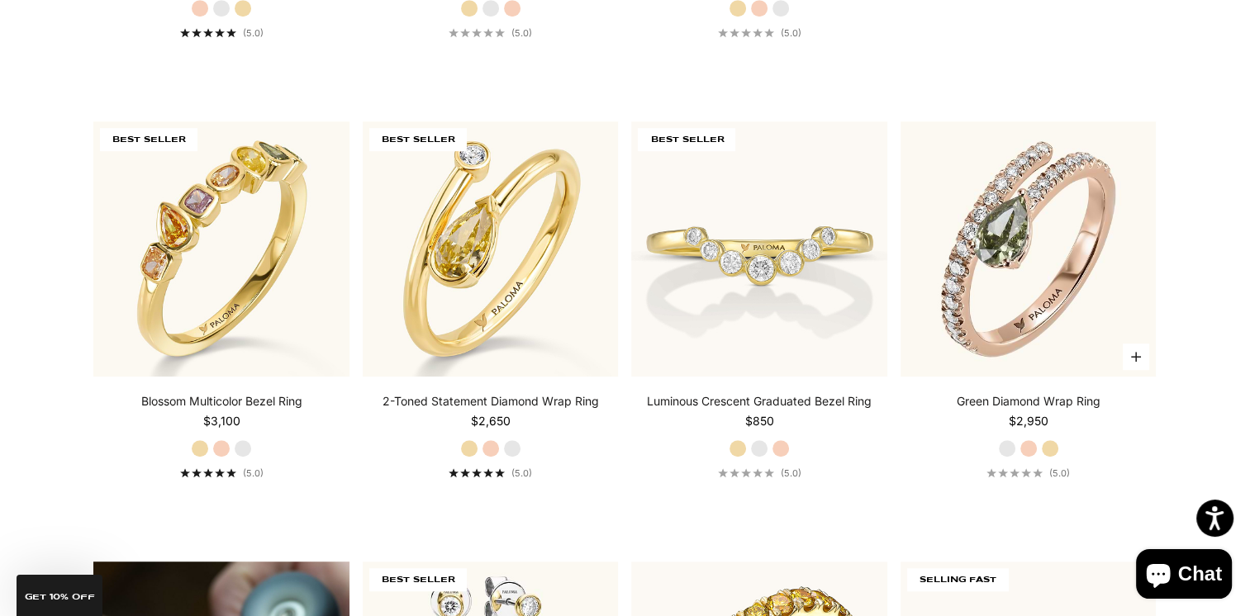
click at [1047, 452] on label "Yellow Gold" at bounding box center [1050, 449] width 18 height 18
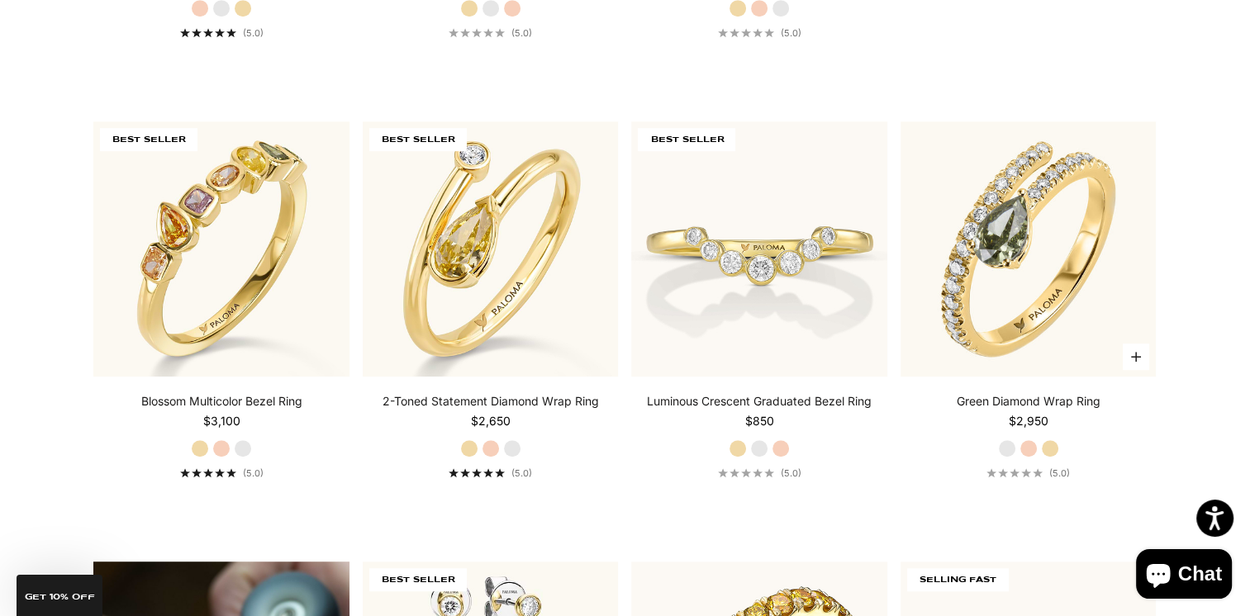
click at [1034, 446] on label "Rose Gold" at bounding box center [1029, 449] width 18 height 18
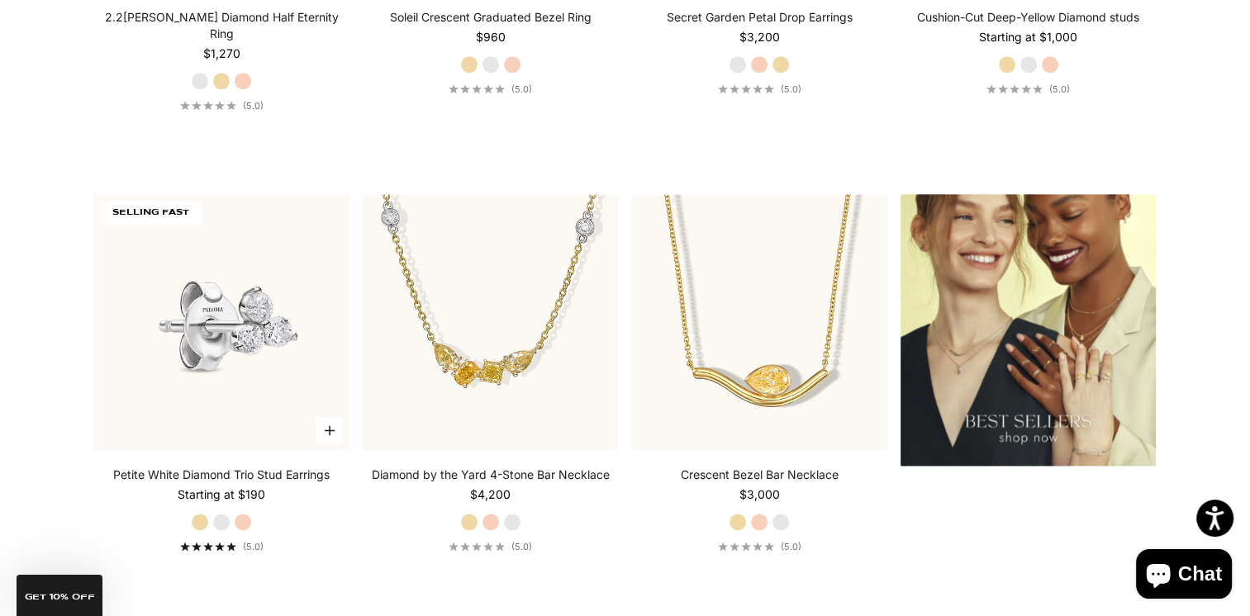
scroll to position [2086, 0]
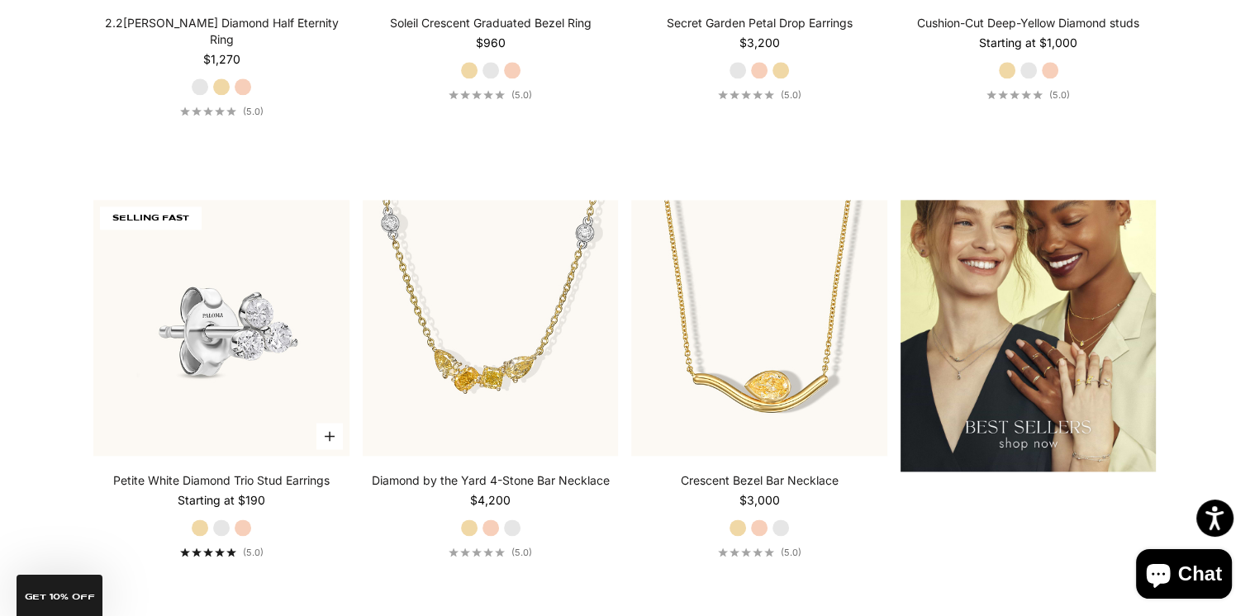
click at [164, 321] on img at bounding box center [221, 328] width 256 height 256
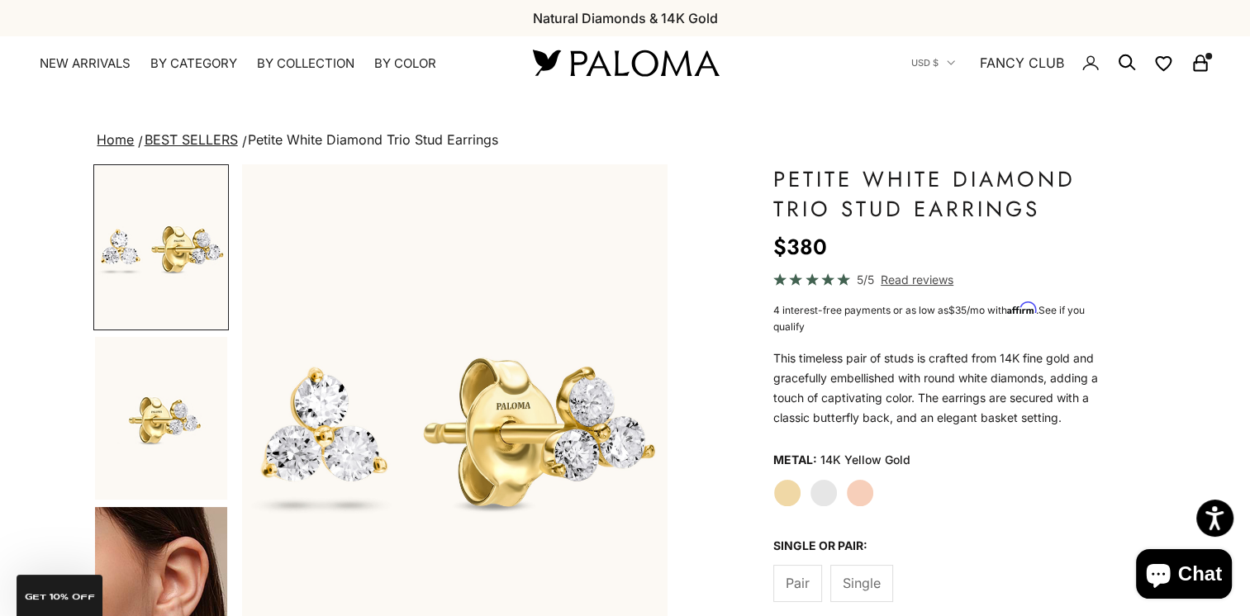
scroll to position [165, 0]
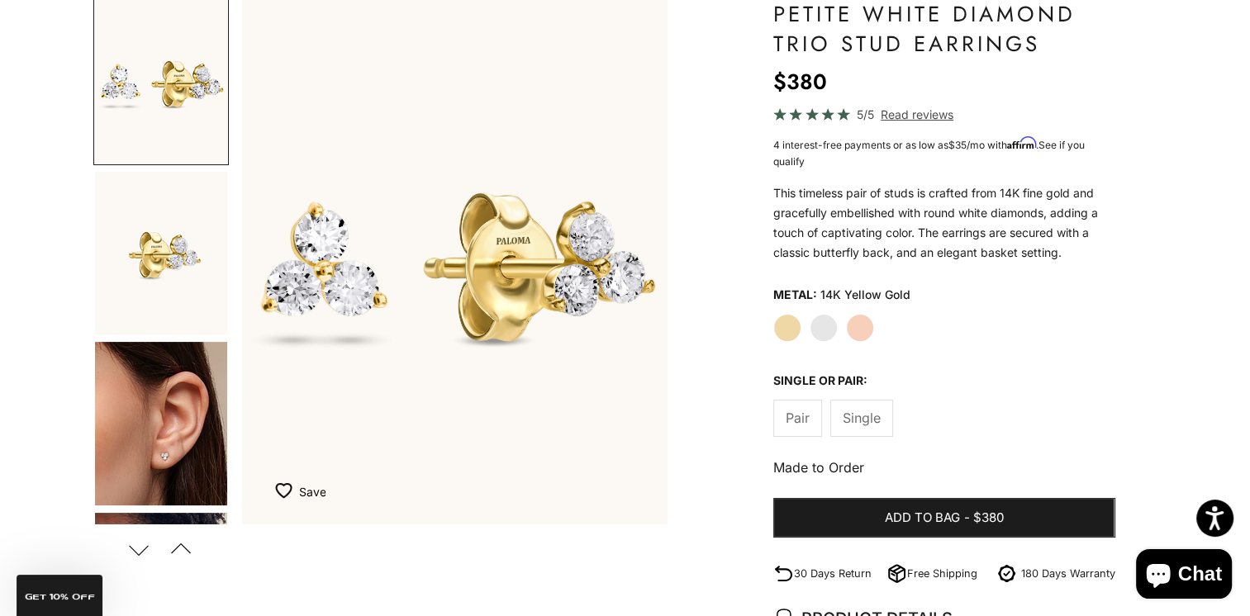
drag, startPoint x: 863, startPoint y: 415, endPoint x: 958, endPoint y: 454, distance: 103.0
click at [863, 416] on span "Single" at bounding box center [862, 417] width 38 height 21
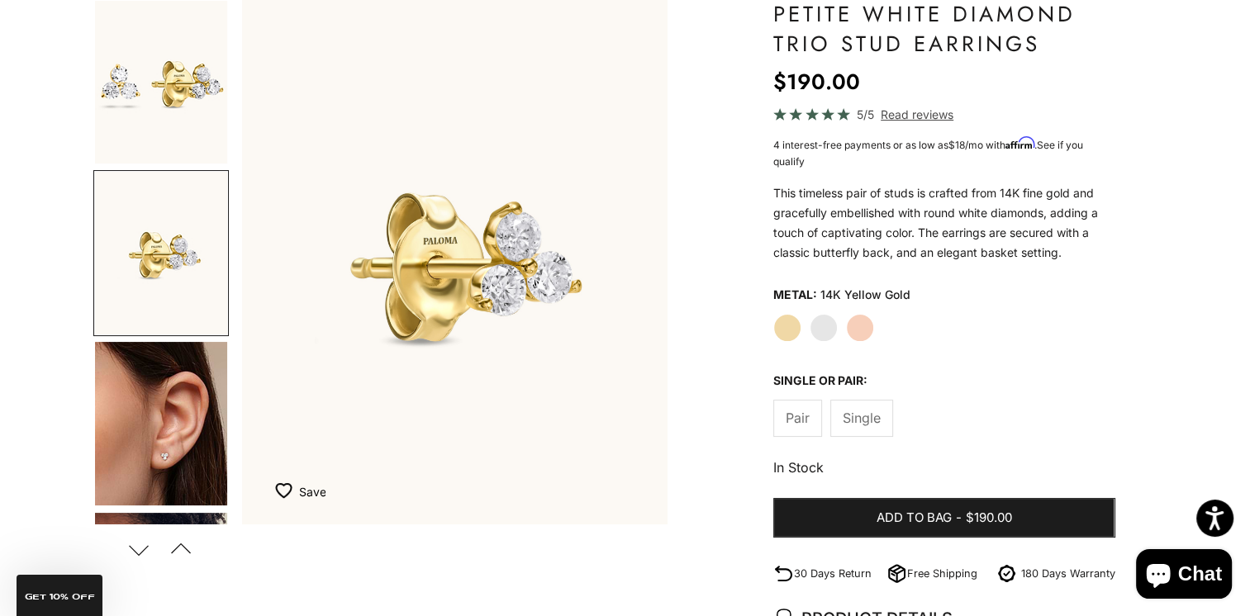
click at [154, 438] on img "Go to item 4" at bounding box center [161, 424] width 132 height 164
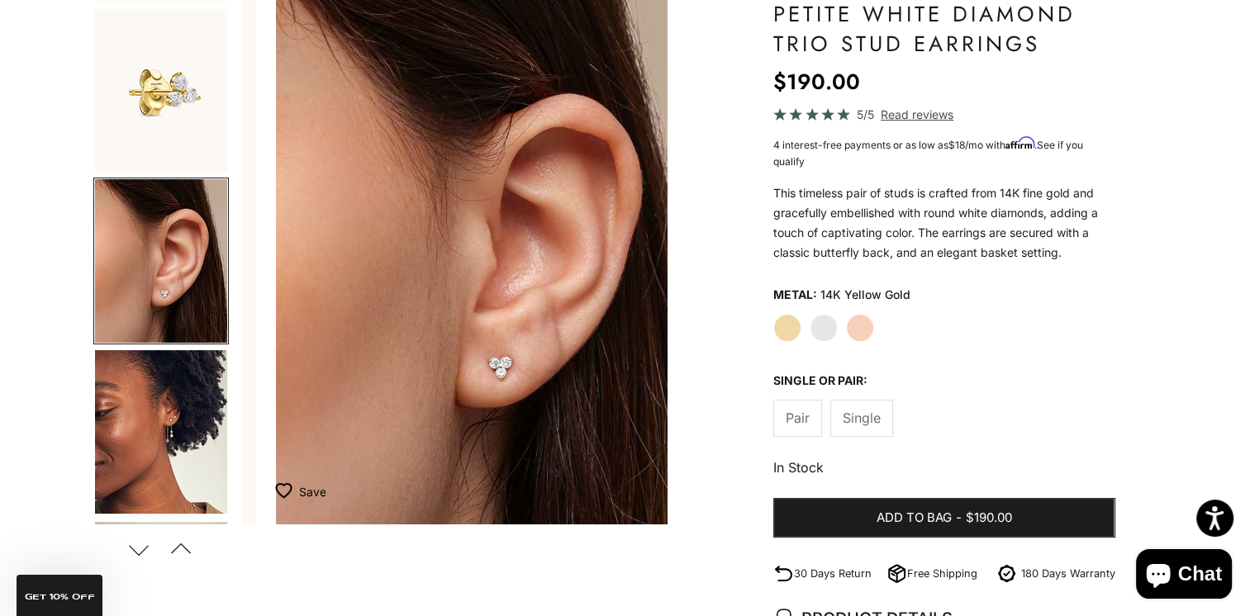
scroll to position [0, 890]
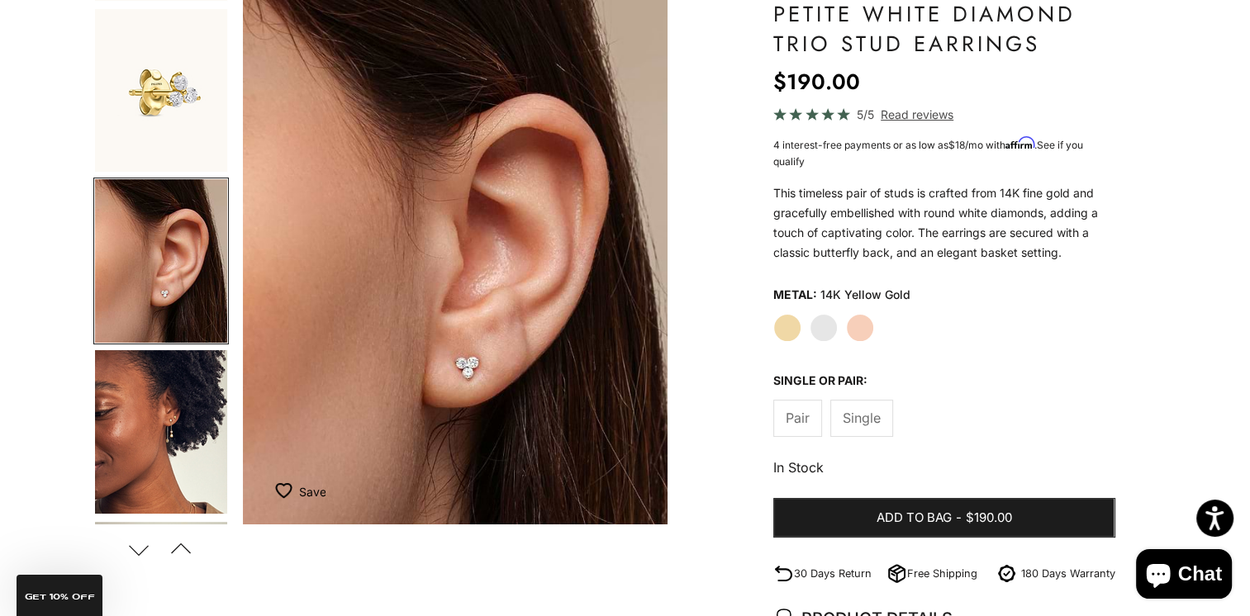
click at [156, 494] on img "Go to item 8" at bounding box center [161, 432] width 132 height 164
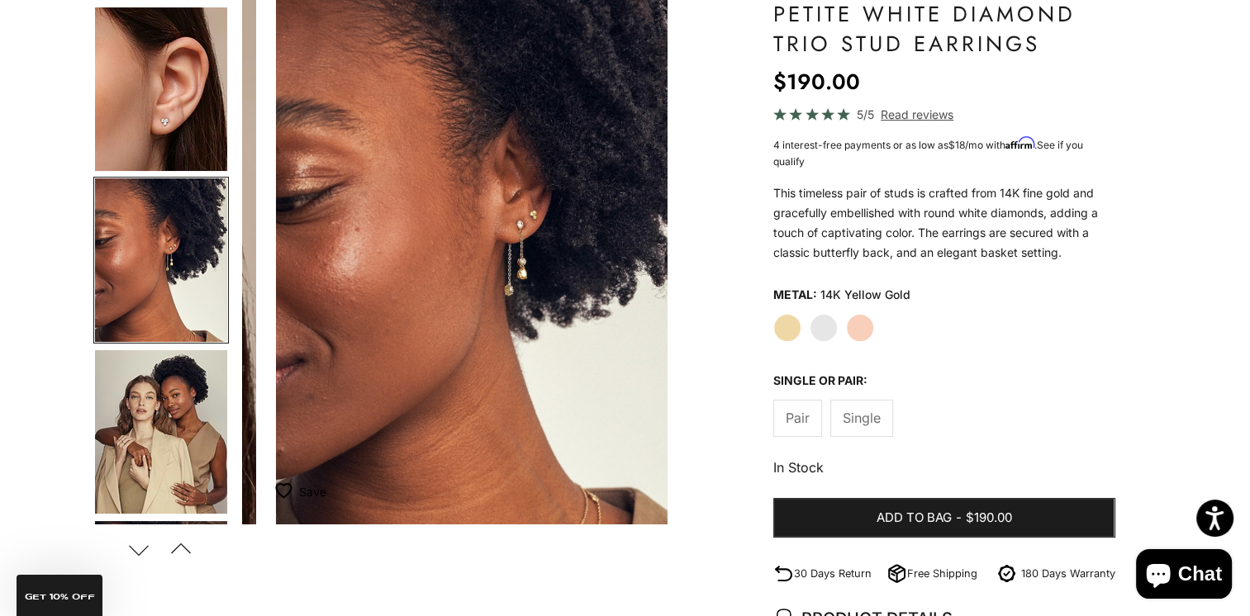
scroll to position [0, 1335]
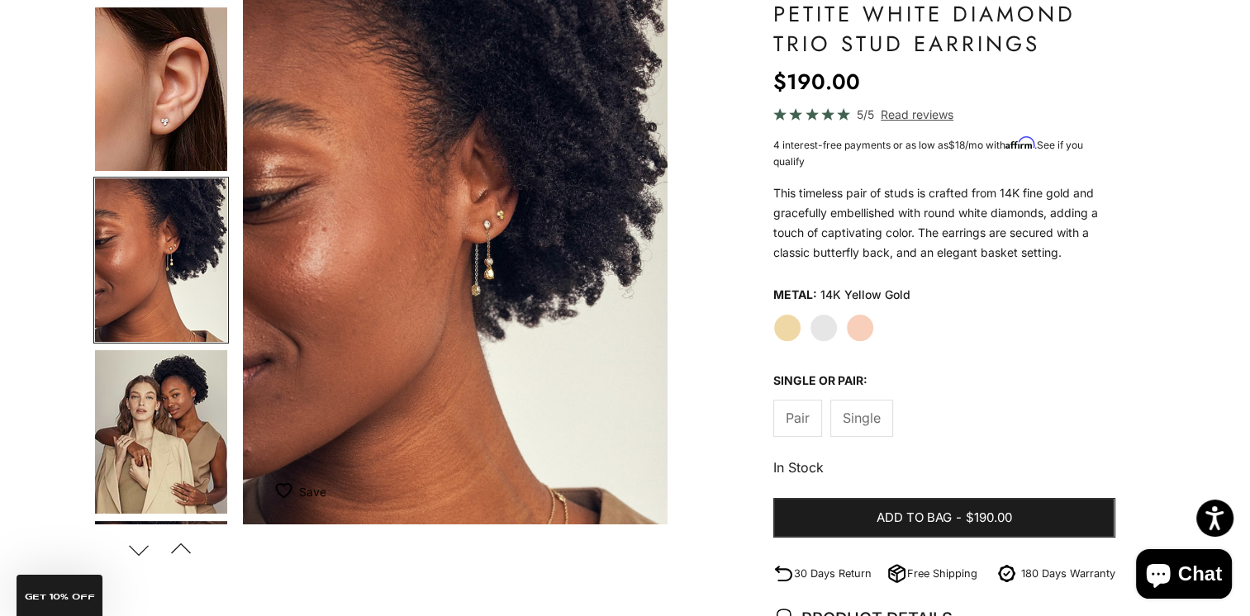
click at [157, 493] on img "Go to item 9" at bounding box center [161, 432] width 132 height 164
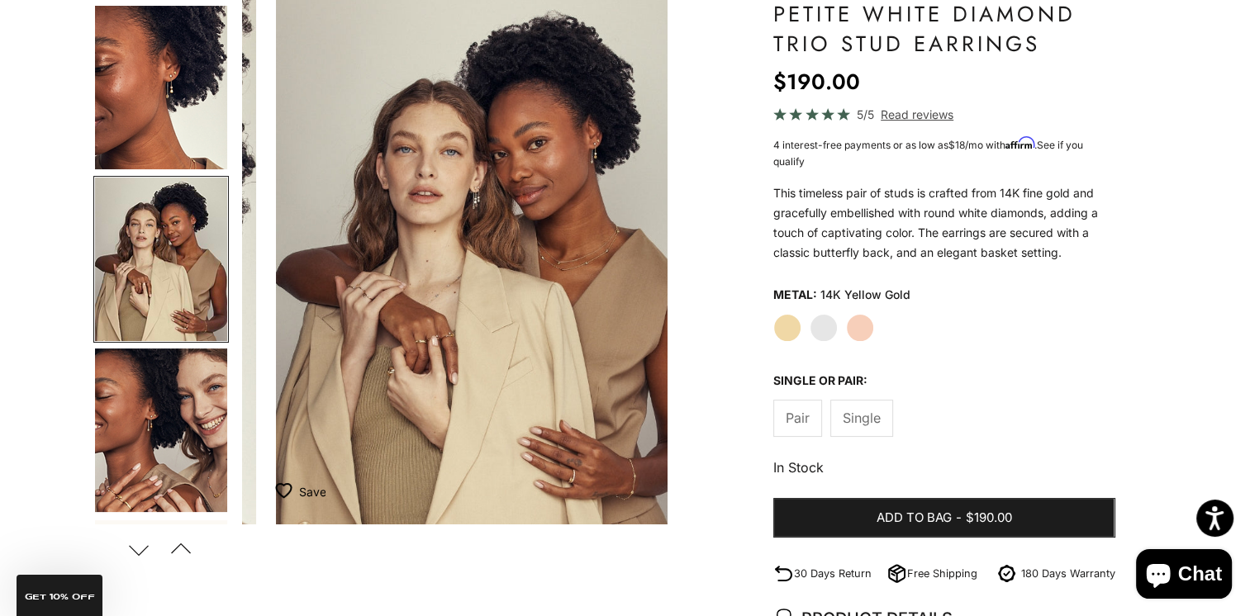
scroll to position [0, 1780]
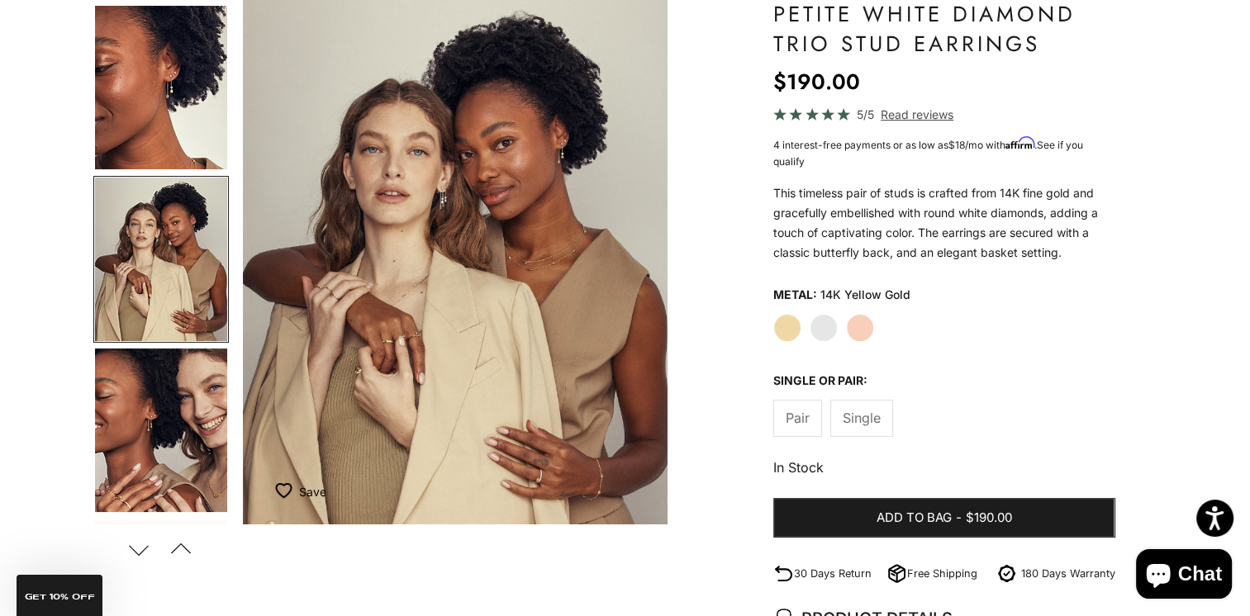
click at [159, 463] on img "Go to item 10" at bounding box center [161, 431] width 132 height 164
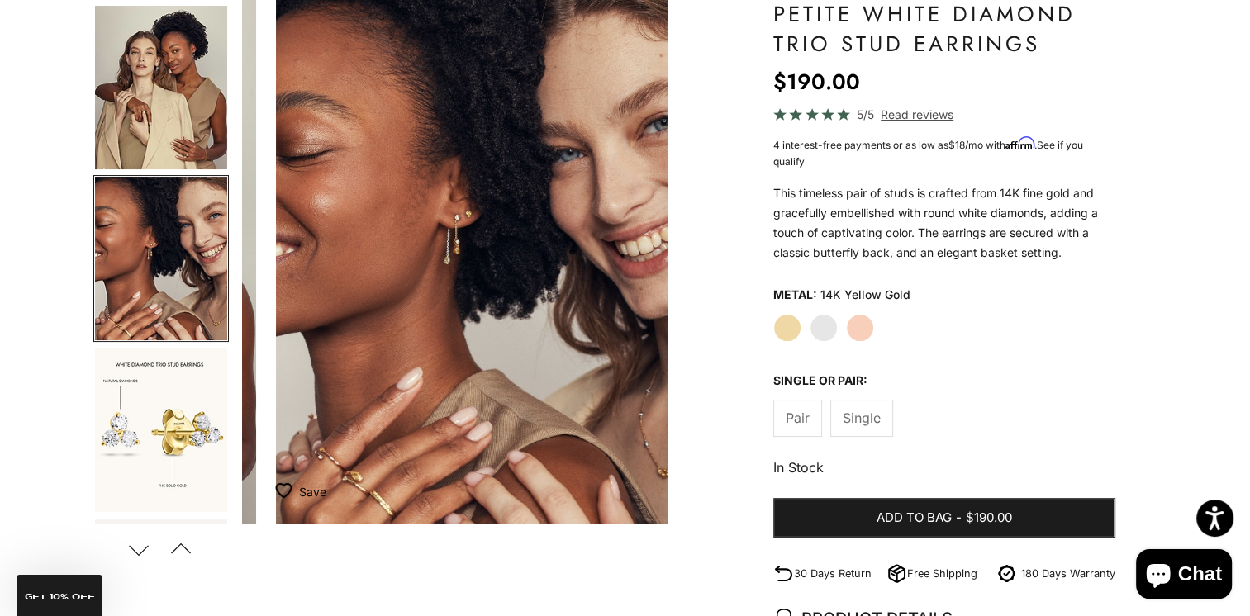
scroll to position [0, 2226]
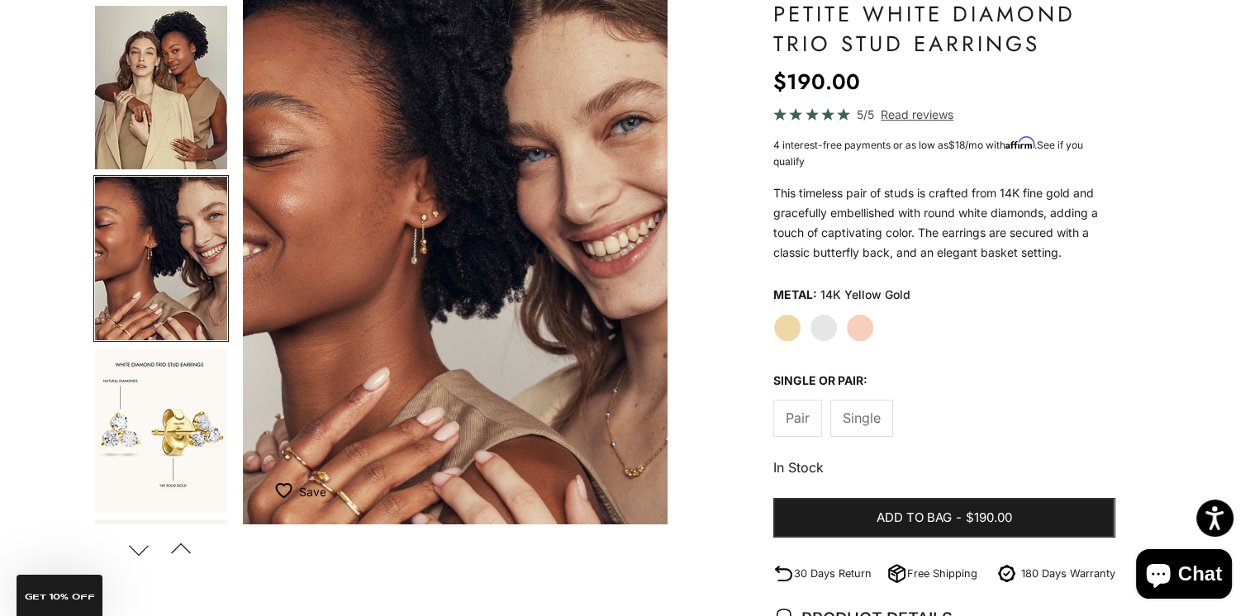
click at [159, 462] on img "Go to item 11" at bounding box center [161, 431] width 132 height 164
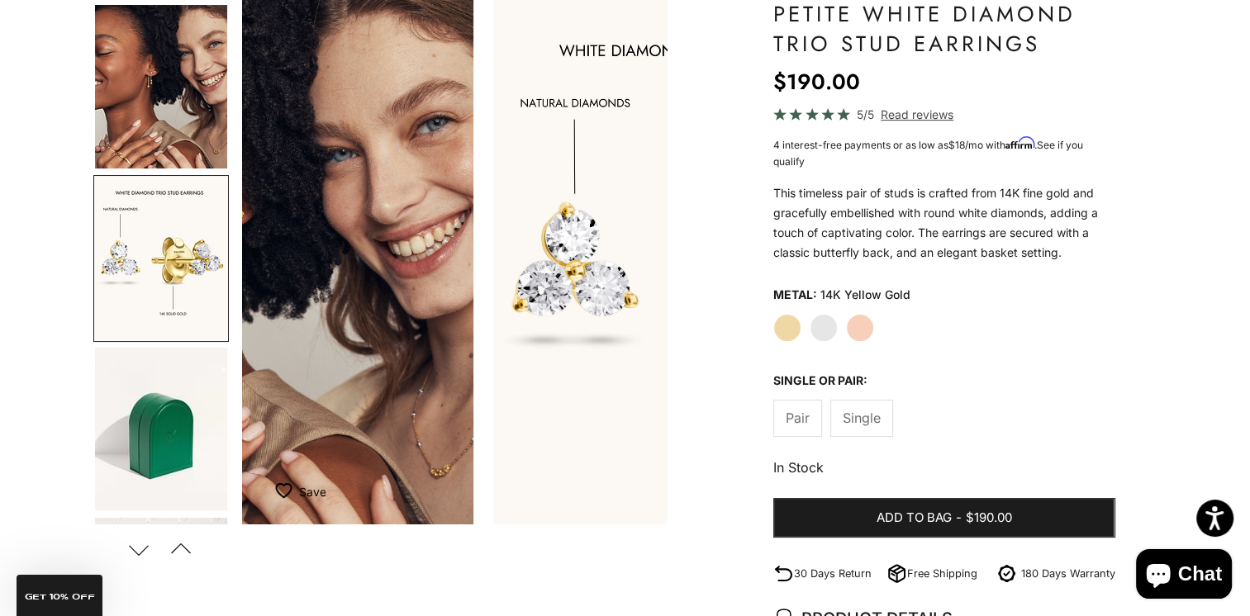
scroll to position [0, 2670]
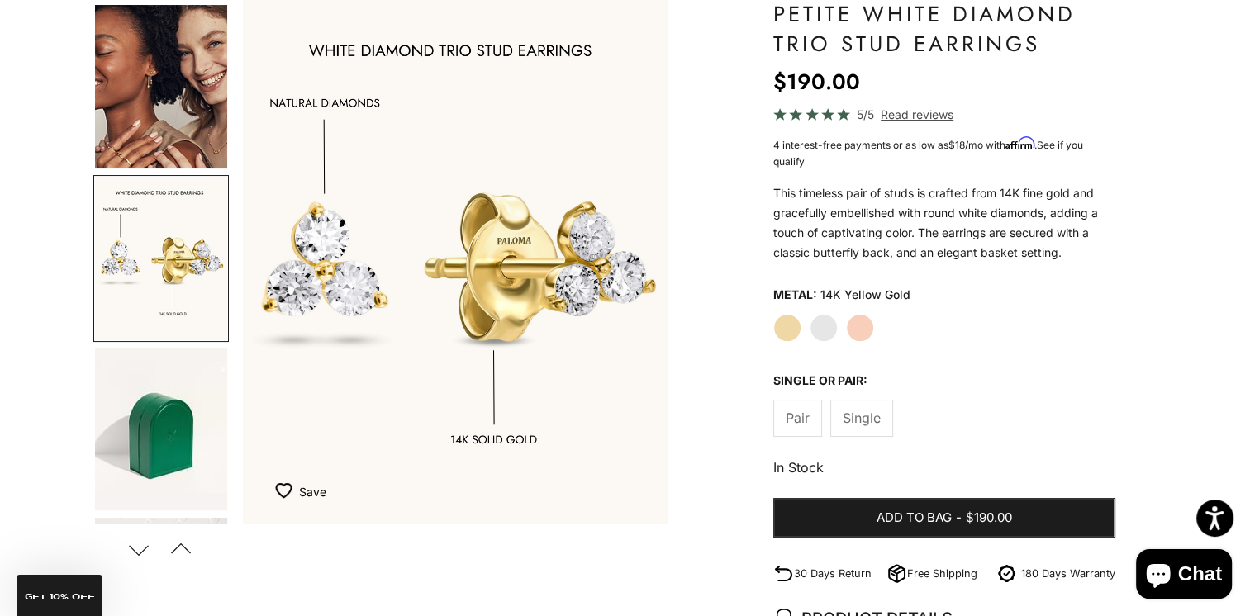
click at [182, 464] on img "Go to item 14" at bounding box center [161, 429] width 132 height 163
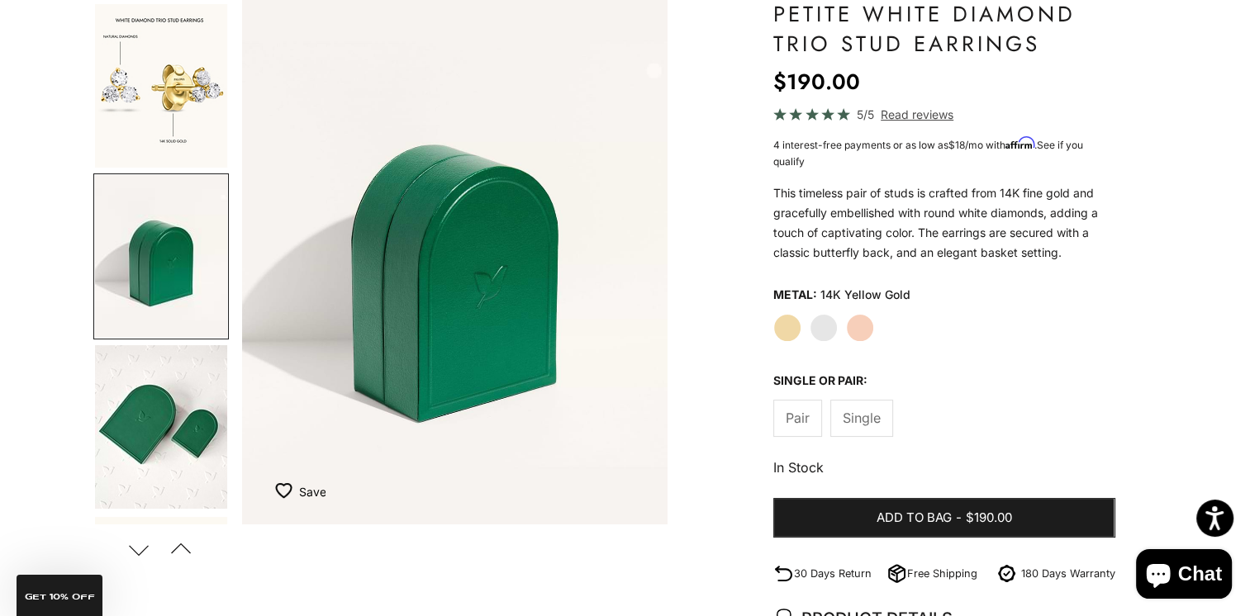
click at [180, 476] on img "Go to item 15" at bounding box center [161, 427] width 132 height 164
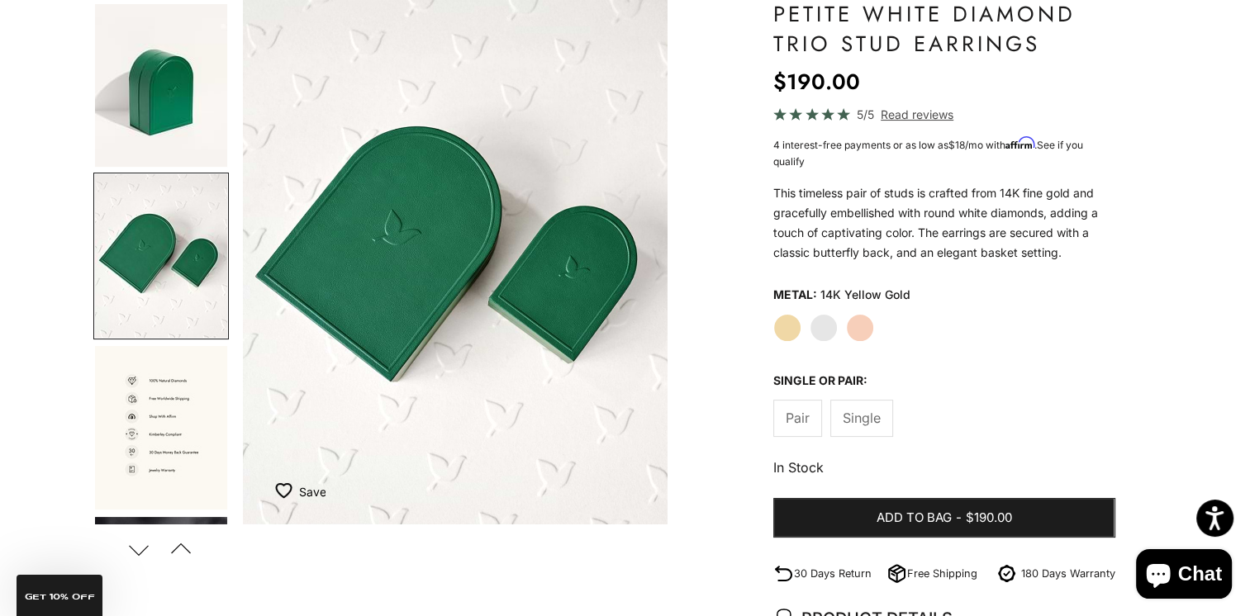
click at [926, 114] on span "Read reviews" at bounding box center [917, 114] width 73 height 19
